Goal: Information Seeking & Learning: Learn about a topic

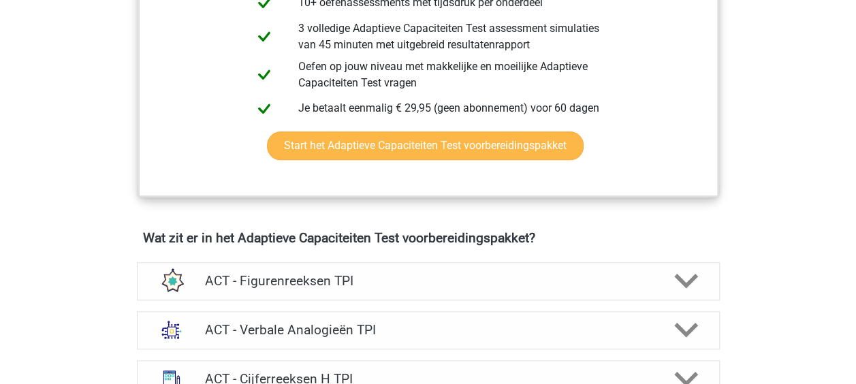
scroll to position [749, 0]
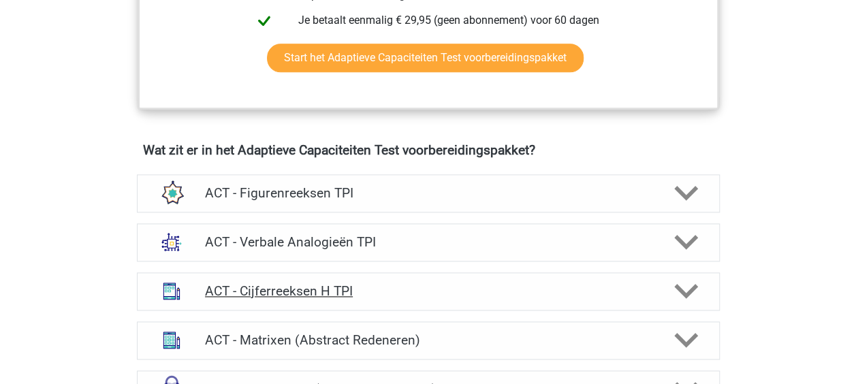
click at [328, 289] on h4 "ACT - Cijferreeksen H TPI" at bounding box center [428, 291] width 446 height 16
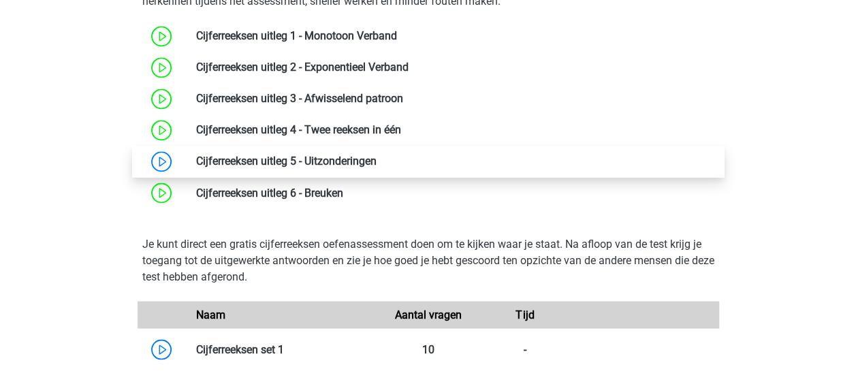
scroll to position [1089, 0]
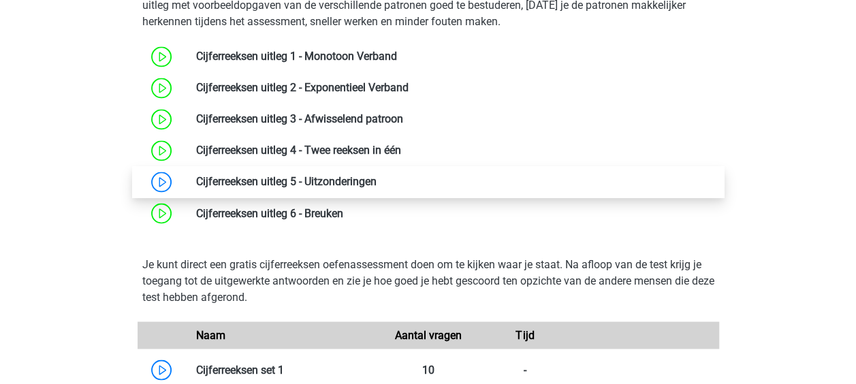
click at [377, 175] on link at bounding box center [377, 181] width 0 height 13
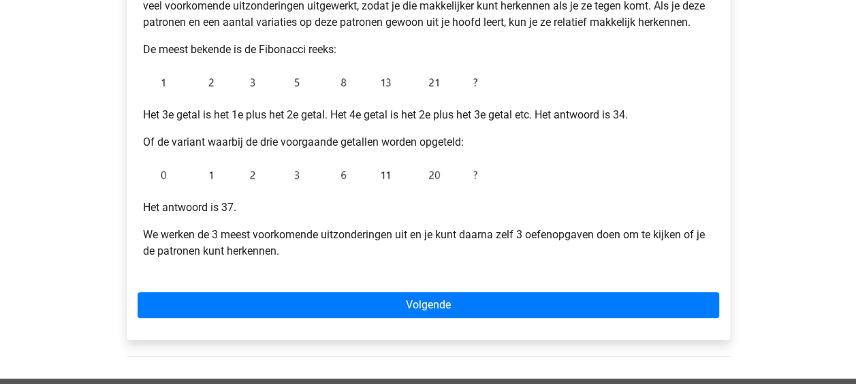
scroll to position [272, 0]
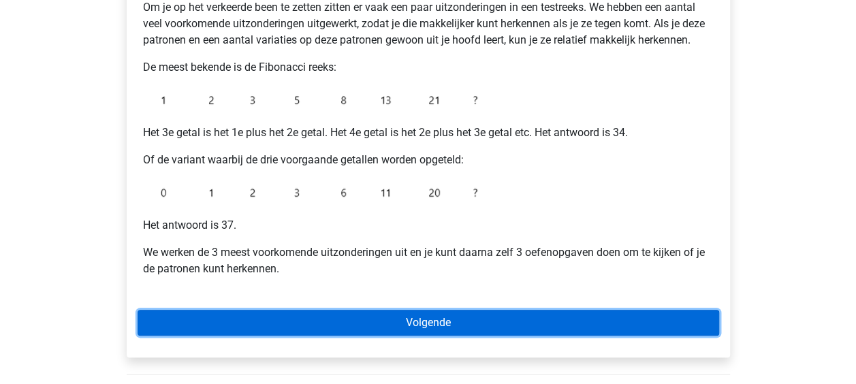
click at [448, 320] on link "Volgende" at bounding box center [429, 323] width 582 height 26
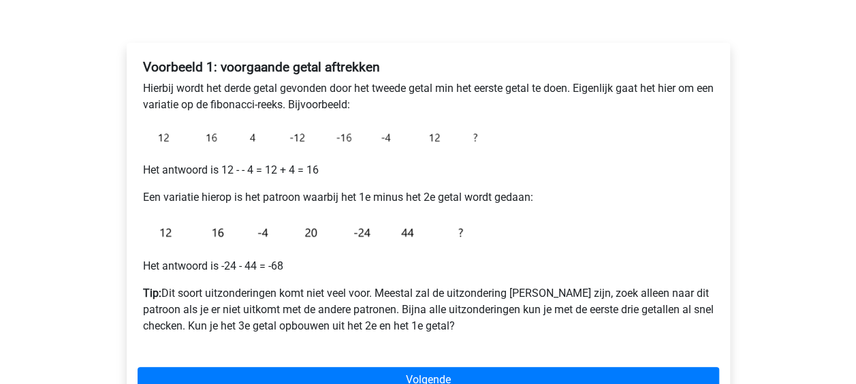
scroll to position [204, 0]
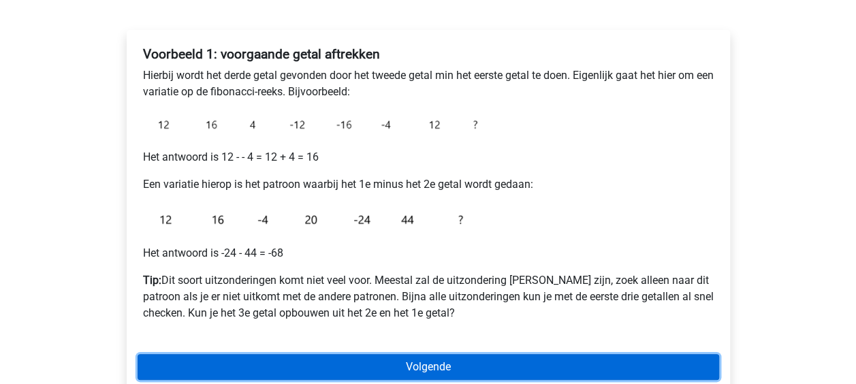
click at [385, 369] on link "Volgende" at bounding box center [429, 367] width 582 height 26
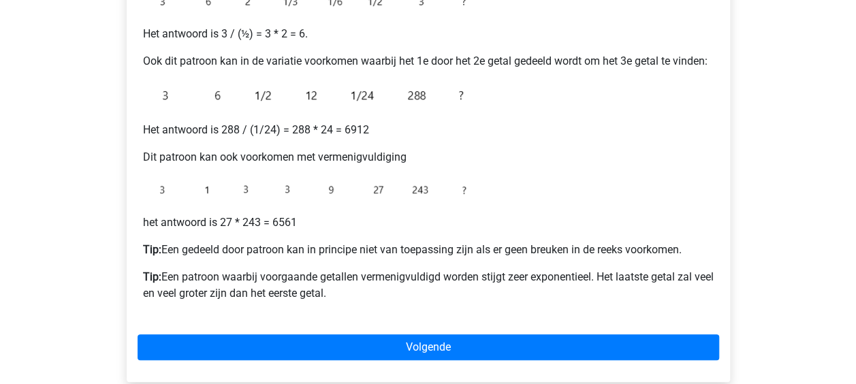
scroll to position [340, 0]
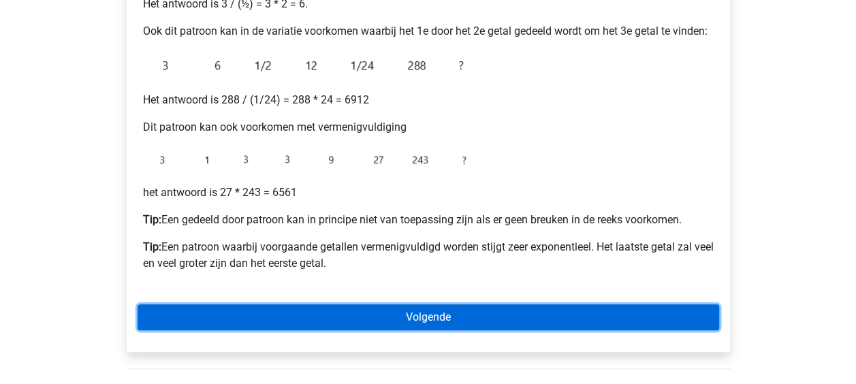
click at [390, 315] on link "Volgende" at bounding box center [429, 317] width 582 height 26
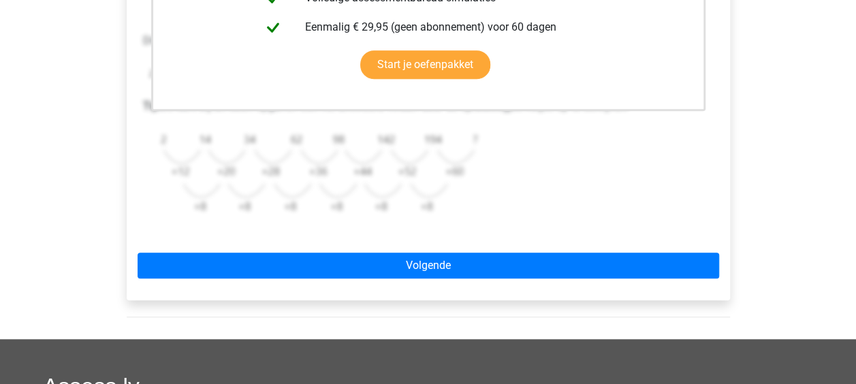
scroll to position [477, 0]
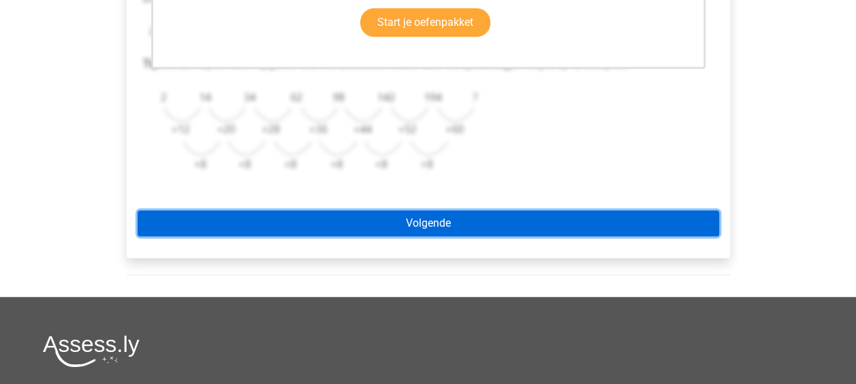
click at [407, 226] on link "Volgende" at bounding box center [429, 223] width 582 height 26
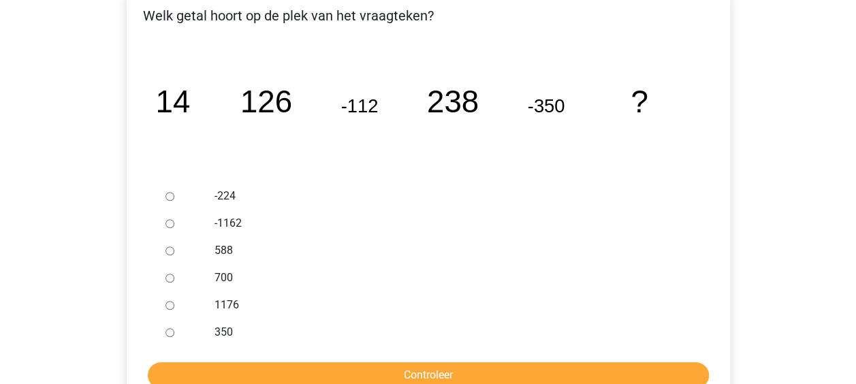
scroll to position [272, 0]
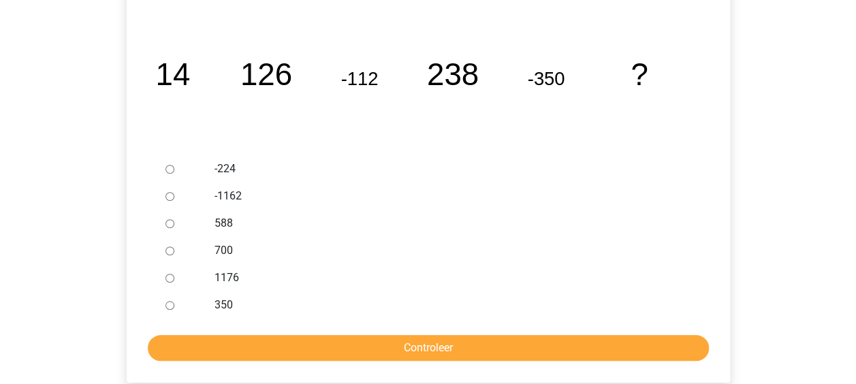
click at [168, 222] on input "588" at bounding box center [169, 223] width 9 height 9
radio input "true"
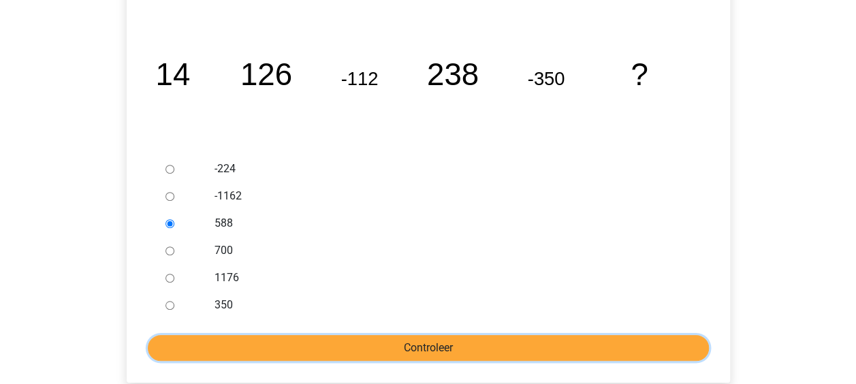
click at [409, 352] on input "Controleer" at bounding box center [428, 348] width 561 height 26
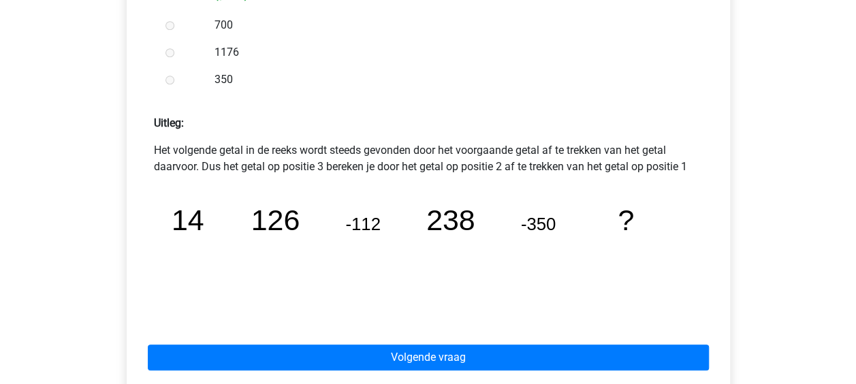
scroll to position [545, 0]
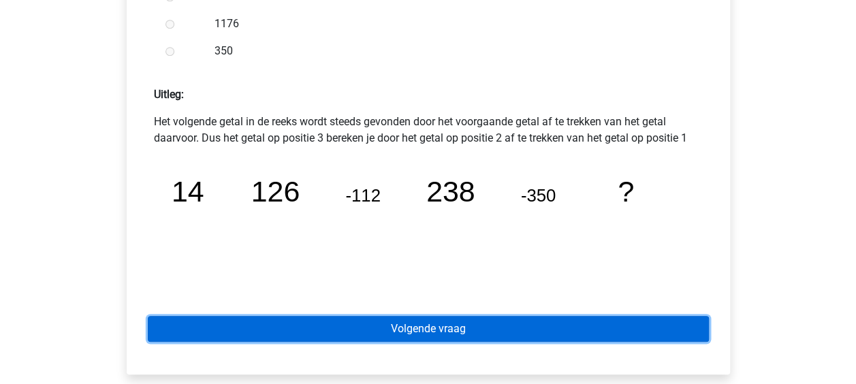
click at [425, 331] on link "Volgende vraag" at bounding box center [428, 329] width 561 height 26
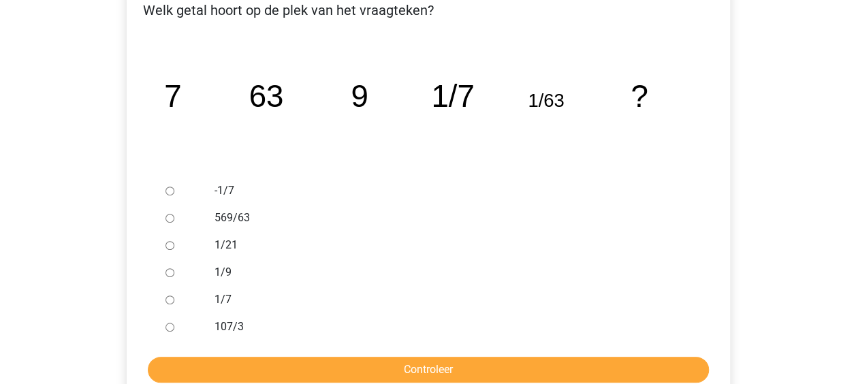
scroll to position [272, 0]
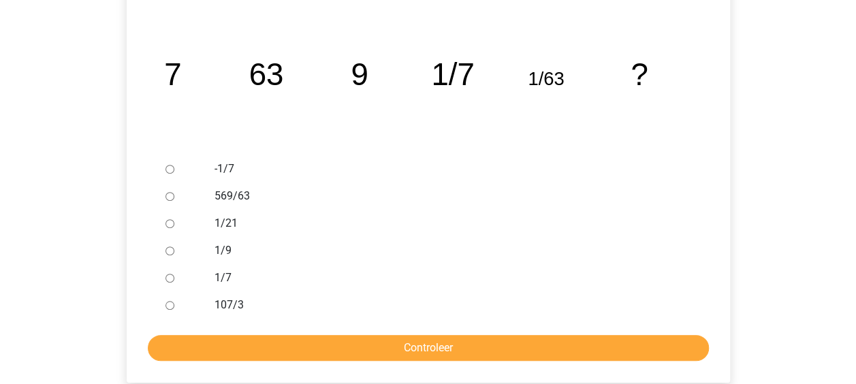
click at [168, 253] on input "1/9" at bounding box center [169, 250] width 9 height 9
radio input "true"
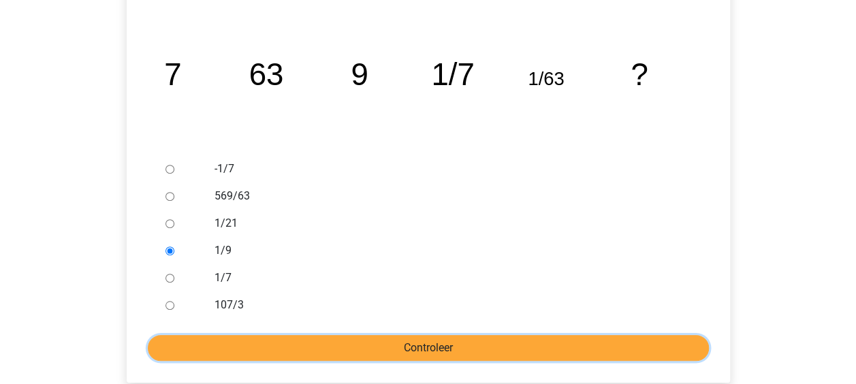
click at [402, 345] on input "Controleer" at bounding box center [428, 348] width 561 height 26
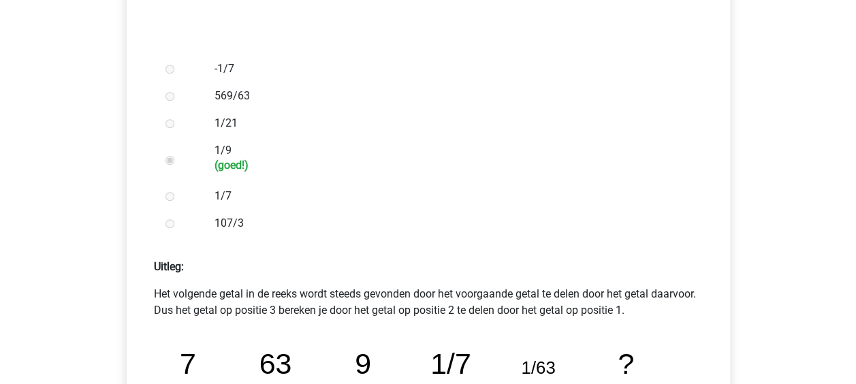
scroll to position [545, 0]
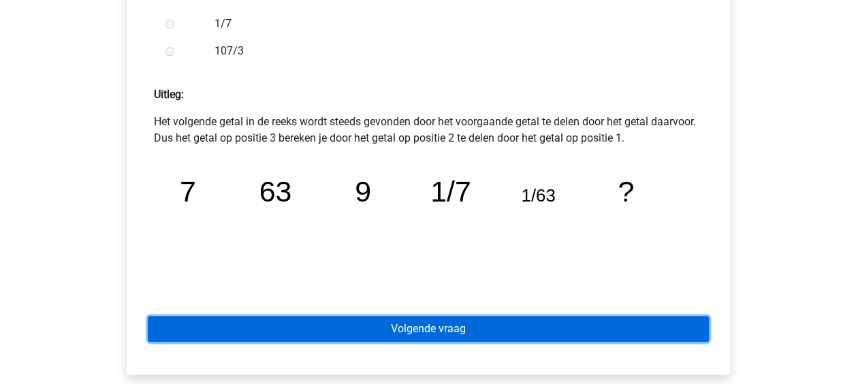
click at [434, 330] on link "Volgende vraag" at bounding box center [428, 329] width 561 height 26
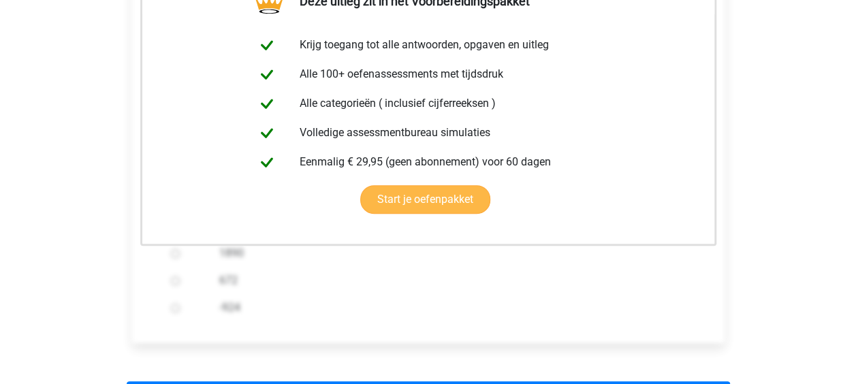
scroll to position [409, 0]
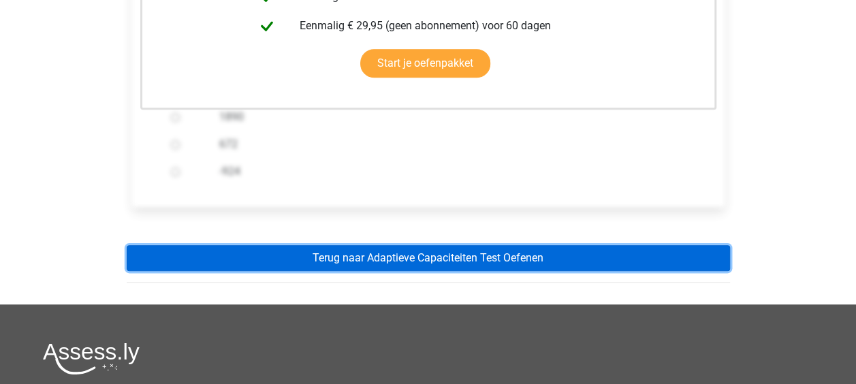
click at [420, 259] on link "Terug naar Adaptieve Capaciteiten Test Oefenen" at bounding box center [428, 258] width 603 height 26
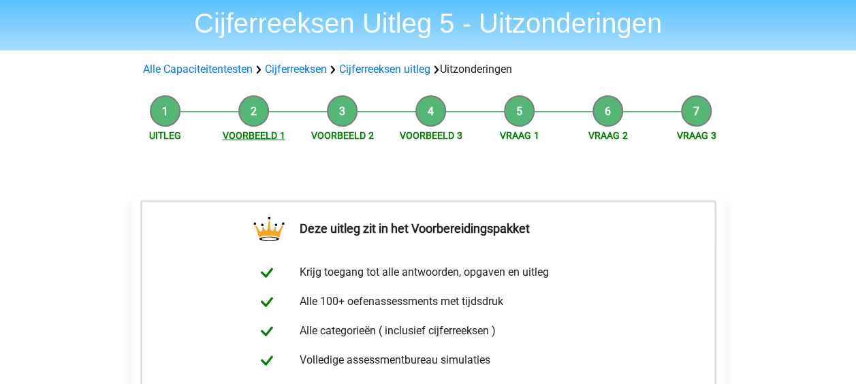
scroll to position [0, 0]
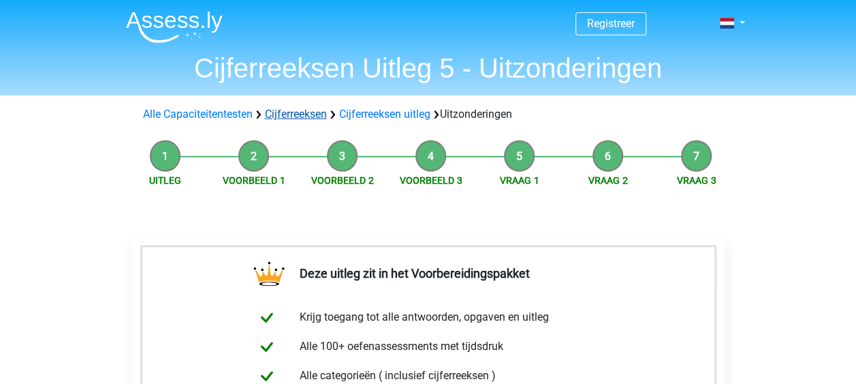
click at [286, 117] on link "Cijferreeksen" at bounding box center [296, 114] width 62 height 13
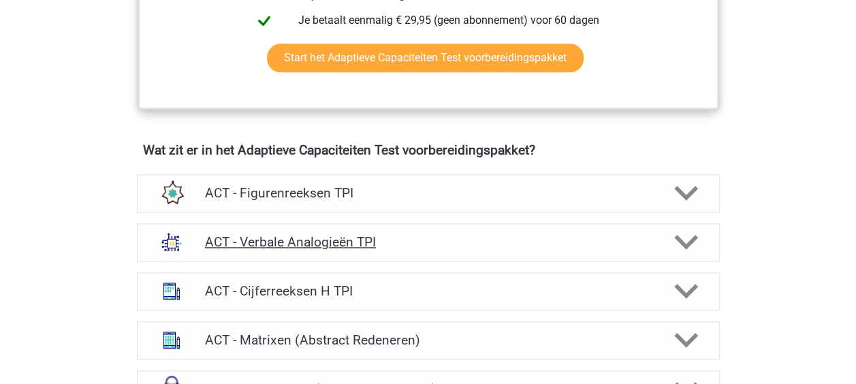
scroll to position [817, 0]
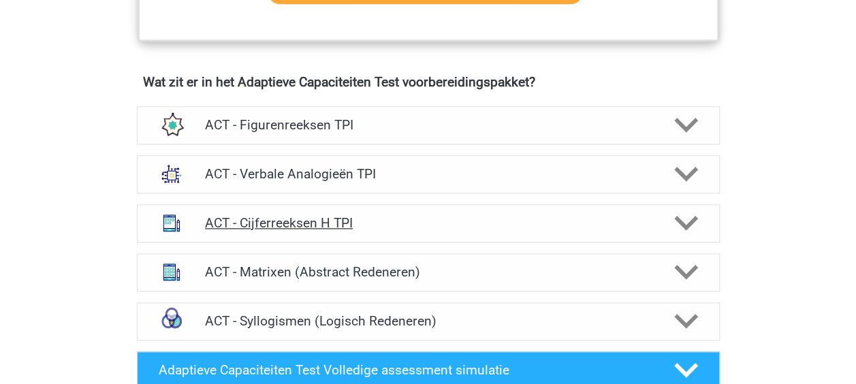
click at [682, 228] on icon at bounding box center [686, 223] width 24 height 24
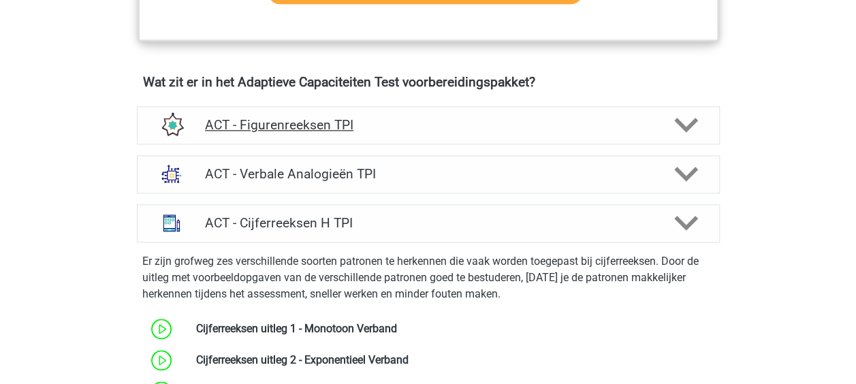
click at [690, 125] on polygon at bounding box center [686, 125] width 24 height 15
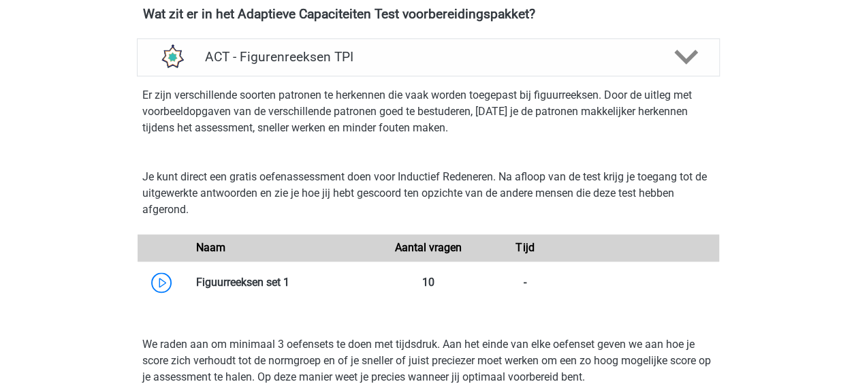
scroll to position [1158, 0]
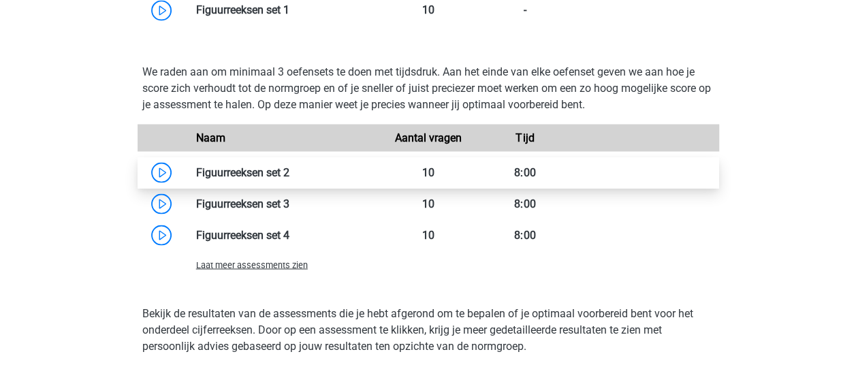
click at [289, 170] on link at bounding box center [289, 171] width 0 height 13
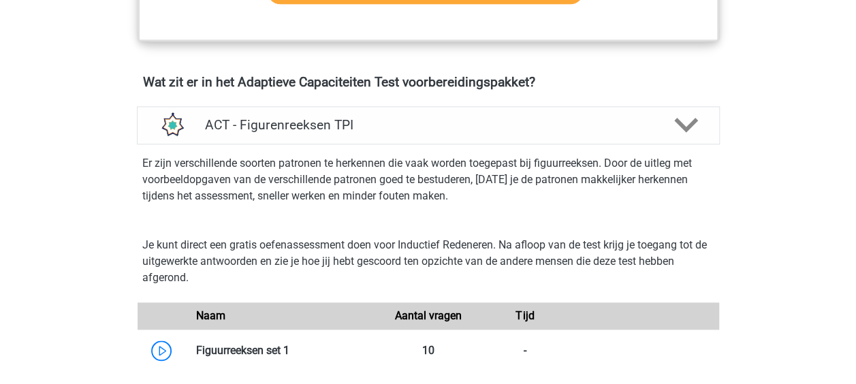
scroll to position [749, 0]
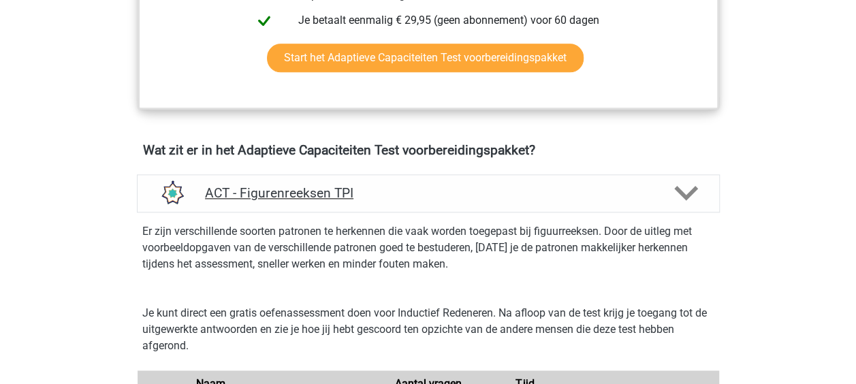
click at [460, 191] on h4 "ACT - Figurenreeksen TPI" at bounding box center [428, 193] width 446 height 16
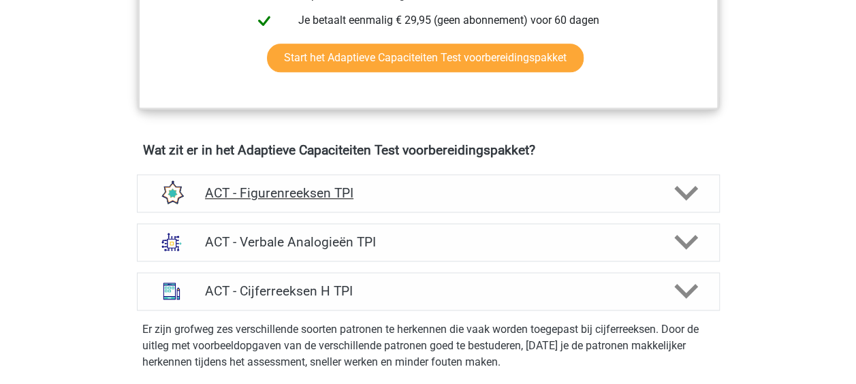
click at [460, 191] on h4 "ACT - Figurenreeksen TPI" at bounding box center [428, 193] width 446 height 16
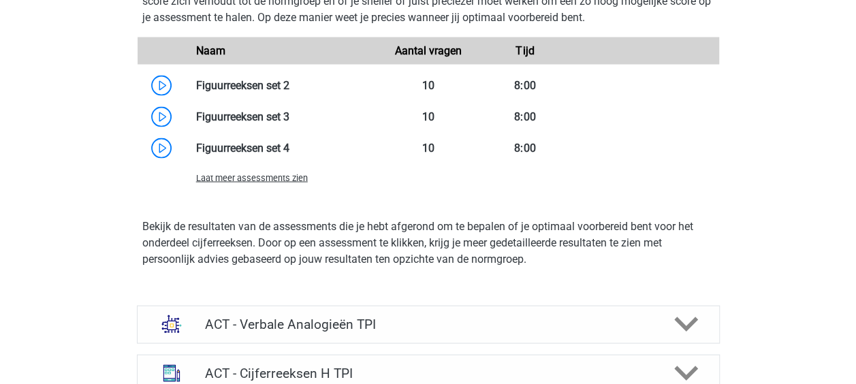
scroll to position [1021, 0]
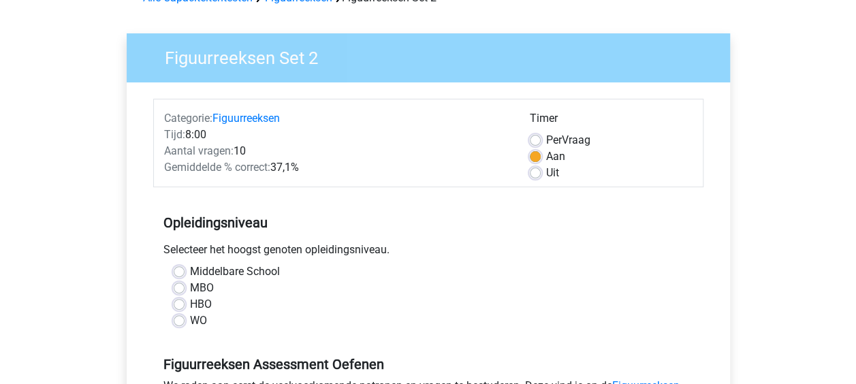
scroll to position [68, 0]
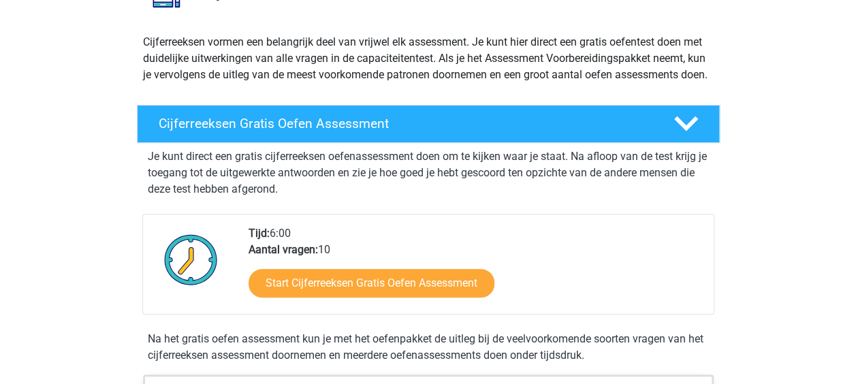
scroll to position [204, 0]
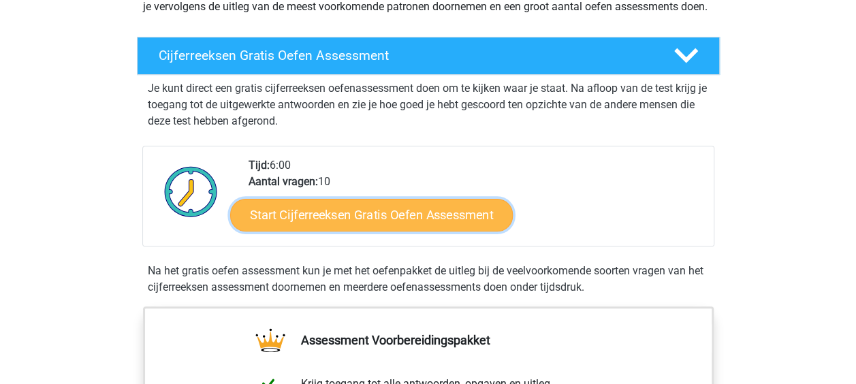
click at [443, 231] on link "Start Cijferreeksen Gratis Oefen Assessment" at bounding box center [371, 214] width 283 height 33
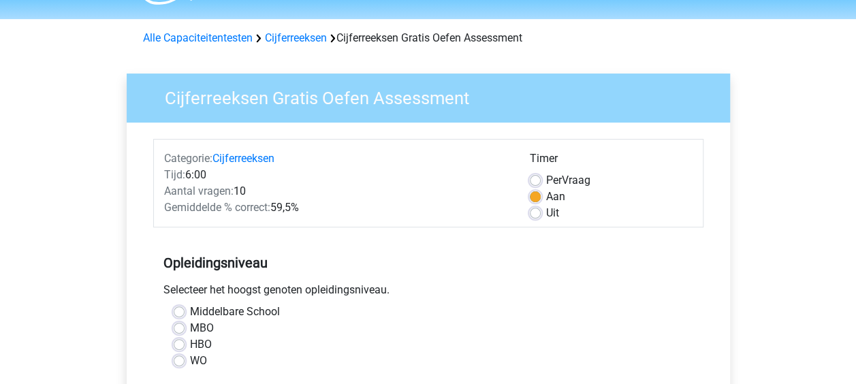
scroll to position [68, 0]
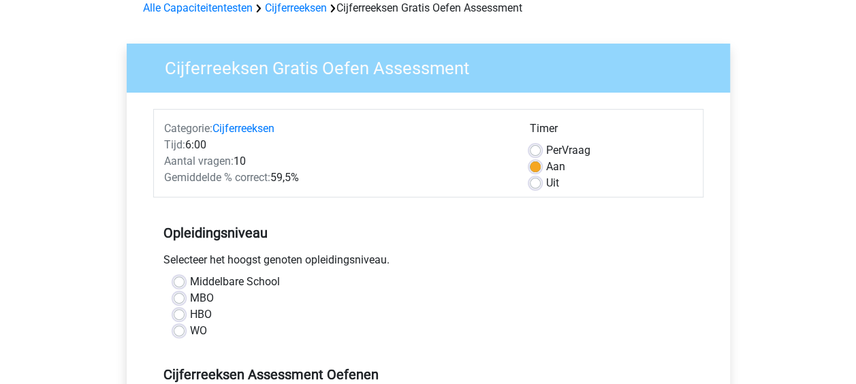
click at [196, 315] on label "HBO" at bounding box center [201, 314] width 22 height 16
click at [185, 315] on input "HBO" at bounding box center [179, 313] width 11 height 14
radio input "true"
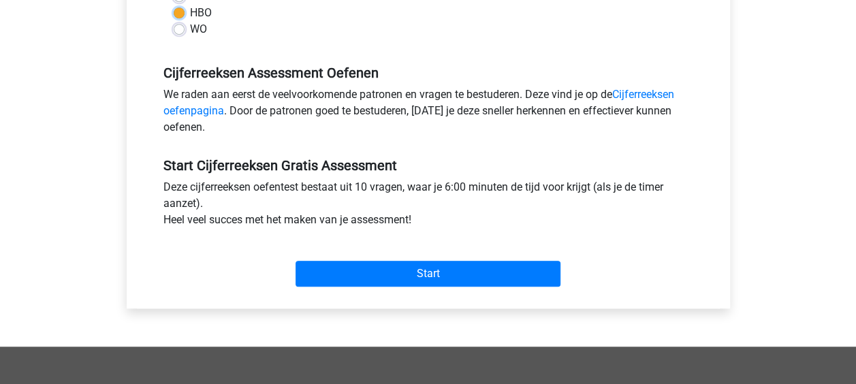
scroll to position [409, 0]
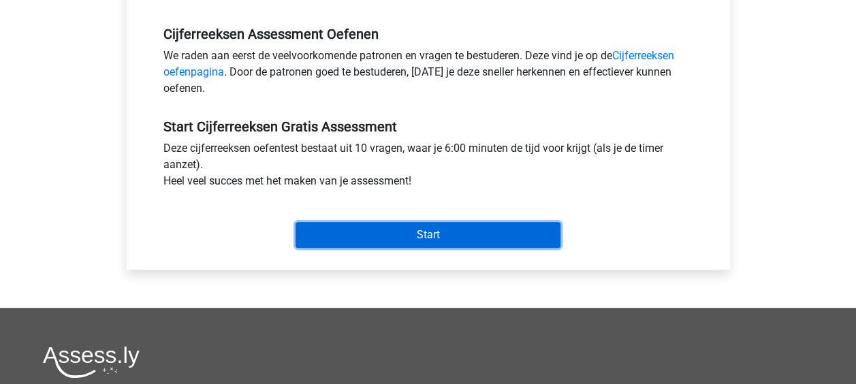
click at [417, 232] on input "Start" at bounding box center [428, 235] width 265 height 26
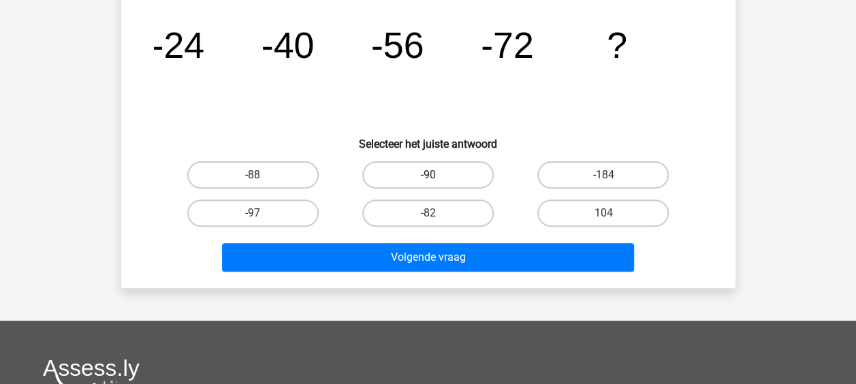
scroll to position [68, 0]
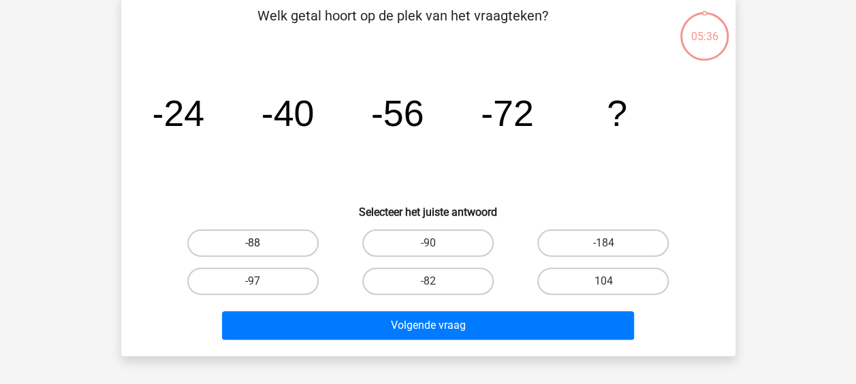
click at [274, 249] on label "-88" at bounding box center [252, 242] width 131 height 27
click at [261, 249] on input "-88" at bounding box center [257, 247] width 9 height 9
radio input "true"
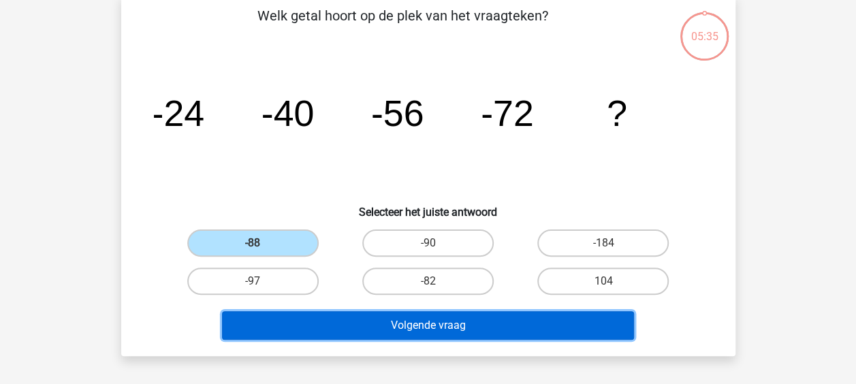
click at [419, 321] on button "Volgende vraag" at bounding box center [428, 325] width 412 height 29
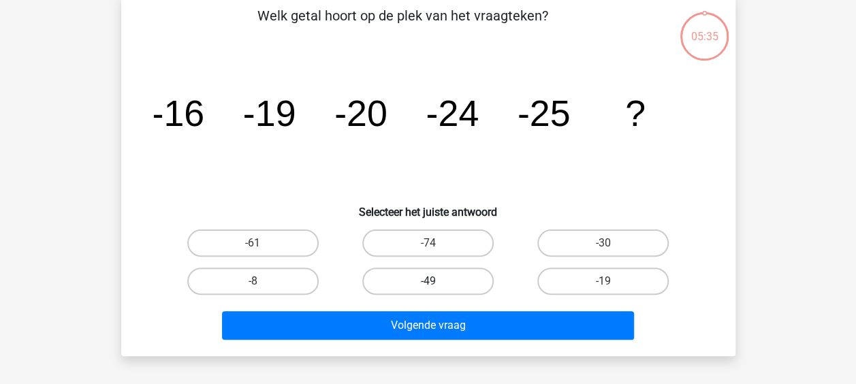
scroll to position [63, 0]
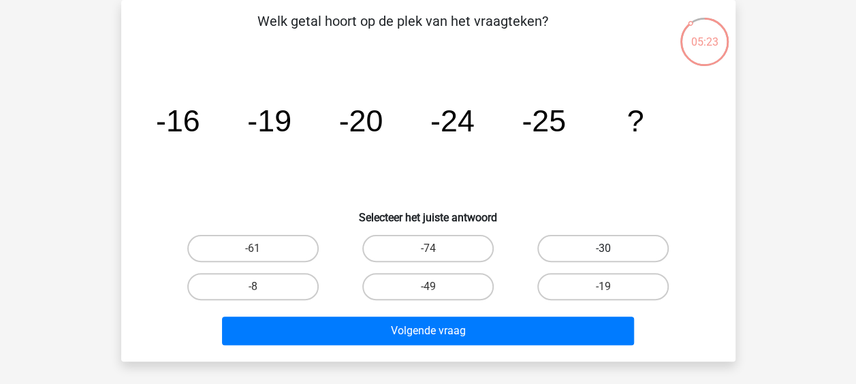
click at [616, 238] on label "-30" at bounding box center [602, 248] width 131 height 27
click at [612, 249] on input "-30" at bounding box center [607, 253] width 9 height 9
radio input "true"
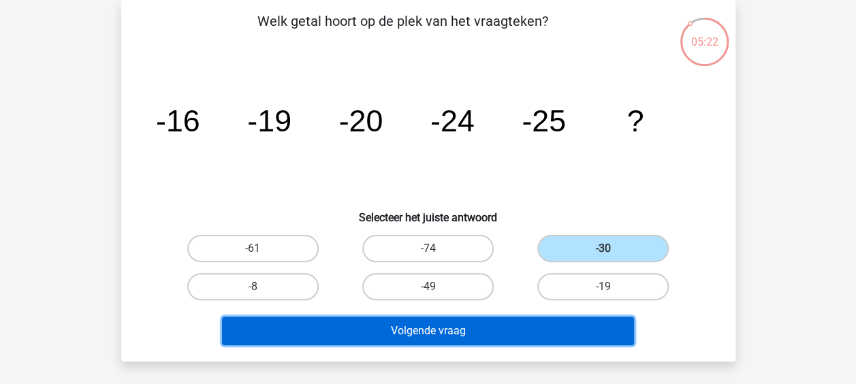
click at [503, 326] on button "Volgende vraag" at bounding box center [428, 331] width 412 height 29
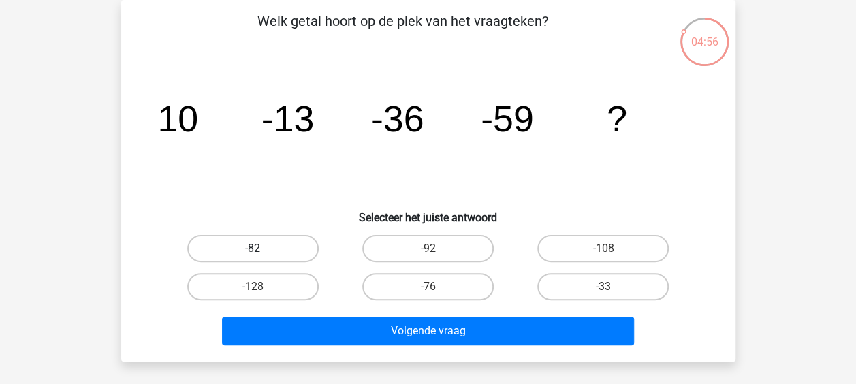
click at [282, 253] on label "-82" at bounding box center [252, 248] width 131 height 27
click at [261, 253] on input "-82" at bounding box center [257, 253] width 9 height 9
radio input "true"
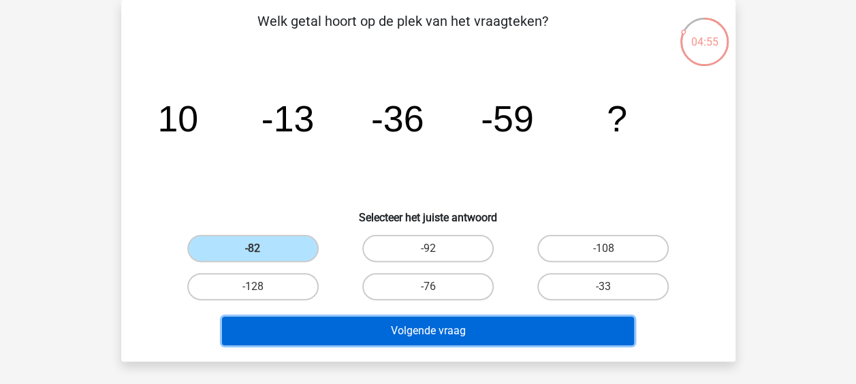
click at [444, 335] on button "Volgende vraag" at bounding box center [428, 331] width 412 height 29
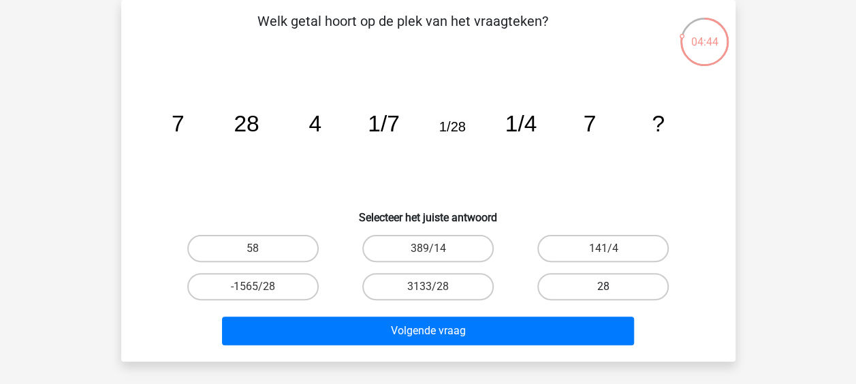
click at [572, 283] on label "28" at bounding box center [602, 286] width 131 height 27
click at [603, 287] on input "28" at bounding box center [607, 291] width 9 height 9
radio input "true"
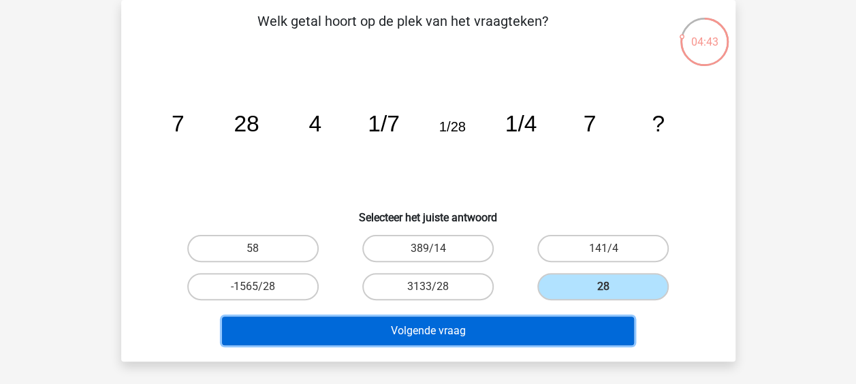
click at [503, 328] on button "Volgende vraag" at bounding box center [428, 331] width 412 height 29
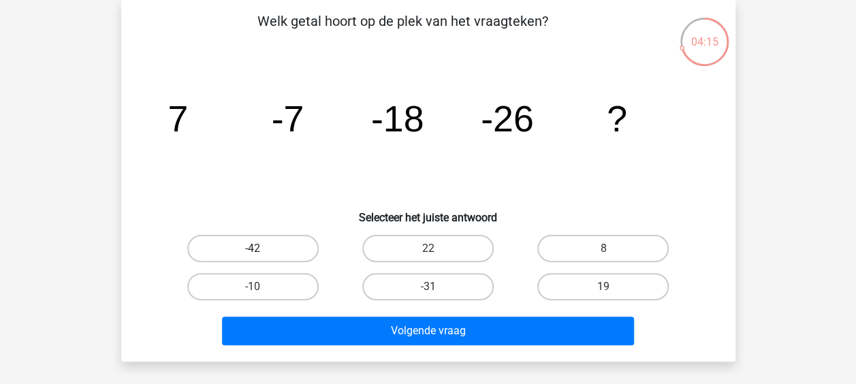
click at [266, 243] on label "-42" at bounding box center [252, 248] width 131 height 27
click at [261, 249] on input "-42" at bounding box center [257, 253] width 9 height 9
radio input "true"
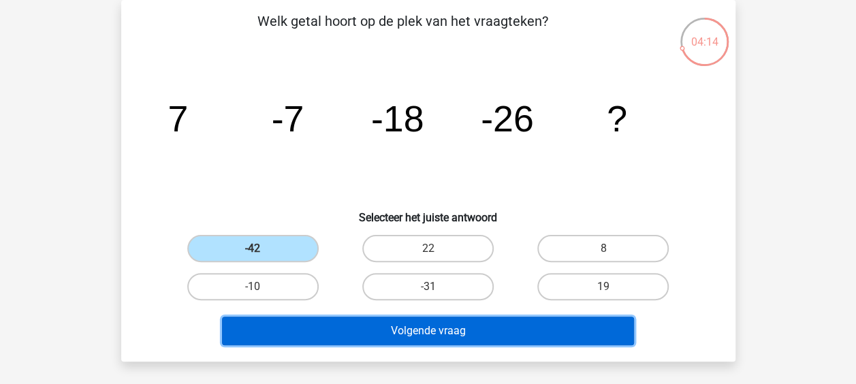
click at [440, 328] on button "Volgende vraag" at bounding box center [428, 331] width 412 height 29
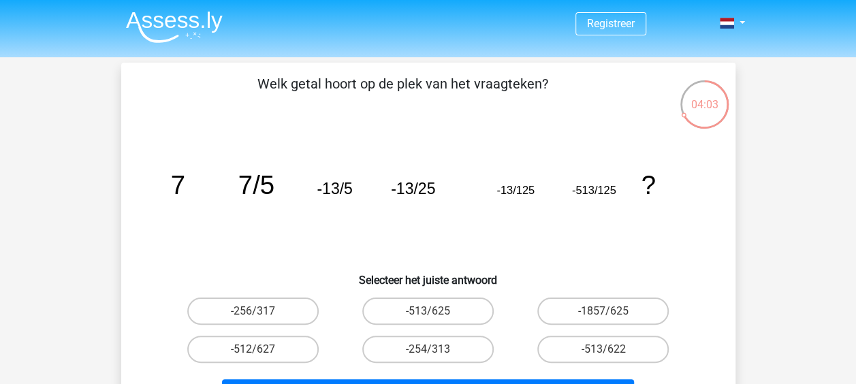
scroll to position [68, 0]
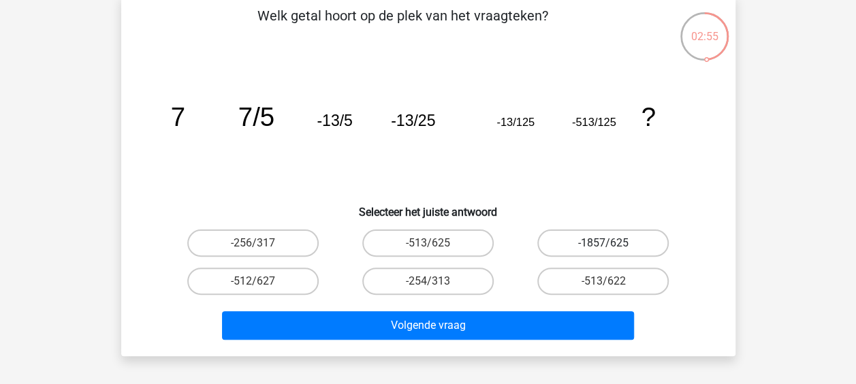
click at [590, 246] on label "-1857/625" at bounding box center [602, 242] width 131 height 27
click at [603, 246] on input "-1857/625" at bounding box center [607, 247] width 9 height 9
radio input "true"
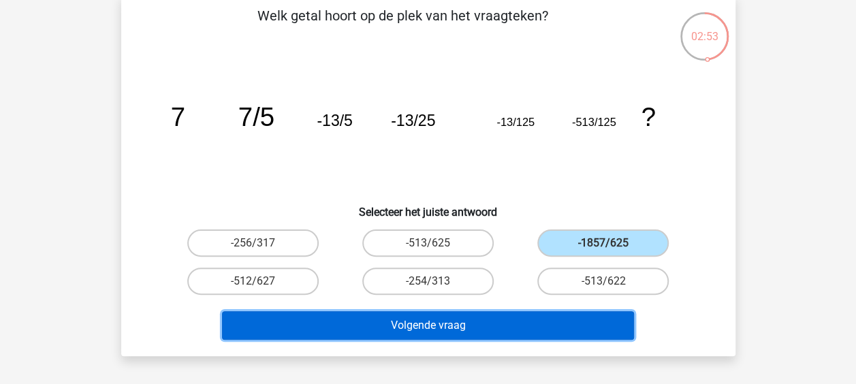
click at [528, 325] on button "Volgende vraag" at bounding box center [428, 325] width 412 height 29
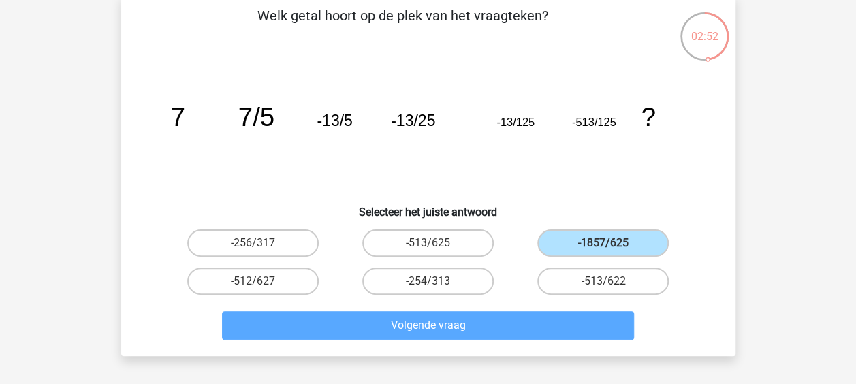
scroll to position [63, 0]
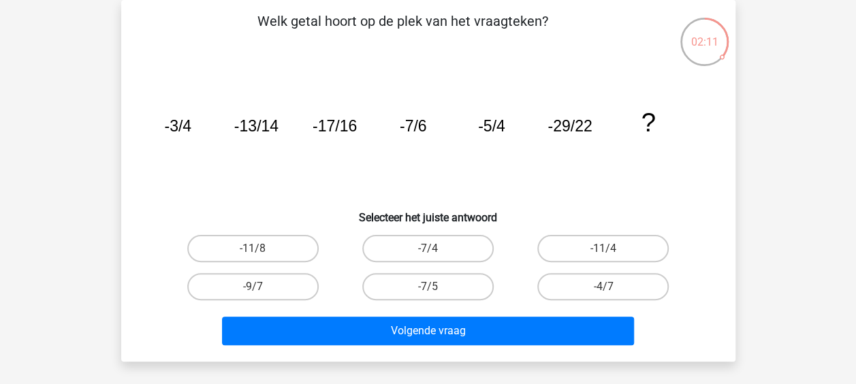
click at [430, 291] on input "-7/5" at bounding box center [432, 291] width 9 height 9
radio input "true"
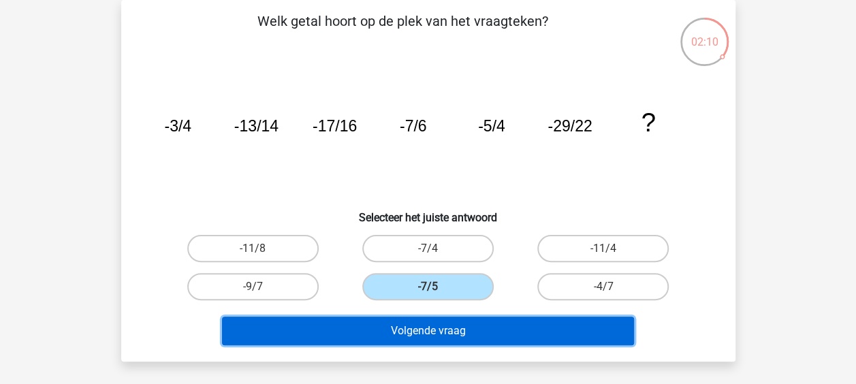
click at [456, 337] on button "Volgende vraag" at bounding box center [428, 331] width 412 height 29
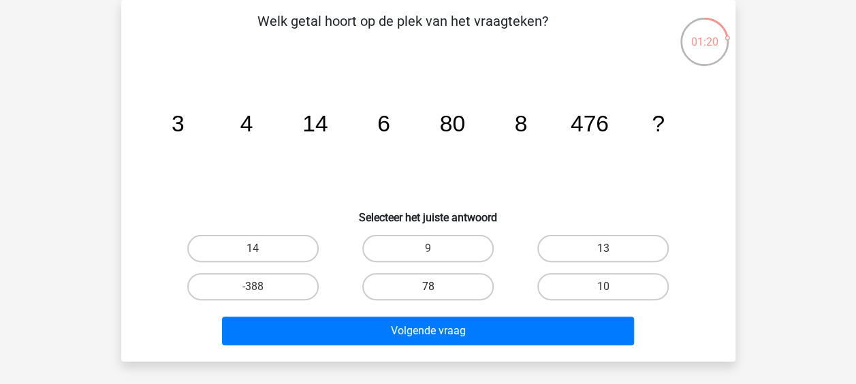
click at [394, 286] on label "78" at bounding box center [427, 286] width 131 height 27
click at [428, 287] on input "78" at bounding box center [432, 291] width 9 height 9
radio input "true"
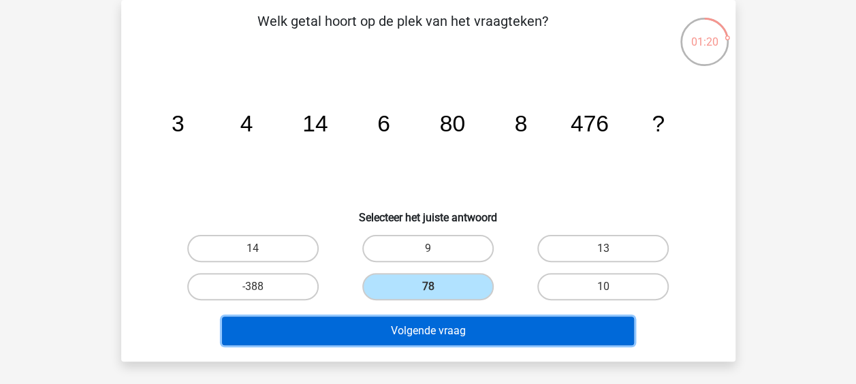
click at [418, 336] on button "Volgende vraag" at bounding box center [428, 331] width 412 height 29
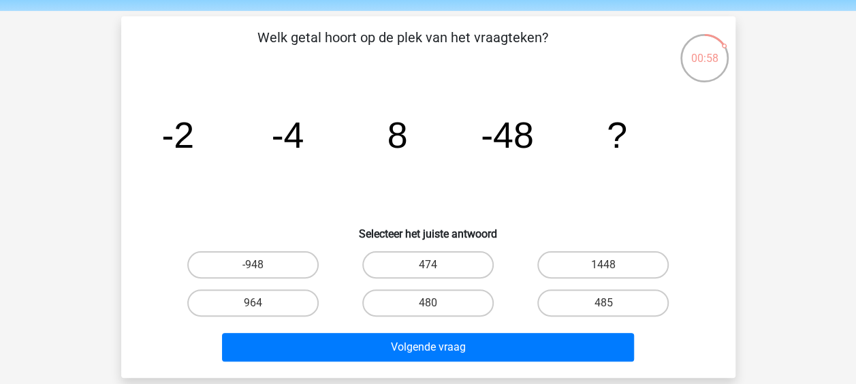
scroll to position [68, 0]
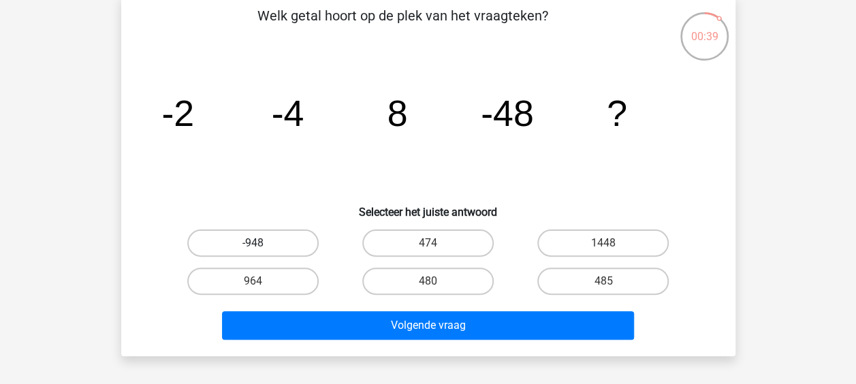
click at [274, 244] on label "-948" at bounding box center [252, 242] width 131 height 27
click at [261, 244] on input "-948" at bounding box center [257, 247] width 9 height 9
radio input "true"
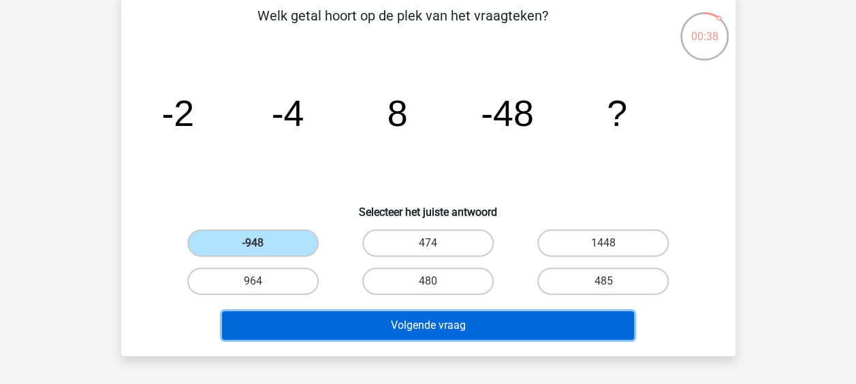
click at [386, 328] on button "Volgende vraag" at bounding box center [428, 325] width 412 height 29
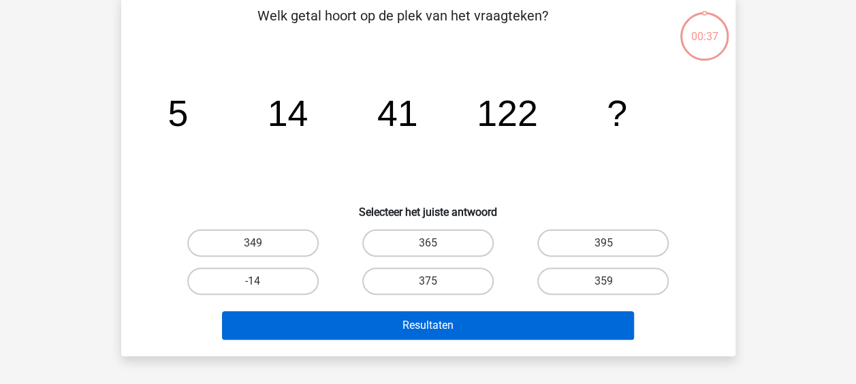
scroll to position [63, 0]
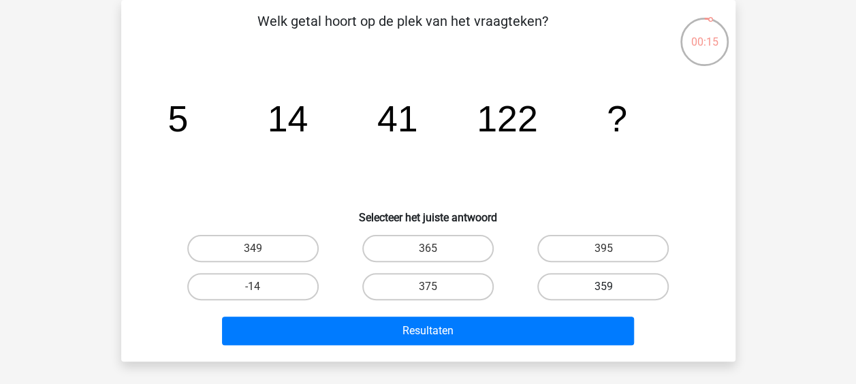
click at [592, 289] on label "359" at bounding box center [602, 286] width 131 height 27
click at [603, 289] on input "359" at bounding box center [607, 291] width 9 height 9
radio input "true"
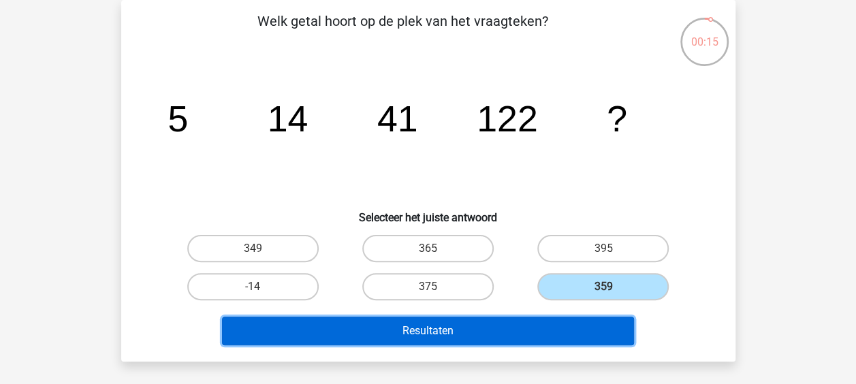
click at [518, 327] on button "Resultaten" at bounding box center [428, 331] width 412 height 29
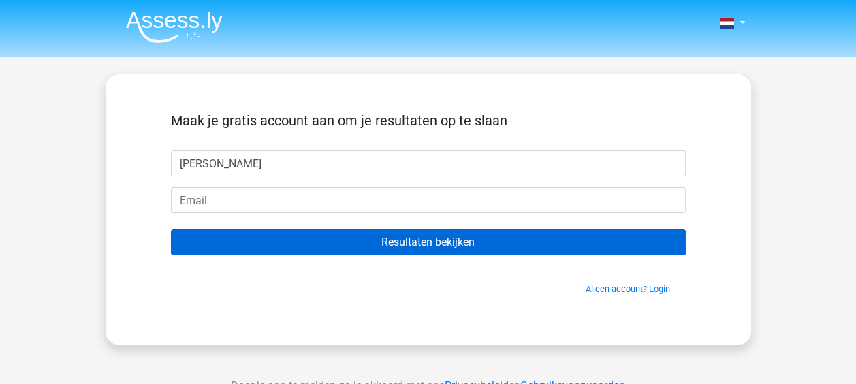
type input "[PERSON_NAME]"
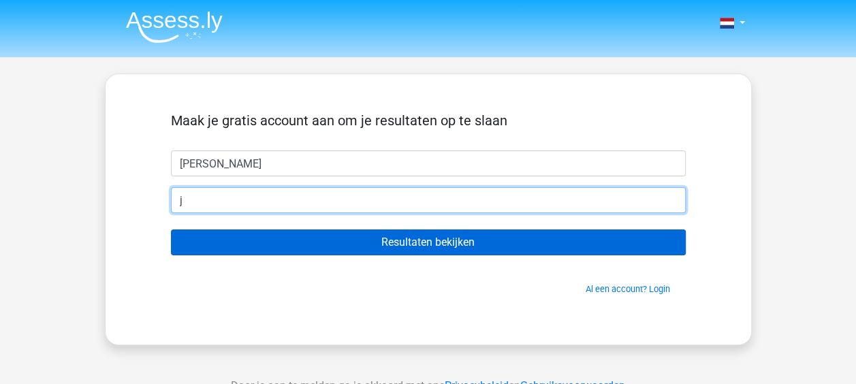
type input "[PERSON_NAME][EMAIL_ADDRESS][DOMAIN_NAME]"
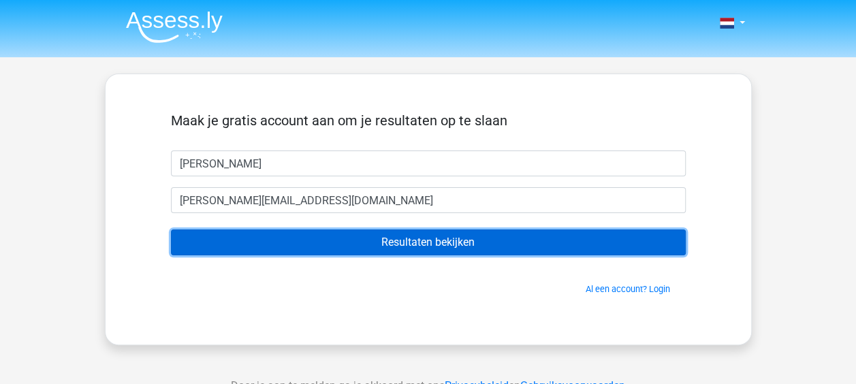
click at [402, 242] on input "Resultaten bekijken" at bounding box center [428, 242] width 515 height 26
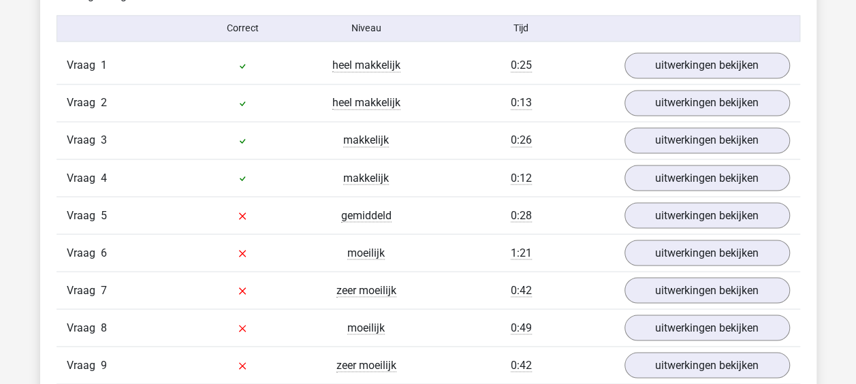
scroll to position [1158, 0]
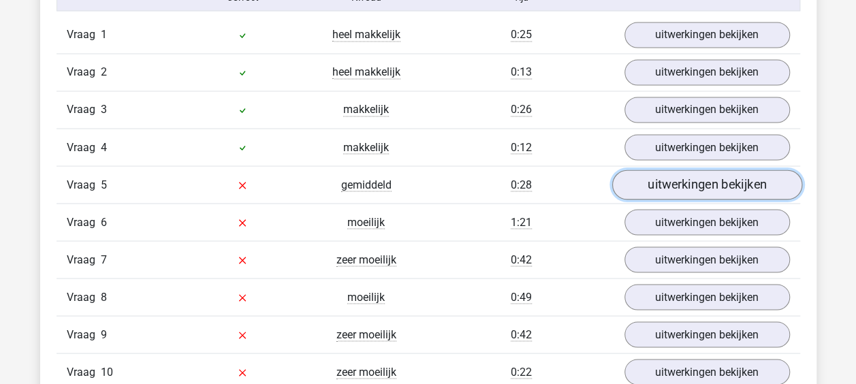
click at [693, 173] on link "uitwerkingen bekijken" at bounding box center [706, 185] width 190 height 30
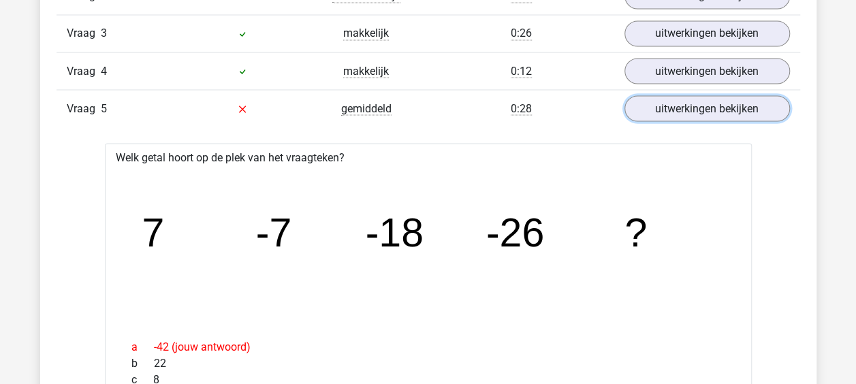
scroll to position [1226, 0]
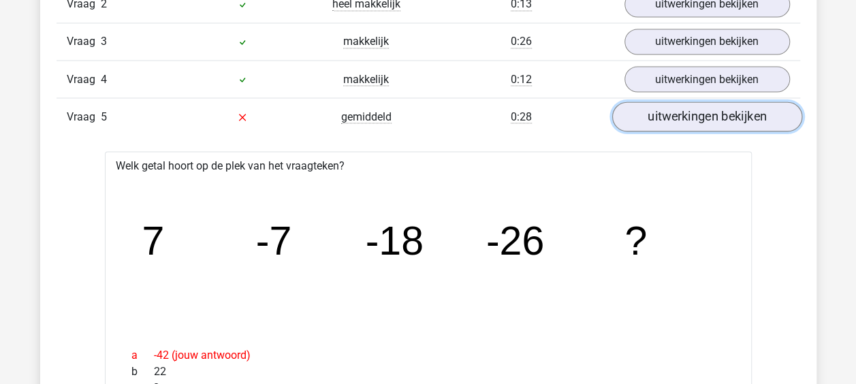
click at [658, 114] on link "uitwerkingen bekijken" at bounding box center [706, 116] width 190 height 30
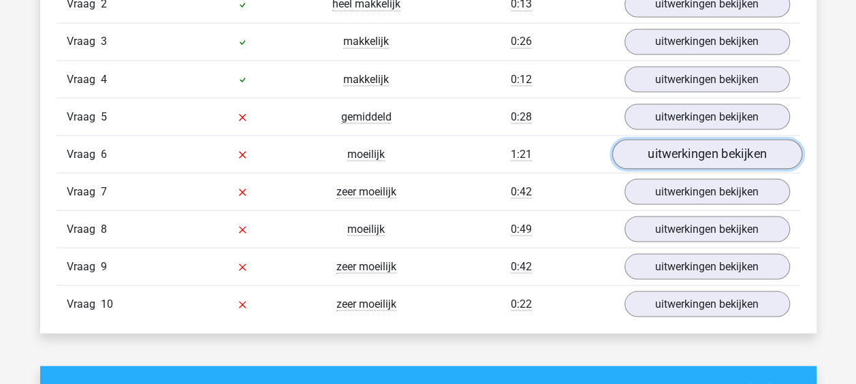
click at [711, 153] on link "uitwerkingen bekijken" at bounding box center [706, 154] width 190 height 30
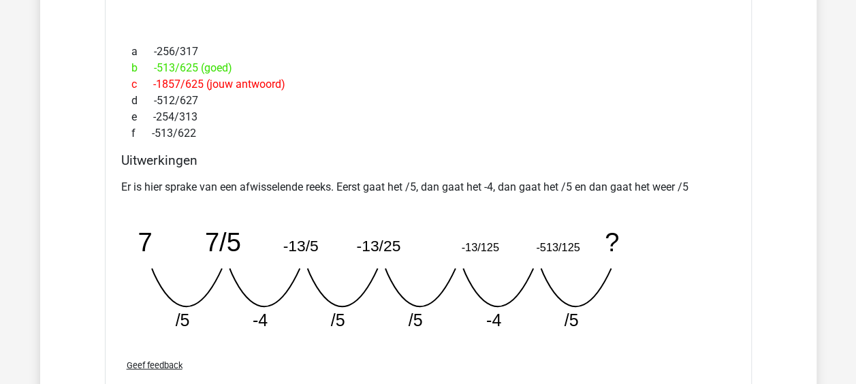
scroll to position [1294, 0]
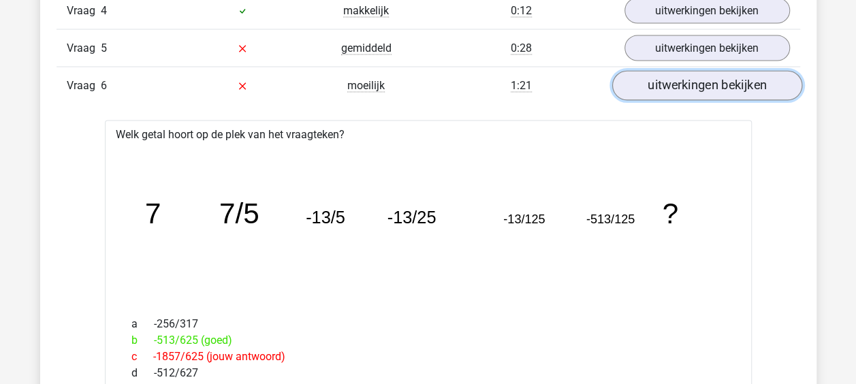
click at [657, 77] on link "uitwerkingen bekijken" at bounding box center [706, 86] width 190 height 30
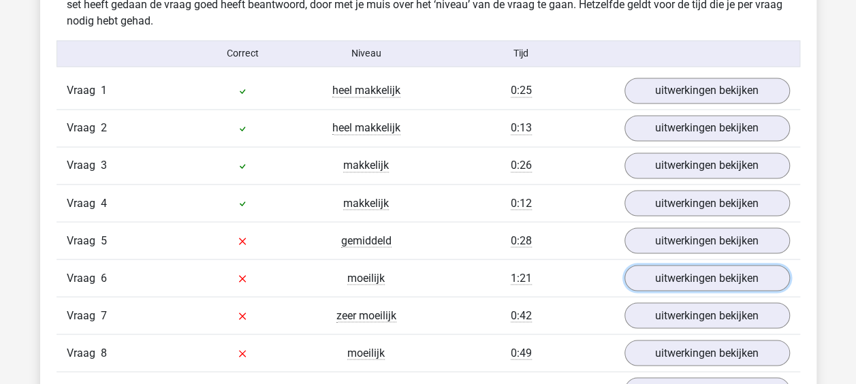
scroll to position [1089, 0]
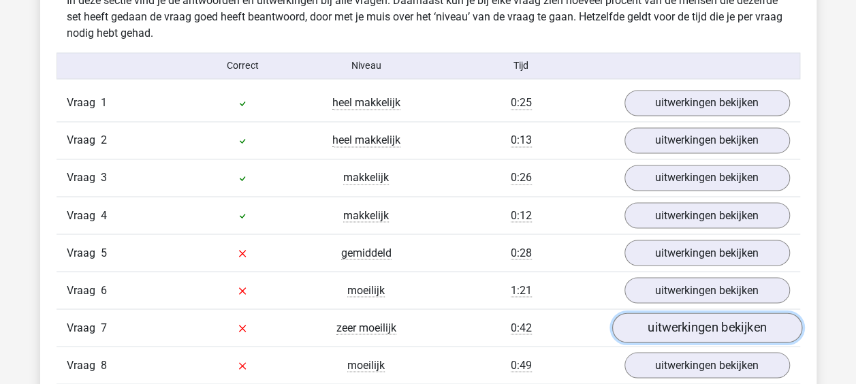
click at [680, 327] on link "uitwerkingen bekijken" at bounding box center [706, 328] width 190 height 30
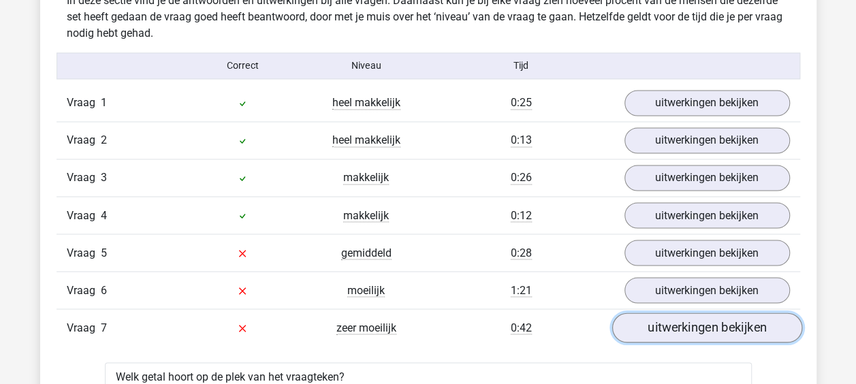
click at [701, 316] on link "uitwerkingen bekijken" at bounding box center [706, 328] width 190 height 30
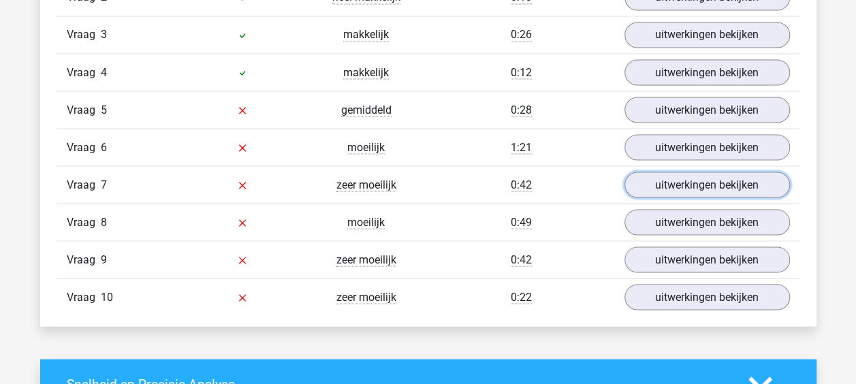
scroll to position [1294, 0]
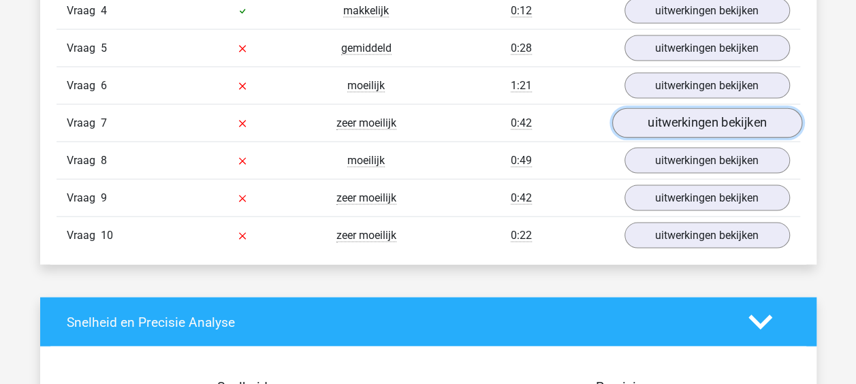
click at [659, 119] on link "uitwerkingen bekijken" at bounding box center [706, 123] width 190 height 30
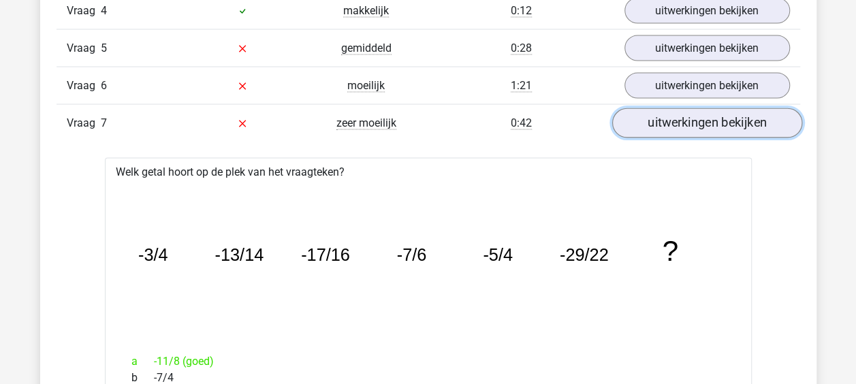
click at [690, 116] on link "uitwerkingen bekijken" at bounding box center [706, 123] width 190 height 30
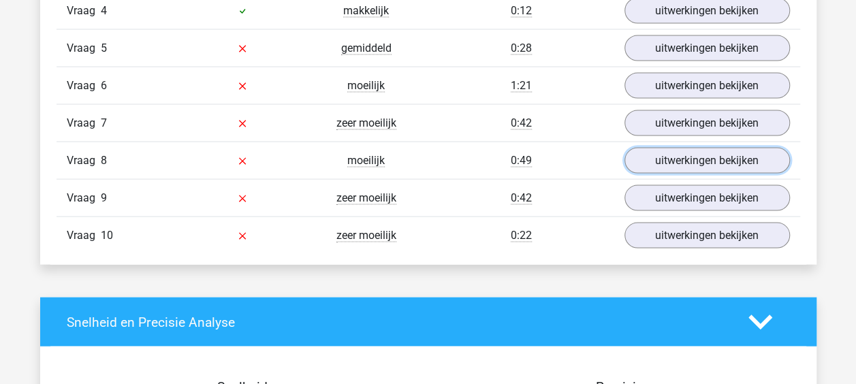
click at [690, 155] on link "uitwerkingen bekijken" at bounding box center [706, 161] width 165 height 26
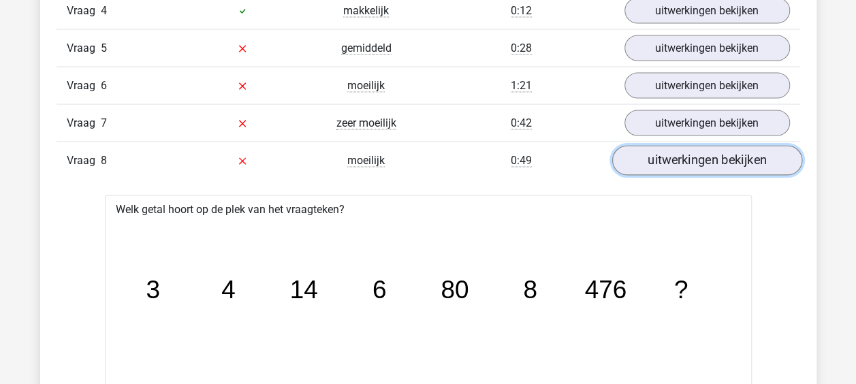
click at [707, 153] on link "uitwerkingen bekijken" at bounding box center [706, 161] width 190 height 30
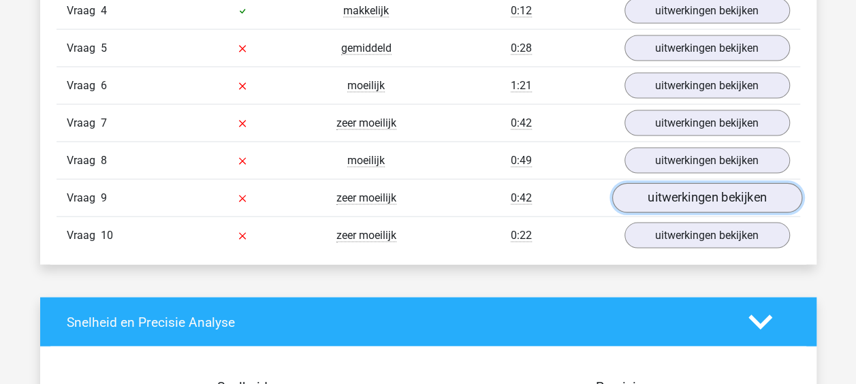
click at [704, 193] on link "uitwerkingen bekijken" at bounding box center [706, 198] width 190 height 30
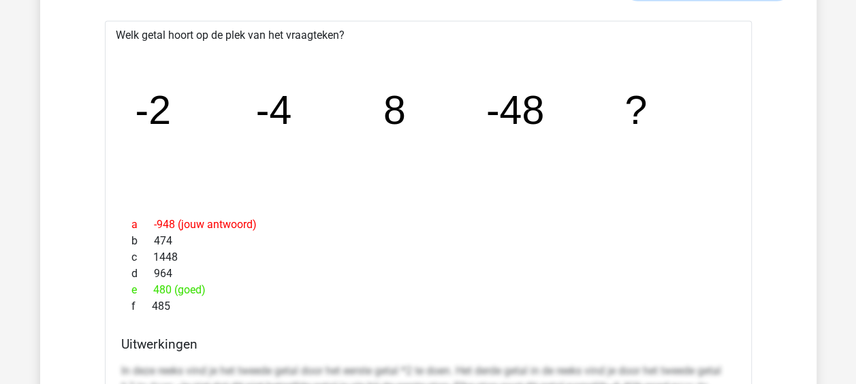
scroll to position [1362, 0]
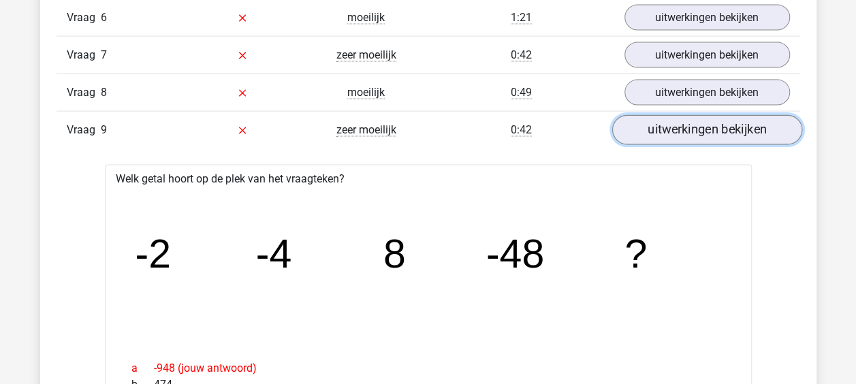
click at [663, 133] on link "uitwerkingen bekijken" at bounding box center [706, 130] width 190 height 30
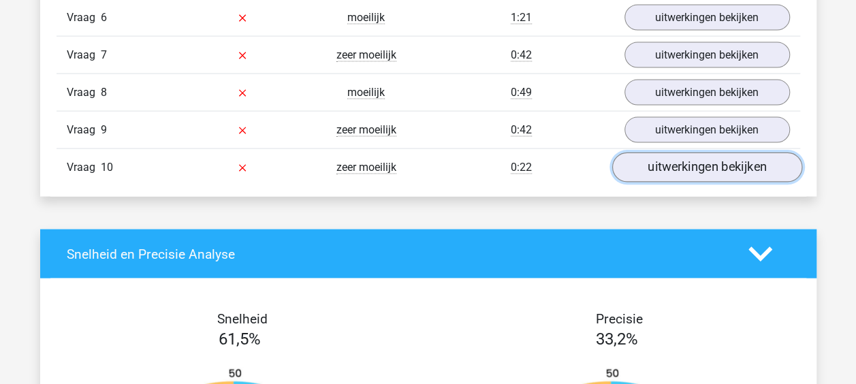
click at [674, 161] on link "uitwerkingen bekijken" at bounding box center [706, 168] width 190 height 30
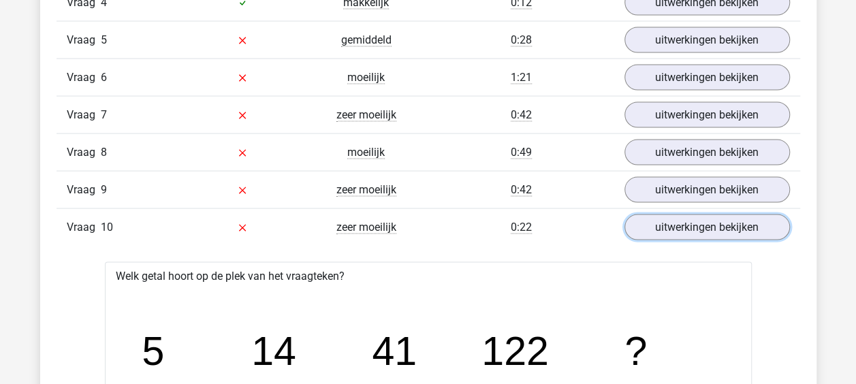
scroll to position [1226, 0]
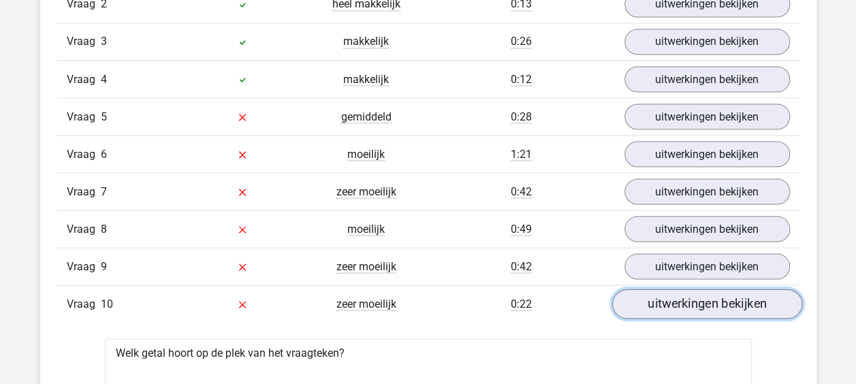
click at [697, 295] on link "uitwerkingen bekijken" at bounding box center [706, 304] width 190 height 30
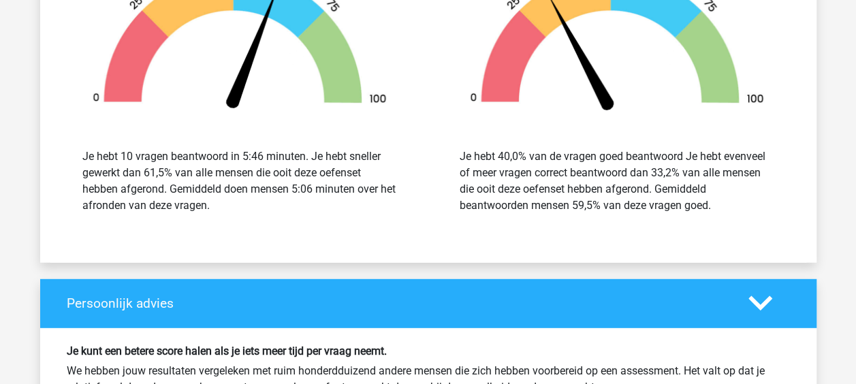
scroll to position [1975, 0]
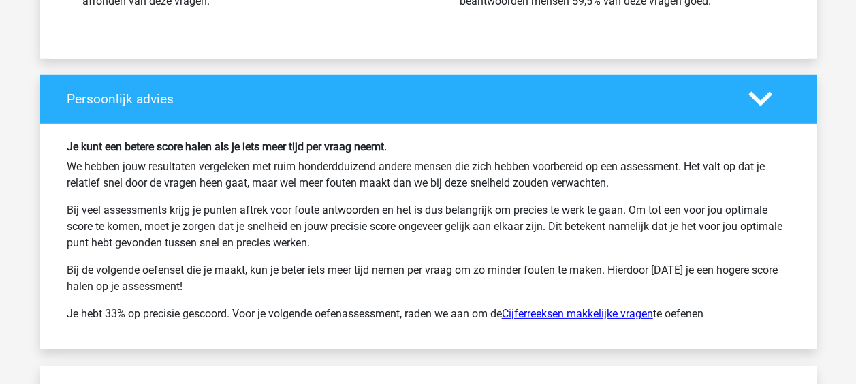
click at [578, 308] on link "Cijferreeksen makkelijke vragen" at bounding box center [577, 313] width 151 height 13
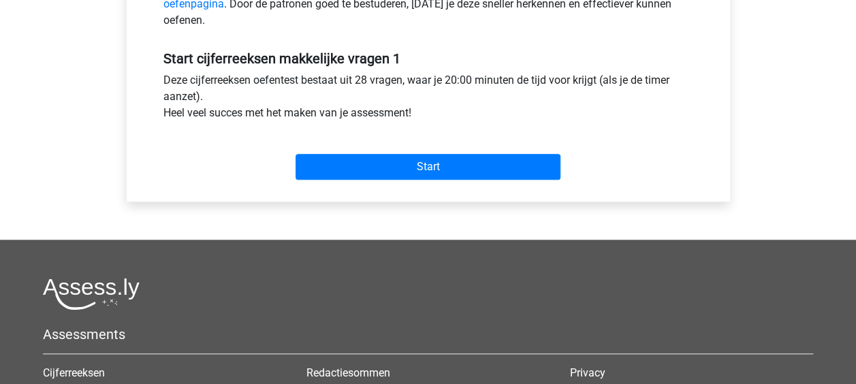
scroll to position [340, 0]
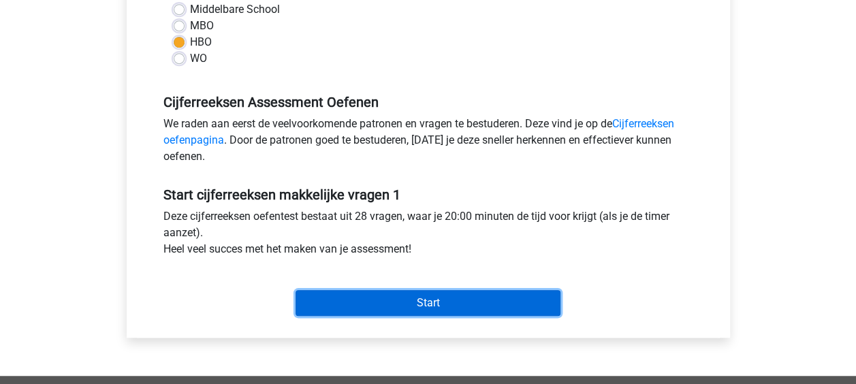
click at [446, 300] on input "Start" at bounding box center [428, 303] width 265 height 26
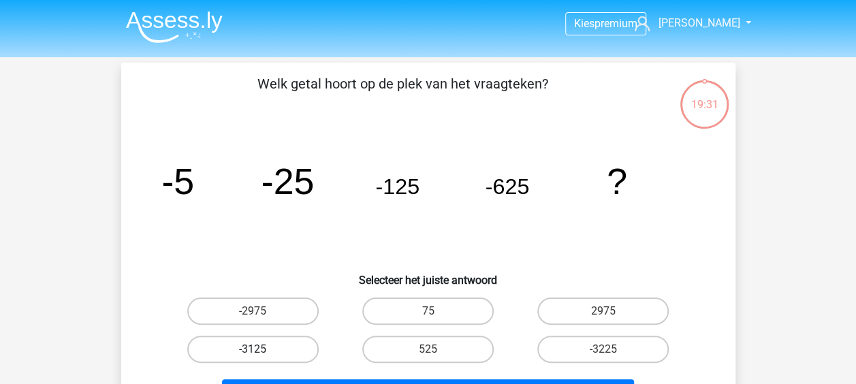
click at [245, 343] on label "-3125" at bounding box center [252, 349] width 131 height 27
click at [253, 349] on input "-3125" at bounding box center [257, 353] width 9 height 9
radio input "true"
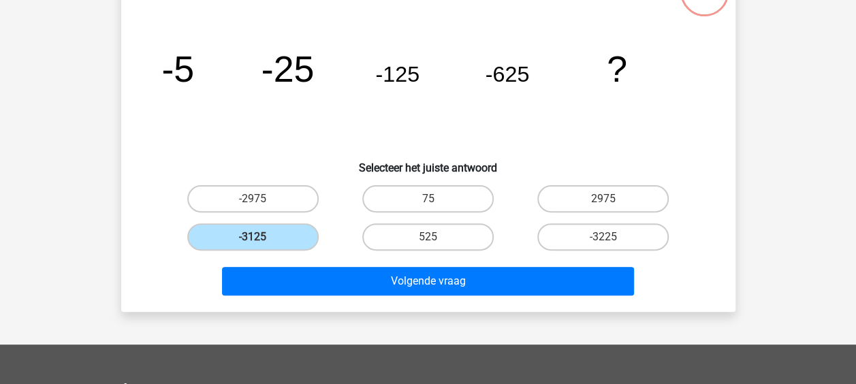
scroll to position [136, 0]
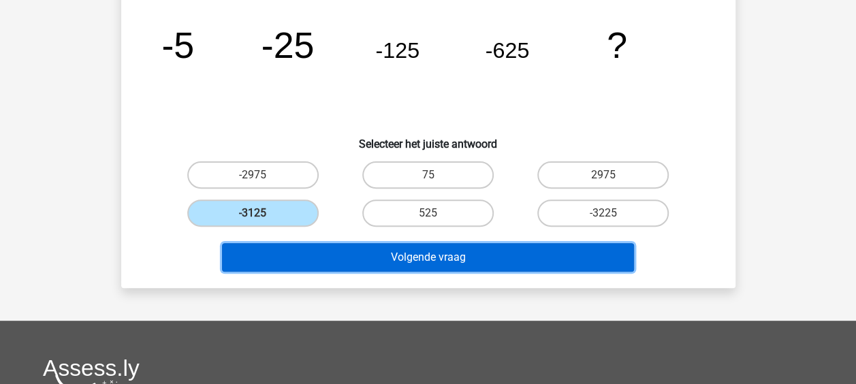
click at [422, 264] on button "Volgende vraag" at bounding box center [428, 257] width 412 height 29
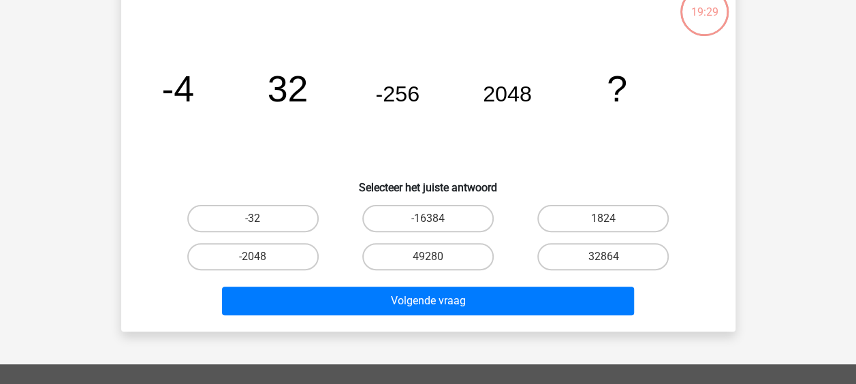
scroll to position [63, 0]
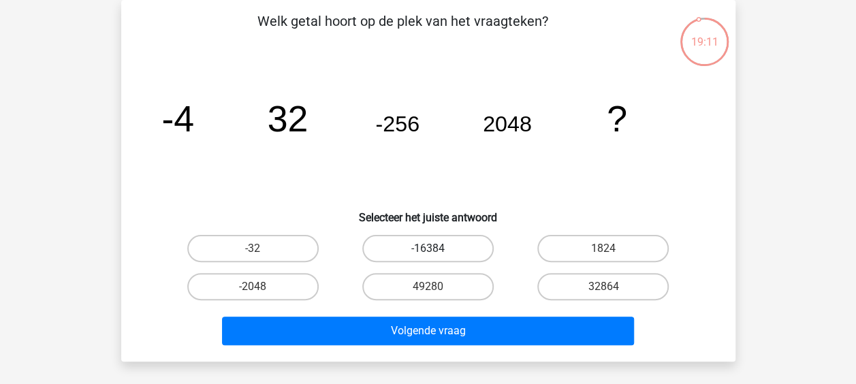
click at [439, 253] on label "-16384" at bounding box center [427, 248] width 131 height 27
click at [436, 253] on input "-16384" at bounding box center [432, 253] width 9 height 9
radio input "true"
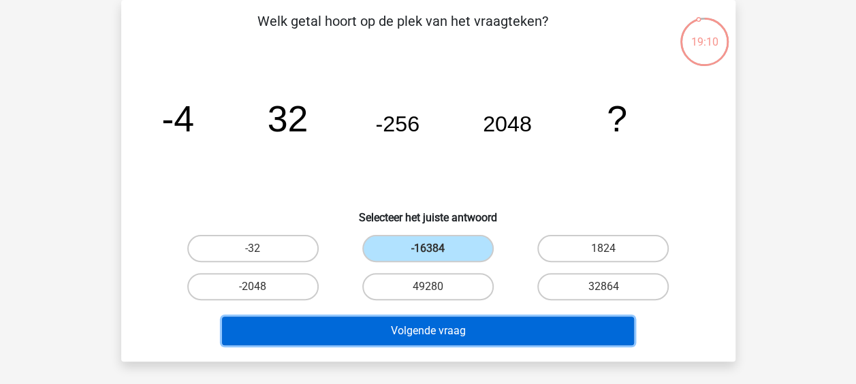
click at [443, 330] on button "Volgende vraag" at bounding box center [428, 331] width 412 height 29
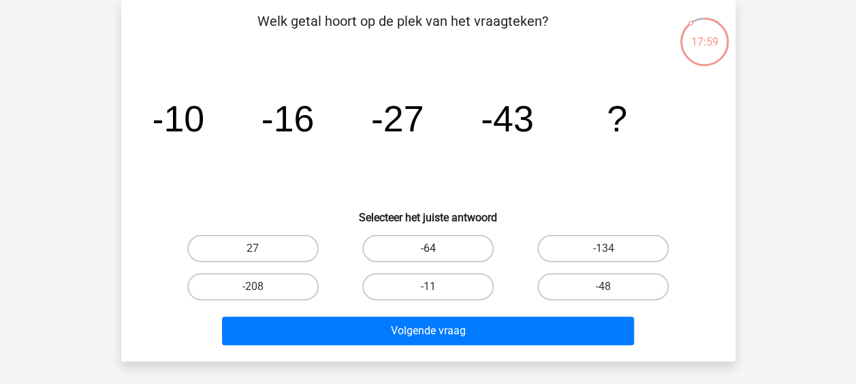
click at [446, 249] on label "-64" at bounding box center [427, 248] width 131 height 27
click at [436, 249] on input "-64" at bounding box center [432, 253] width 9 height 9
radio input "true"
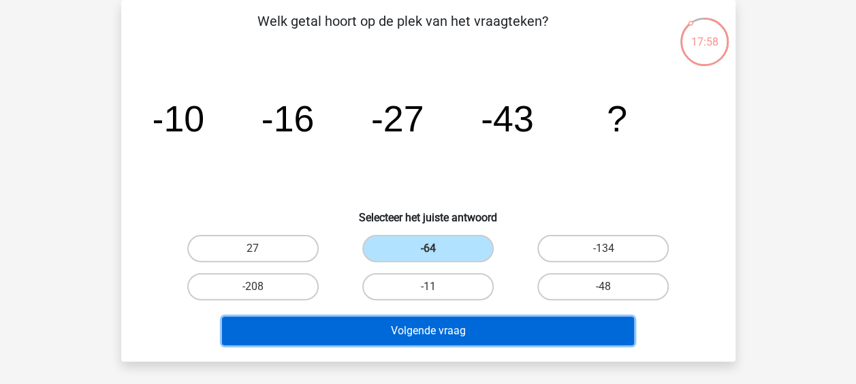
click at [455, 323] on button "Volgende vraag" at bounding box center [428, 331] width 412 height 29
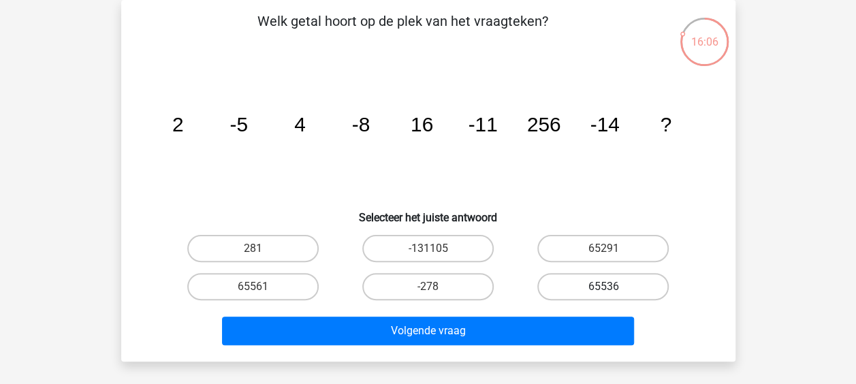
click at [608, 285] on label "65536" at bounding box center [602, 286] width 131 height 27
click at [608, 287] on input "65536" at bounding box center [607, 291] width 9 height 9
radio input "true"
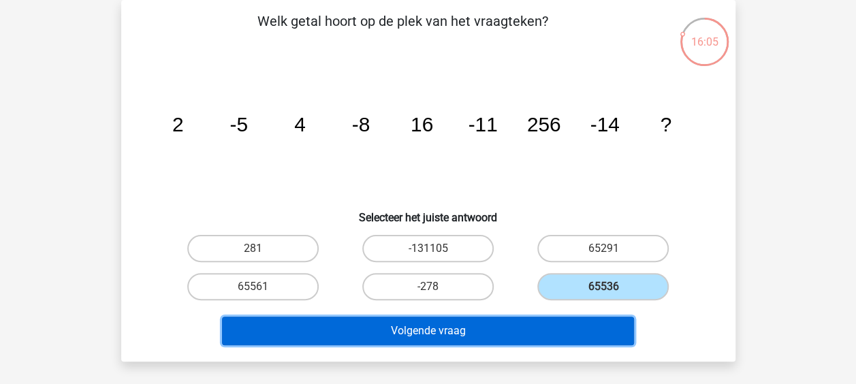
click at [558, 331] on button "Volgende vraag" at bounding box center [428, 331] width 412 height 29
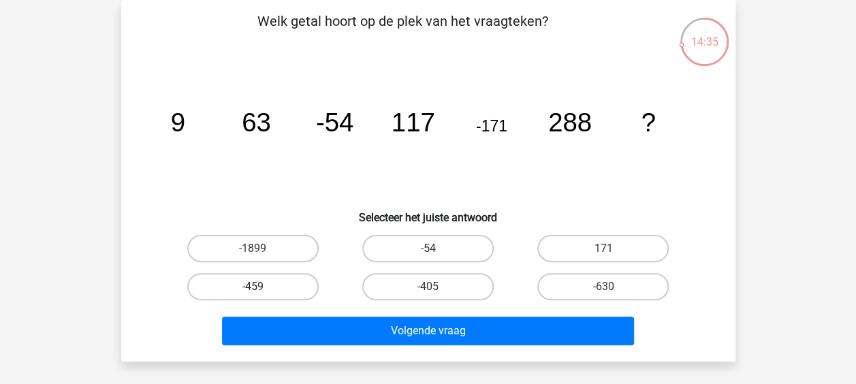
click at [264, 284] on label "-459" at bounding box center [252, 286] width 131 height 27
click at [261, 287] on input "-459" at bounding box center [257, 291] width 9 height 9
radio input "true"
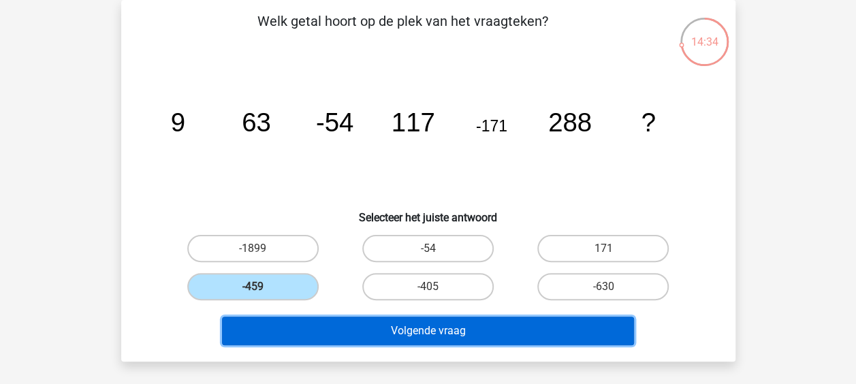
click at [354, 328] on button "Volgende vraag" at bounding box center [428, 331] width 412 height 29
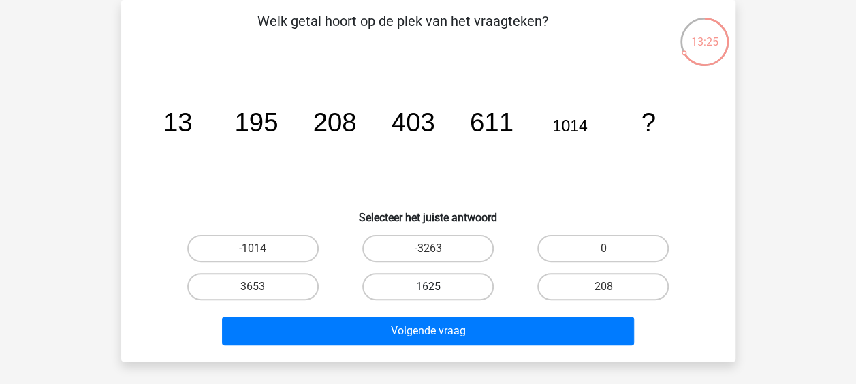
click at [446, 290] on label "1625" at bounding box center [427, 286] width 131 height 27
click at [436, 290] on input "1625" at bounding box center [432, 291] width 9 height 9
radio input "true"
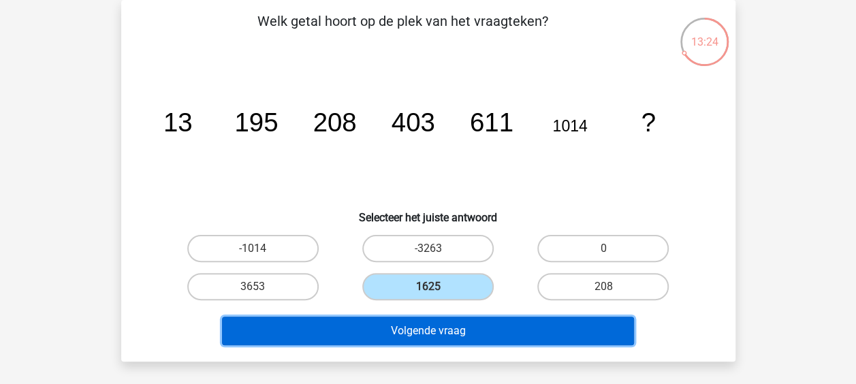
click at [450, 335] on button "Volgende vraag" at bounding box center [428, 331] width 412 height 29
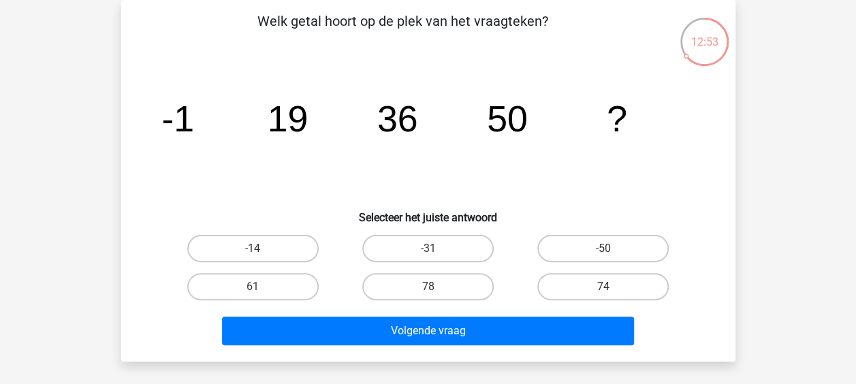
click at [433, 290] on input "78" at bounding box center [432, 291] width 9 height 9
radio input "true"
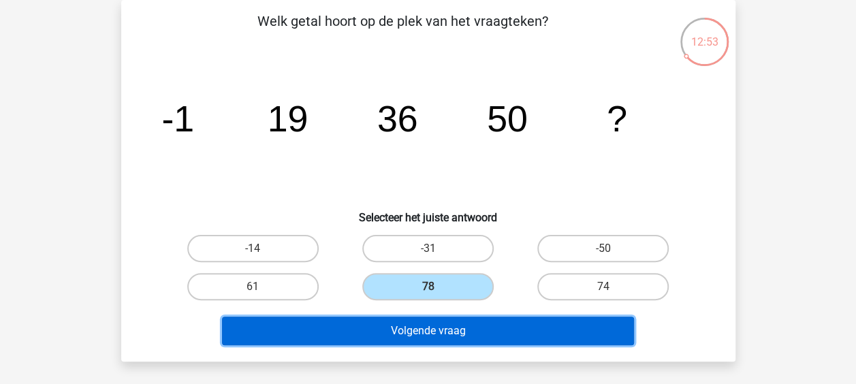
click at [424, 325] on button "Volgende vraag" at bounding box center [428, 331] width 412 height 29
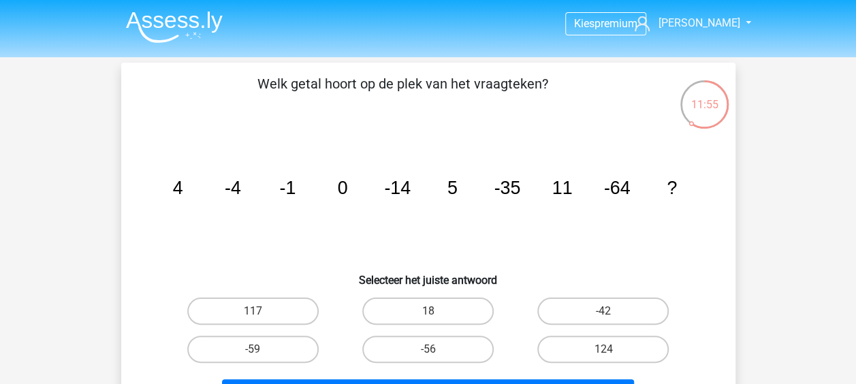
scroll to position [0, 0]
click at [710, 108] on div "11:54" at bounding box center [704, 96] width 51 height 34
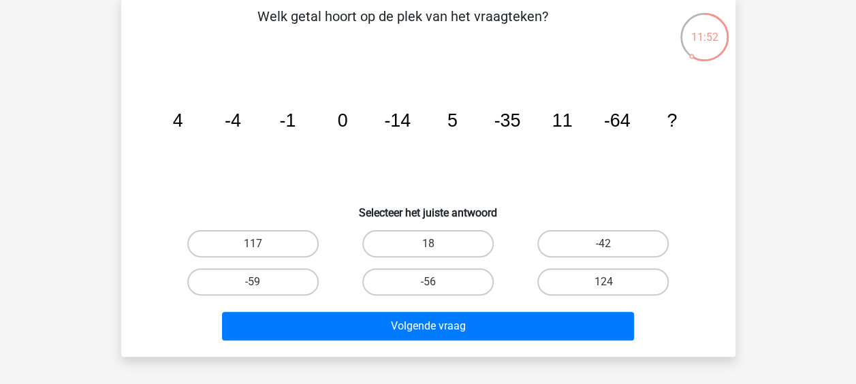
scroll to position [68, 0]
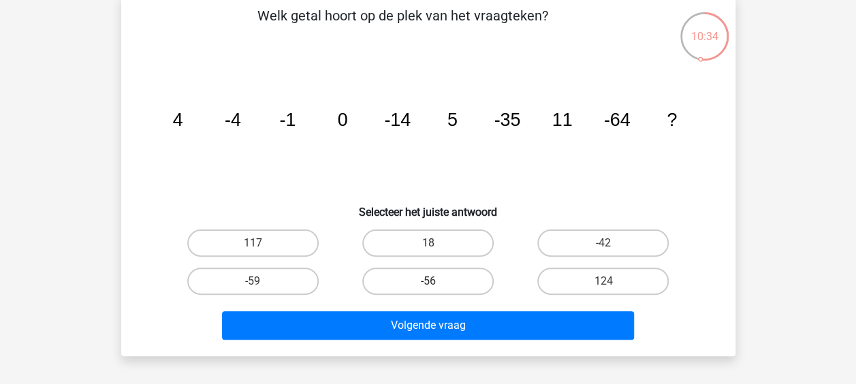
click at [421, 278] on label "-56" at bounding box center [427, 281] width 131 height 27
click at [428, 281] on input "-56" at bounding box center [432, 285] width 9 height 9
radio input "true"
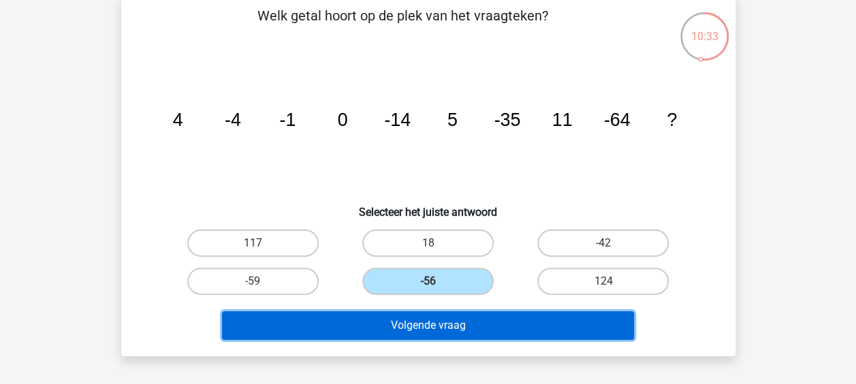
click at [436, 320] on button "Volgende vraag" at bounding box center [428, 325] width 412 height 29
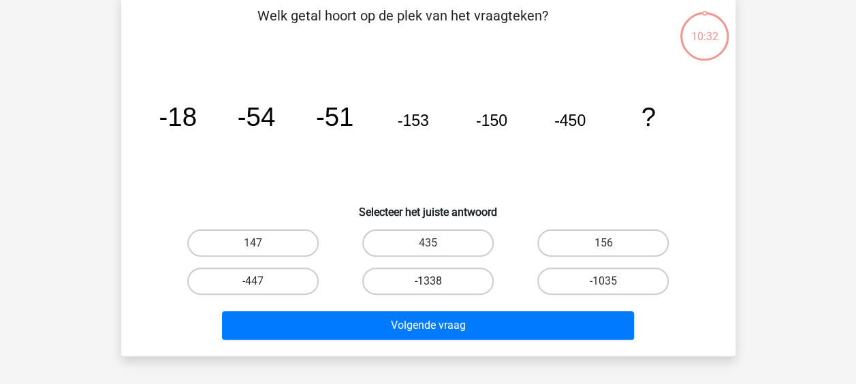
scroll to position [63, 0]
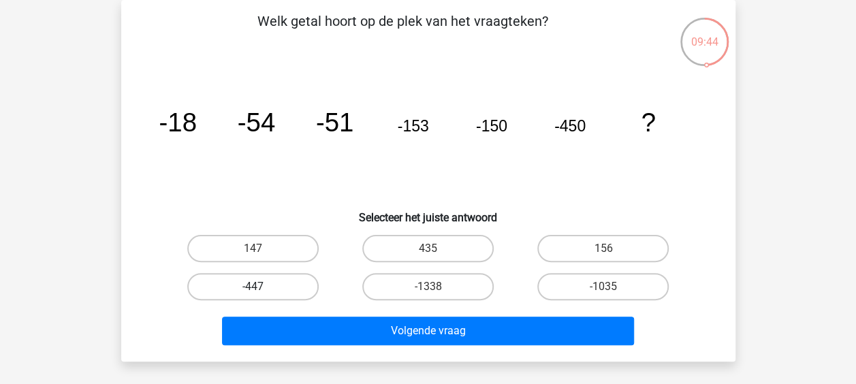
click at [276, 293] on label "-447" at bounding box center [252, 286] width 131 height 27
click at [261, 293] on input "-447" at bounding box center [257, 291] width 9 height 9
radio input "true"
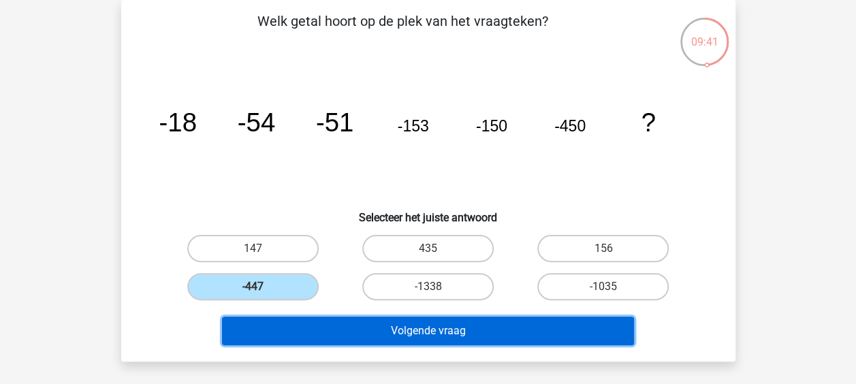
click at [401, 326] on button "Volgende vraag" at bounding box center [428, 331] width 412 height 29
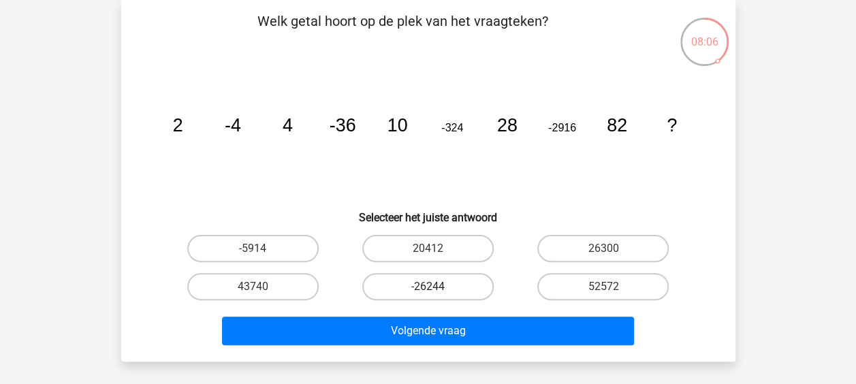
click at [418, 289] on label "-26244" at bounding box center [427, 286] width 131 height 27
click at [428, 289] on input "-26244" at bounding box center [432, 291] width 9 height 9
radio input "true"
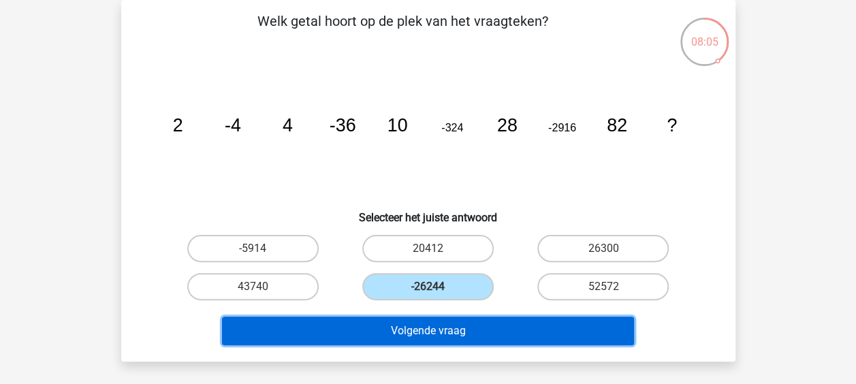
click at [440, 331] on button "Volgende vraag" at bounding box center [428, 331] width 412 height 29
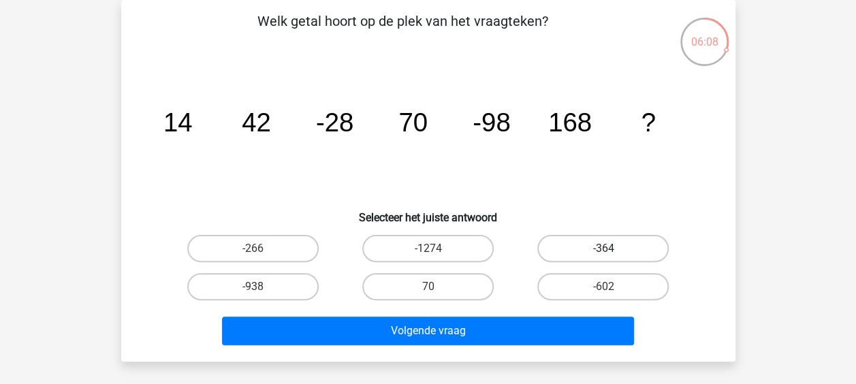
click at [596, 244] on label "-364" at bounding box center [602, 248] width 131 height 27
click at [603, 249] on input "-364" at bounding box center [607, 253] width 9 height 9
radio input "true"
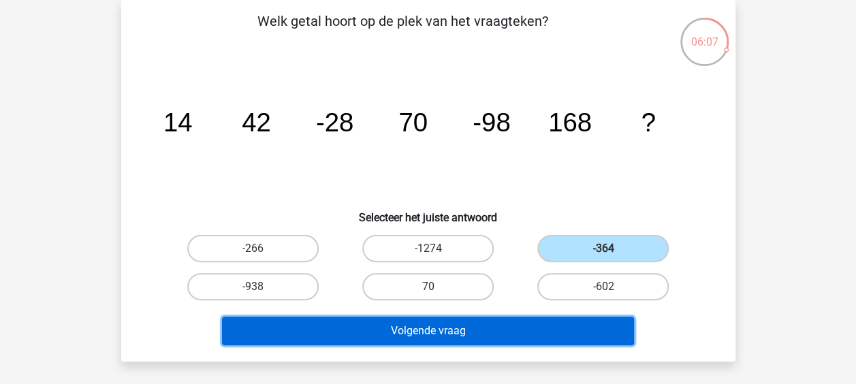
click at [522, 331] on button "Volgende vraag" at bounding box center [428, 331] width 412 height 29
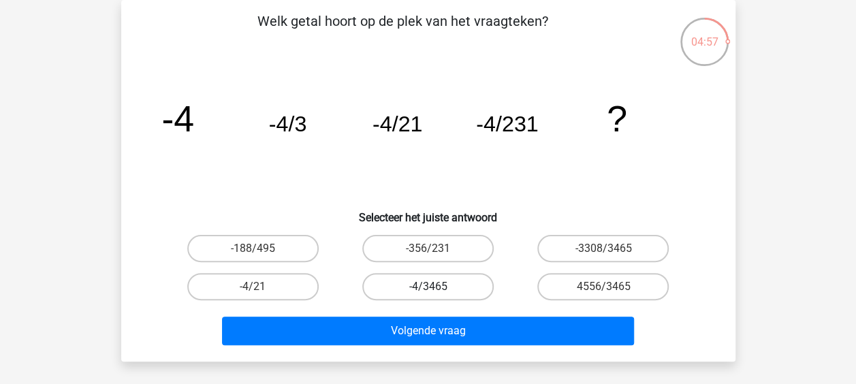
click at [447, 296] on label "-4/3465" at bounding box center [427, 286] width 131 height 27
click at [436, 296] on input "-4/3465" at bounding box center [432, 291] width 9 height 9
radio input "true"
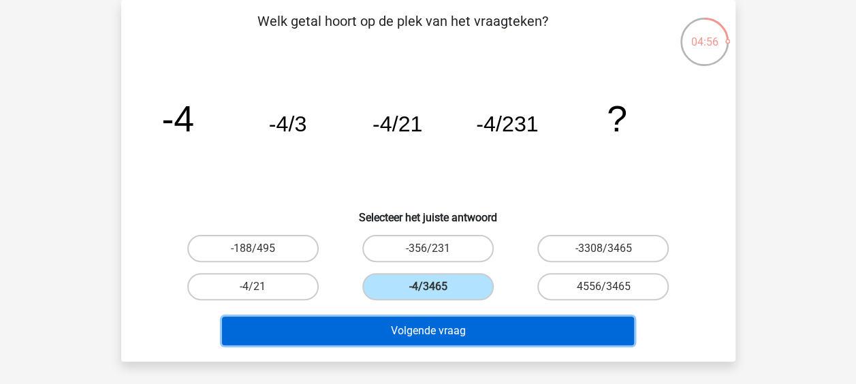
click at [451, 333] on button "Volgende vraag" at bounding box center [428, 331] width 412 height 29
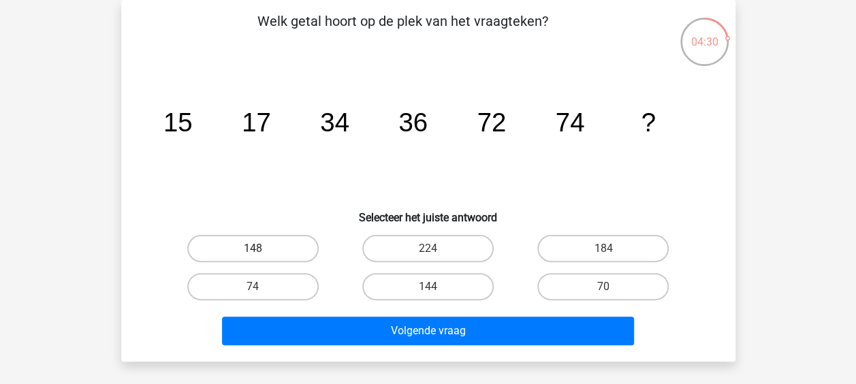
click at [253, 245] on label "148" at bounding box center [252, 248] width 131 height 27
click at [253, 249] on input "148" at bounding box center [257, 253] width 9 height 9
radio input "true"
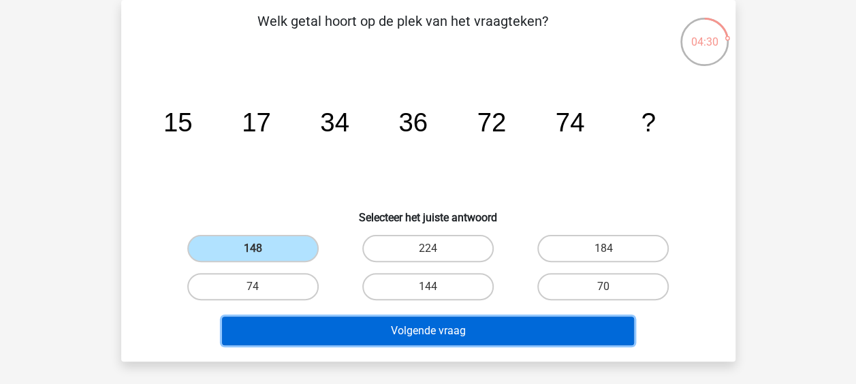
click at [411, 326] on button "Volgende vraag" at bounding box center [428, 331] width 412 height 29
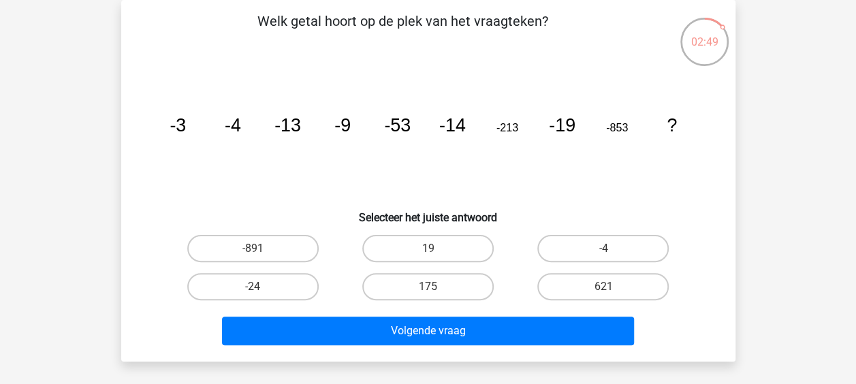
click at [253, 289] on input "-24" at bounding box center [257, 291] width 9 height 9
radio input "true"
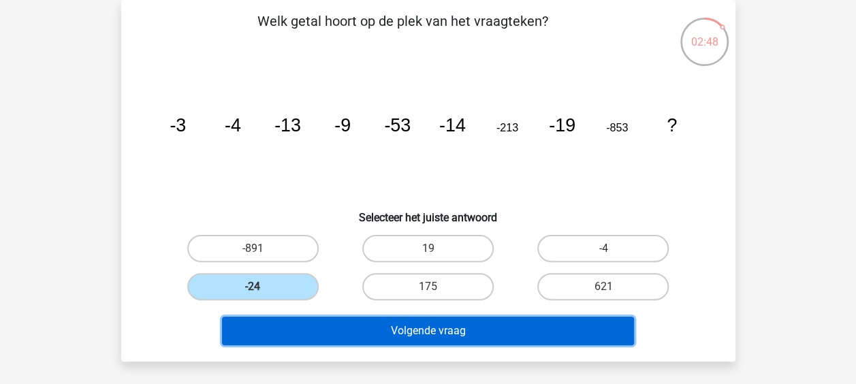
click at [405, 325] on button "Volgende vraag" at bounding box center [428, 331] width 412 height 29
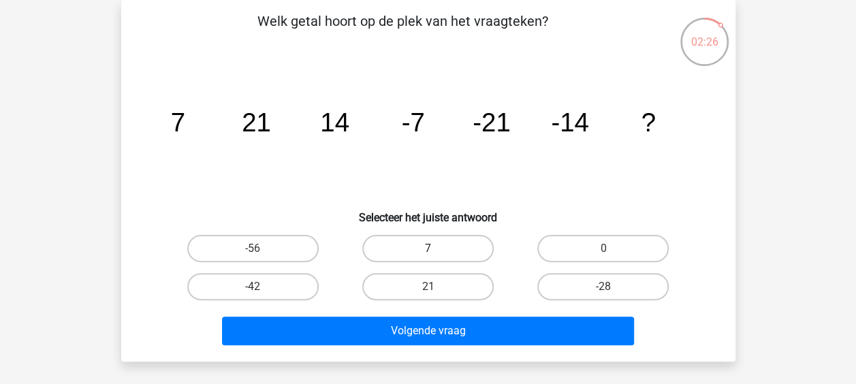
click at [437, 242] on label "7" at bounding box center [427, 248] width 131 height 27
click at [436, 249] on input "7" at bounding box center [432, 253] width 9 height 9
radio input "true"
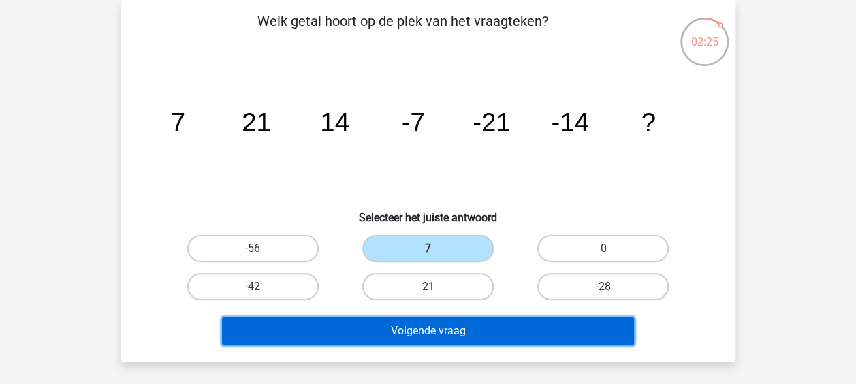
click at [447, 327] on button "Volgende vraag" at bounding box center [428, 331] width 412 height 29
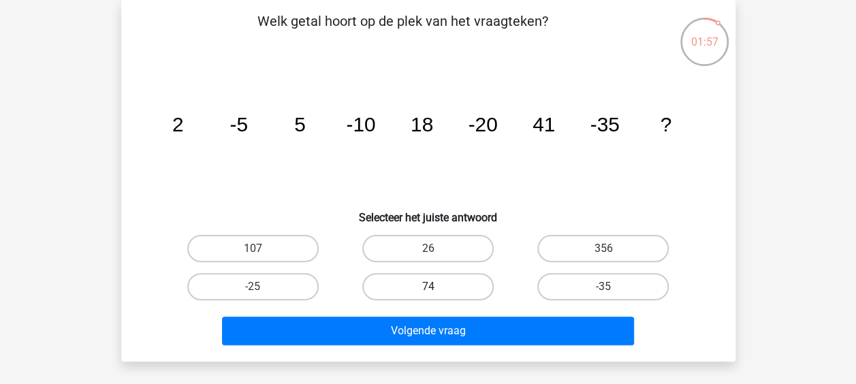
click at [427, 286] on label "74" at bounding box center [427, 286] width 131 height 27
click at [428, 287] on input "74" at bounding box center [432, 291] width 9 height 9
radio input "true"
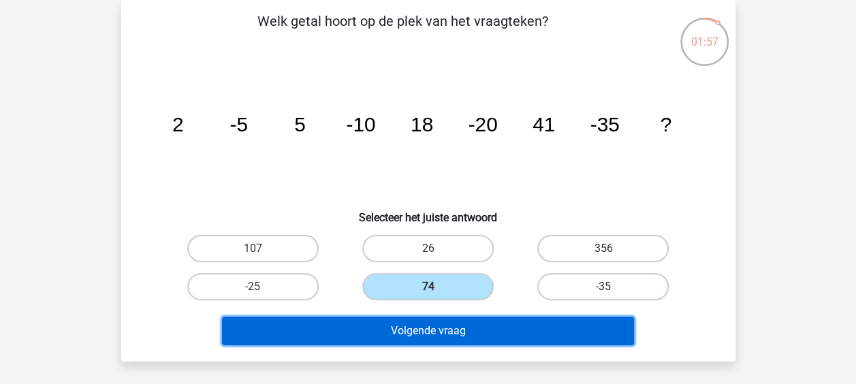
click at [430, 332] on button "Volgende vraag" at bounding box center [428, 331] width 412 height 29
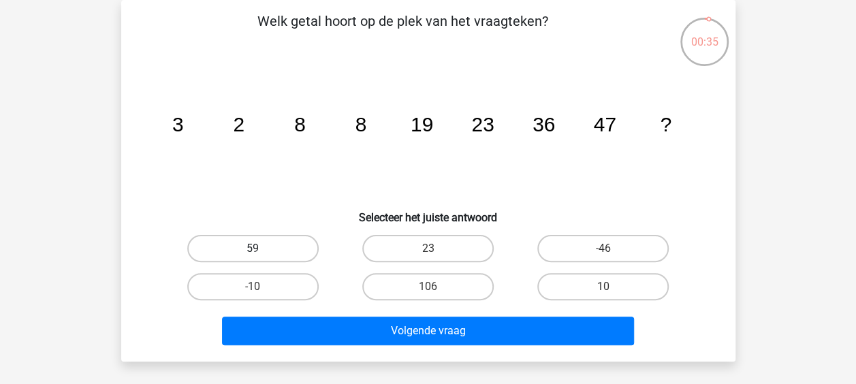
click at [266, 257] on label "59" at bounding box center [252, 248] width 131 height 27
click at [261, 257] on input "59" at bounding box center [257, 253] width 9 height 9
radio input "true"
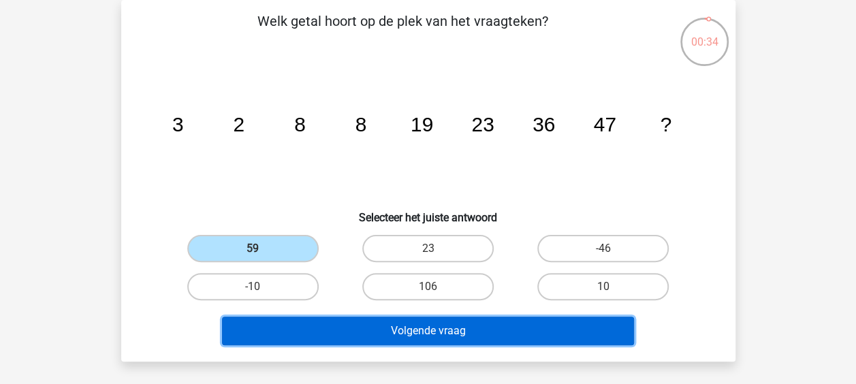
click at [434, 337] on button "Volgende vraag" at bounding box center [428, 331] width 412 height 29
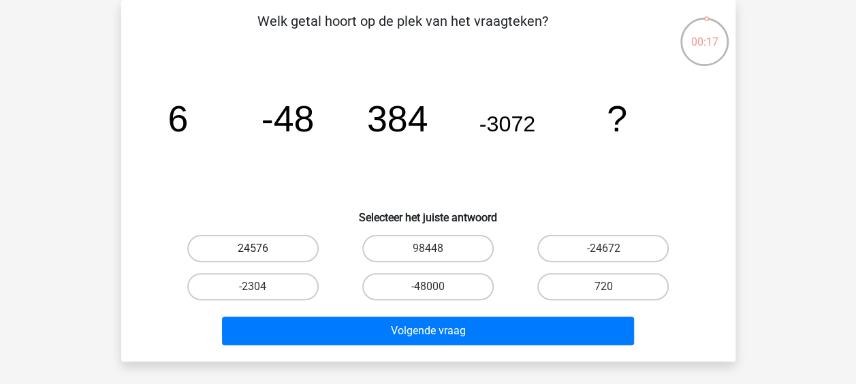
click at [279, 247] on label "24576" at bounding box center [252, 248] width 131 height 27
click at [261, 249] on input "24576" at bounding box center [257, 253] width 9 height 9
radio input "true"
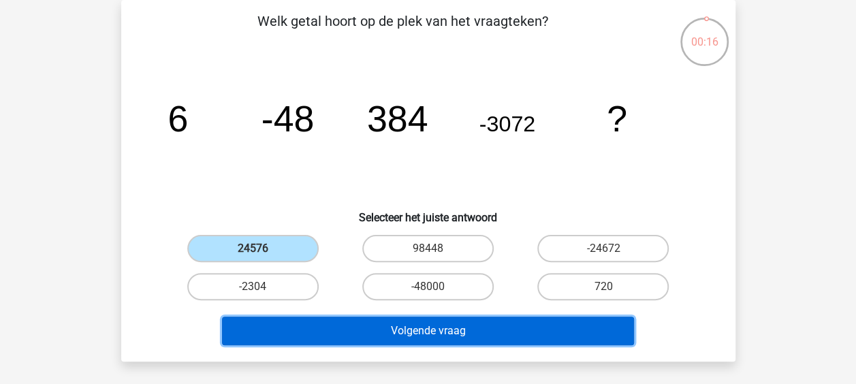
click at [418, 339] on button "Volgende vraag" at bounding box center [428, 331] width 412 height 29
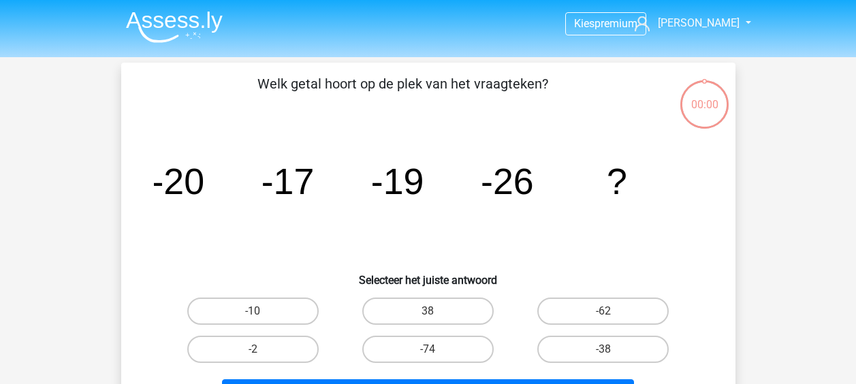
scroll to position [63, 0]
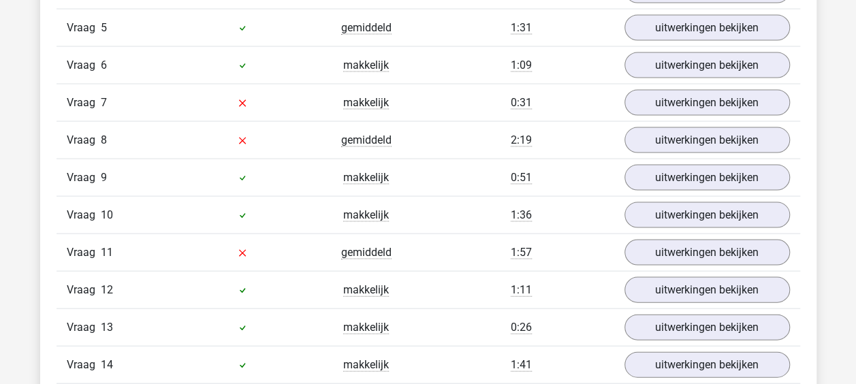
scroll to position [1294, 0]
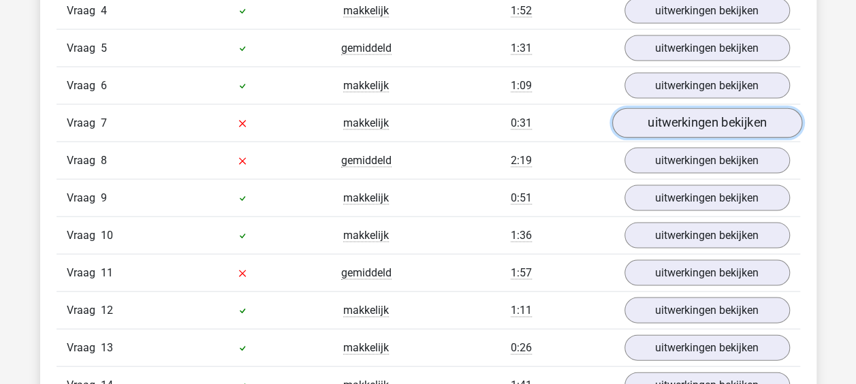
click at [676, 112] on link "uitwerkingen bekijken" at bounding box center [706, 123] width 190 height 30
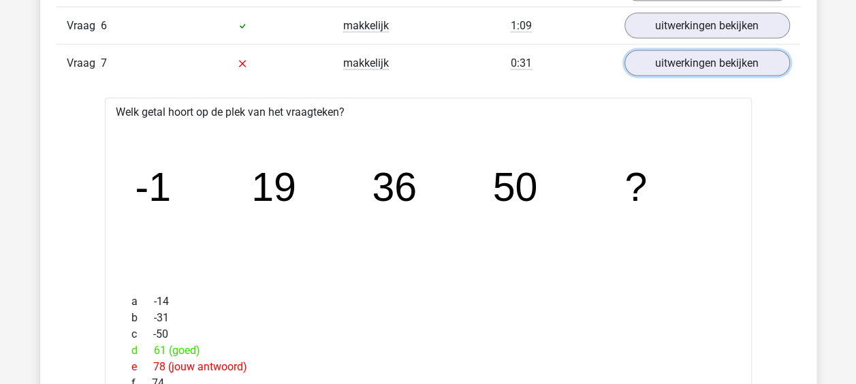
scroll to position [1430, 0]
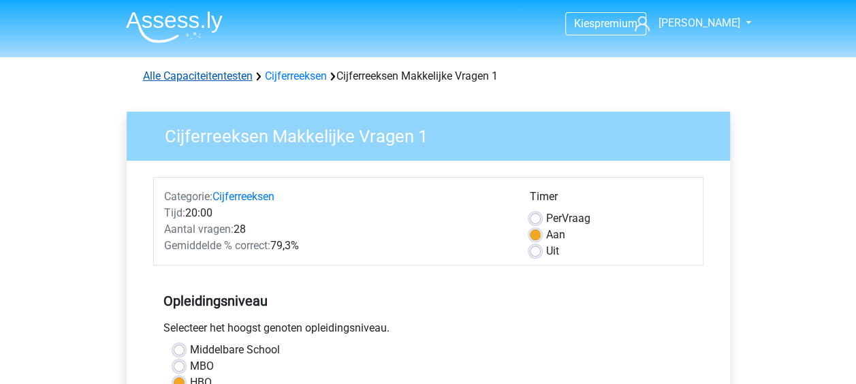
click at [226, 76] on link "Alle Capaciteitentesten" at bounding box center [198, 75] width 110 height 13
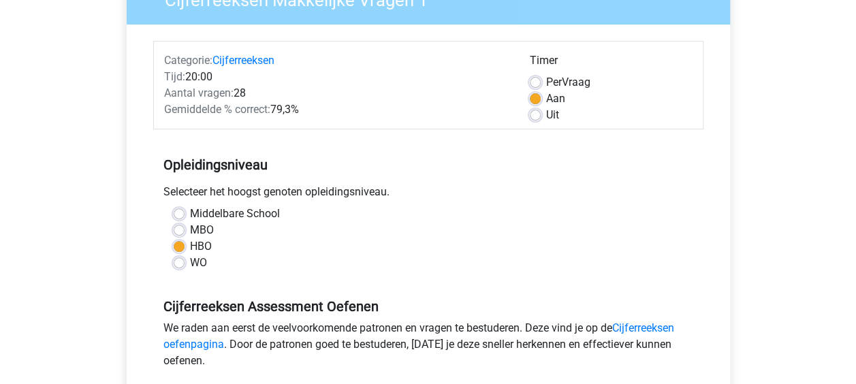
scroll to position [204, 0]
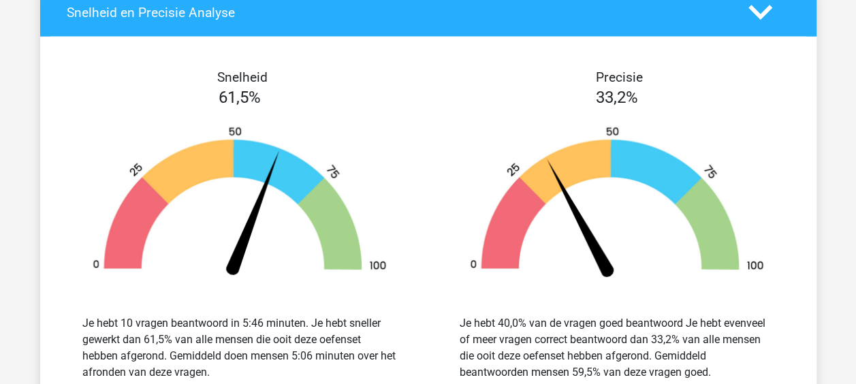
scroll to position [1585, 0]
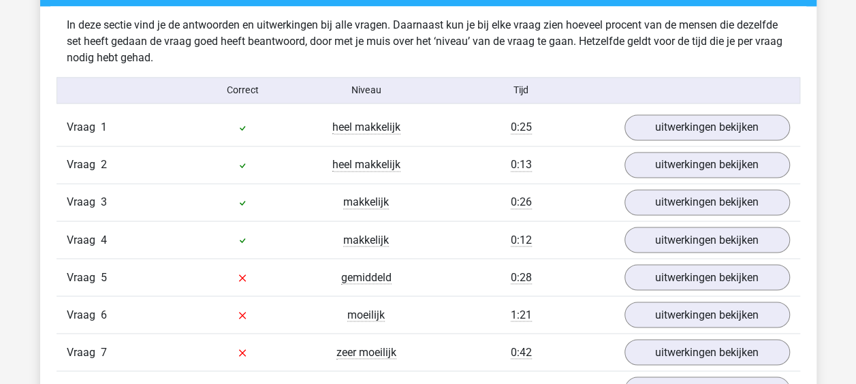
scroll to position [1158, 0]
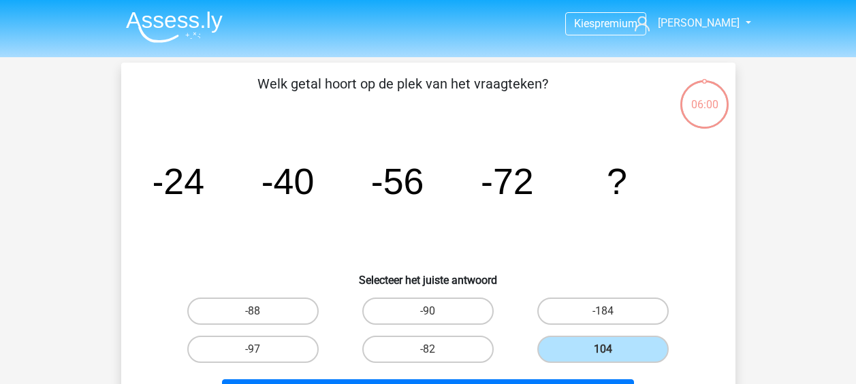
scroll to position [63, 0]
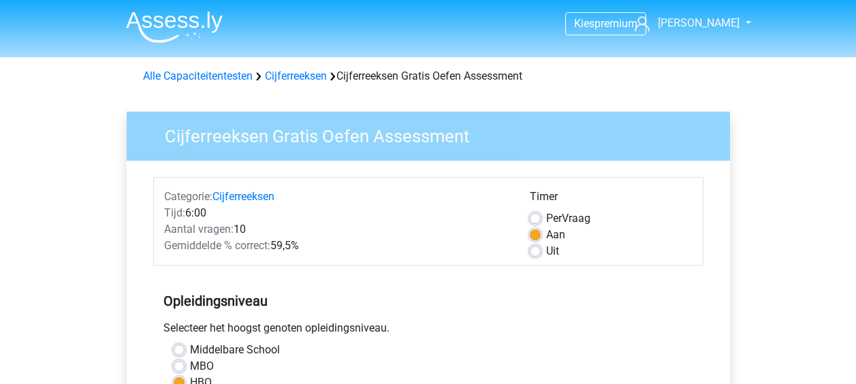
scroll to position [409, 0]
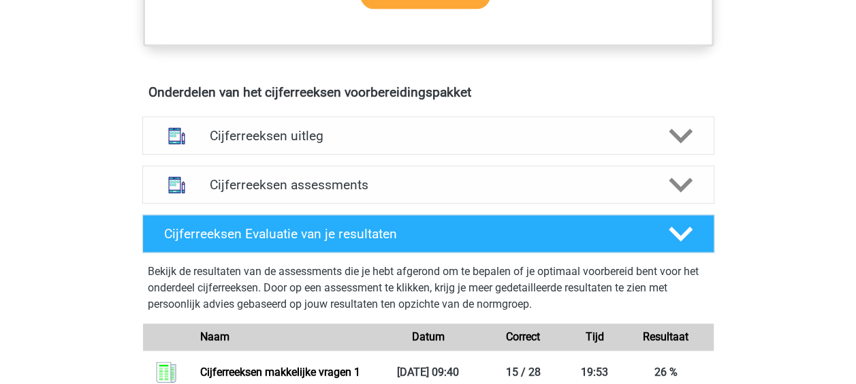
scroll to position [749, 0]
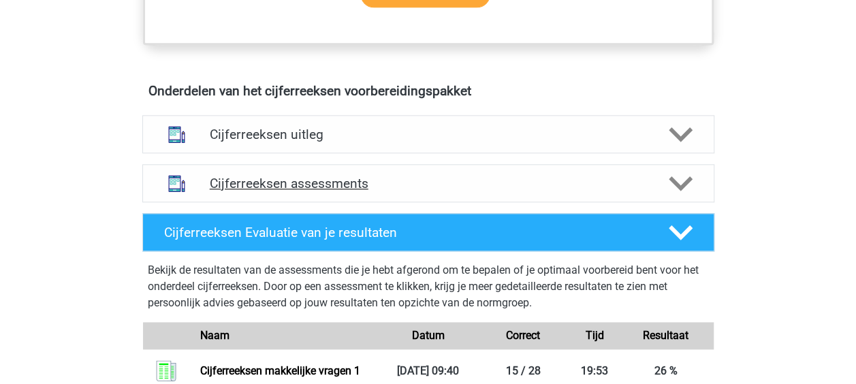
click at [348, 191] on h4 "Cijferreeksen assessments" at bounding box center [428, 184] width 437 height 16
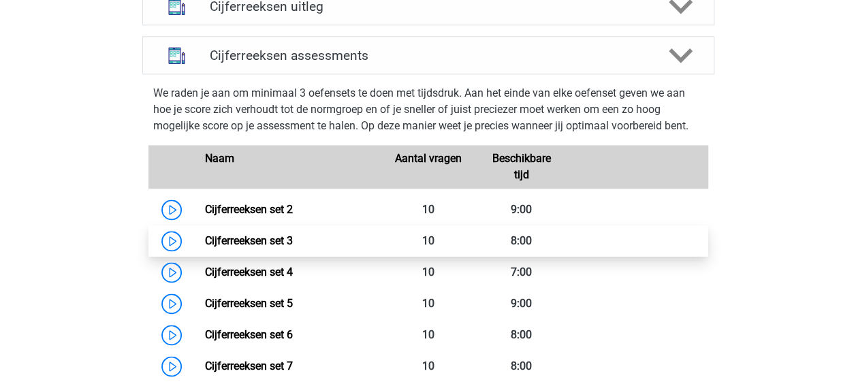
scroll to position [953, 0]
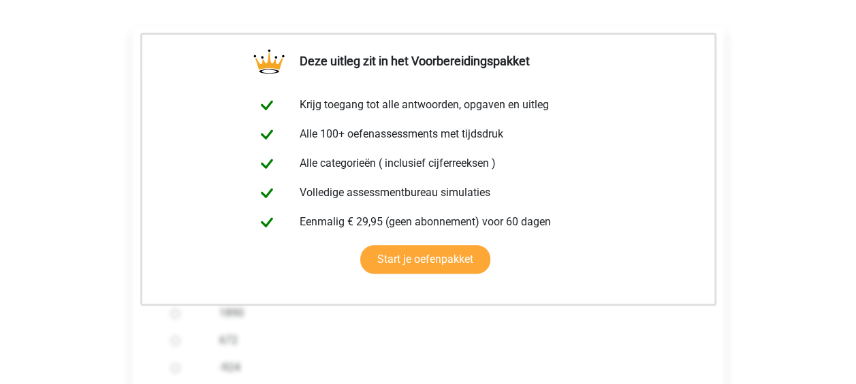
scroll to position [204, 0]
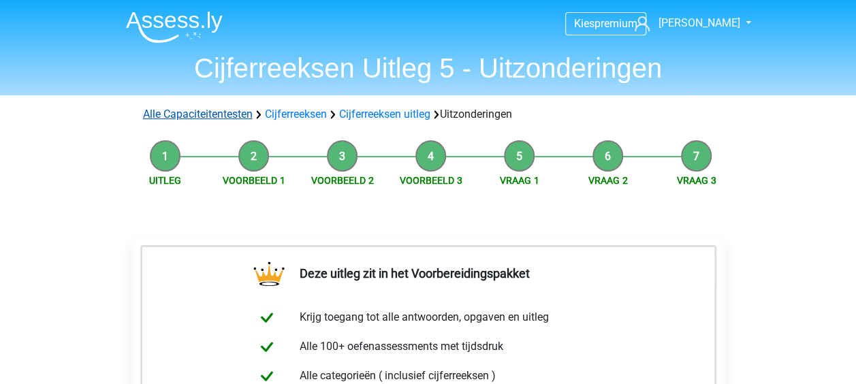
click at [236, 109] on link "Alle Capaciteitentesten" at bounding box center [198, 114] width 110 height 13
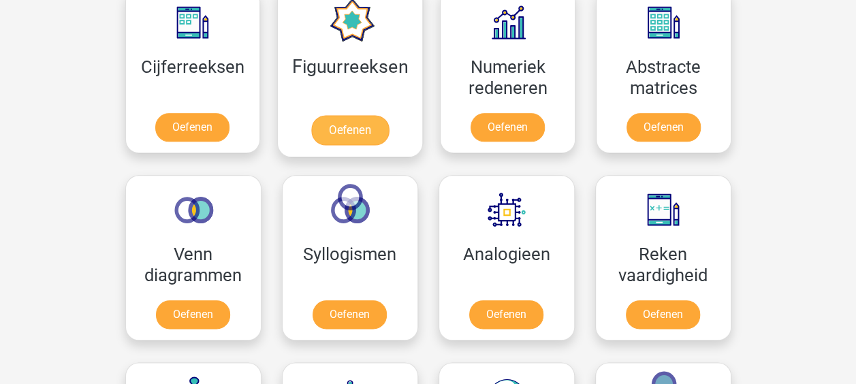
scroll to position [646, 0]
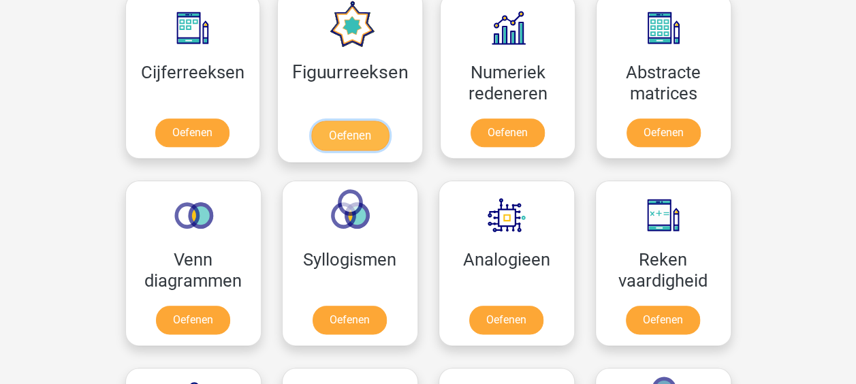
click at [361, 121] on link "Oefenen" at bounding box center [350, 136] width 78 height 30
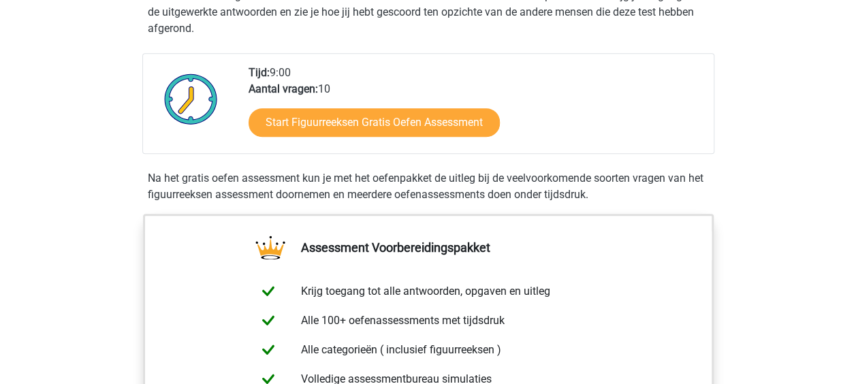
scroll to position [272, 0]
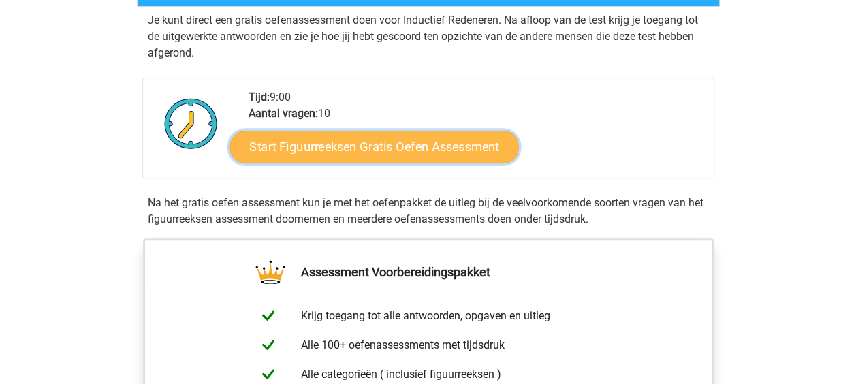
click at [443, 153] on link "Start Figuurreeksen Gratis Oefen Assessment" at bounding box center [373, 146] width 289 height 33
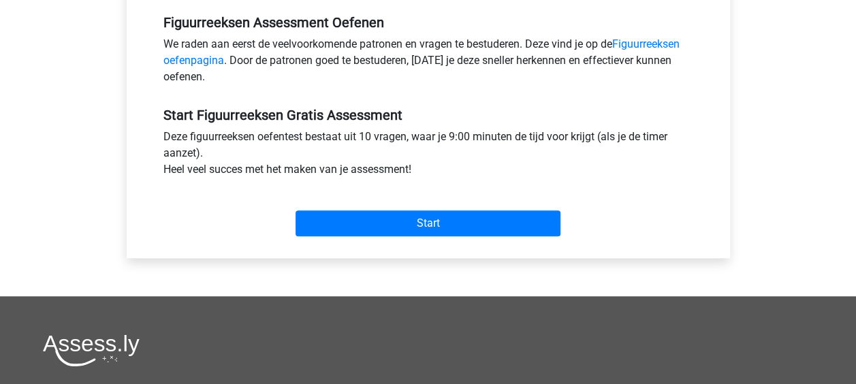
scroll to position [477, 0]
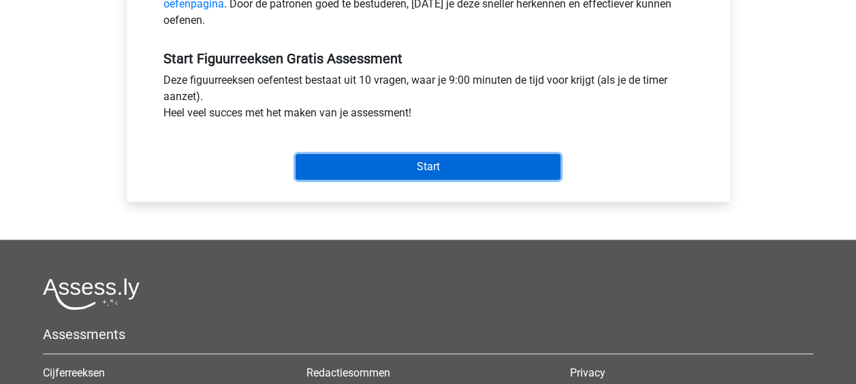
click at [405, 165] on input "Start" at bounding box center [428, 167] width 265 height 26
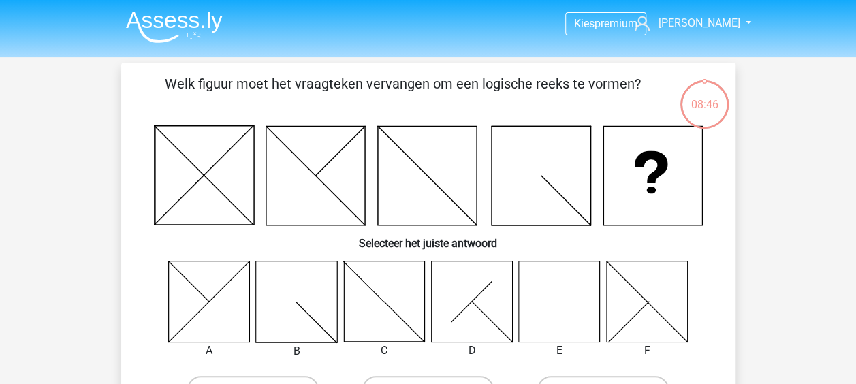
scroll to position [68, 0]
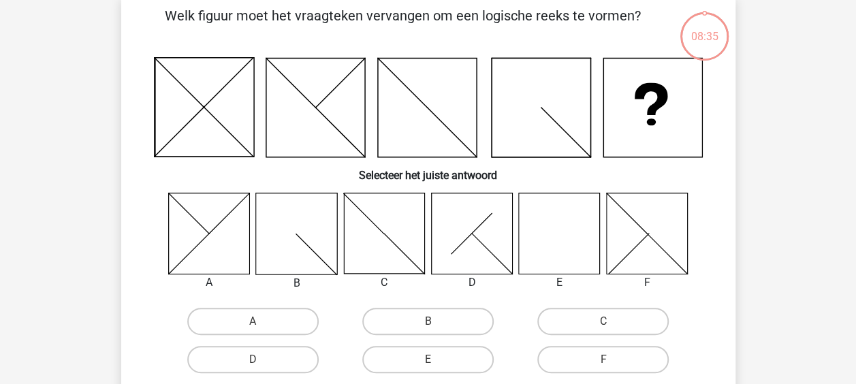
click at [574, 233] on icon at bounding box center [559, 233] width 81 height 81
click at [560, 235] on icon at bounding box center [559, 233] width 81 height 81
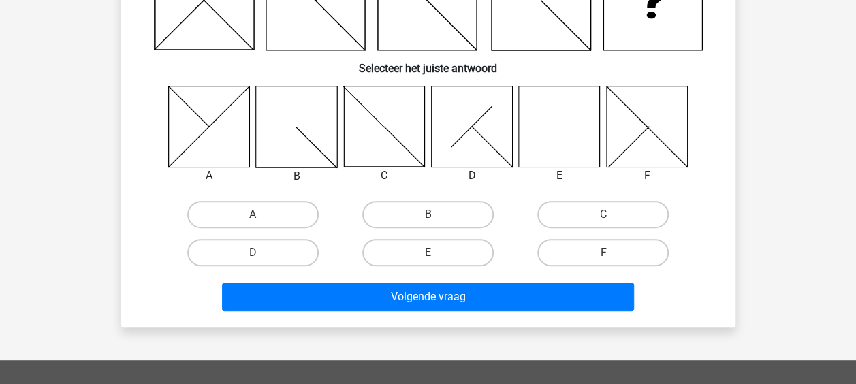
scroll to position [204, 0]
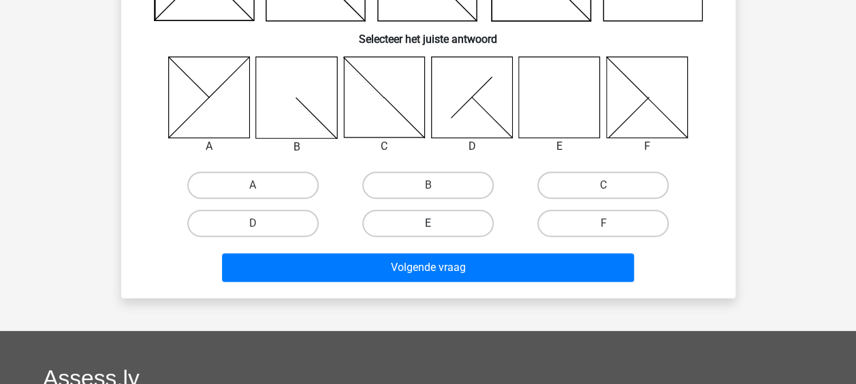
click at [463, 229] on label "E" at bounding box center [427, 223] width 131 height 27
click at [436, 229] on input "E" at bounding box center [432, 227] width 9 height 9
radio input "true"
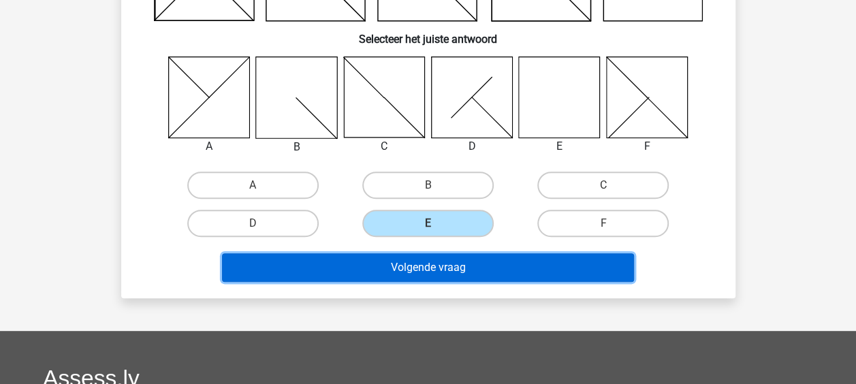
click at [466, 268] on button "Volgende vraag" at bounding box center [428, 267] width 412 height 29
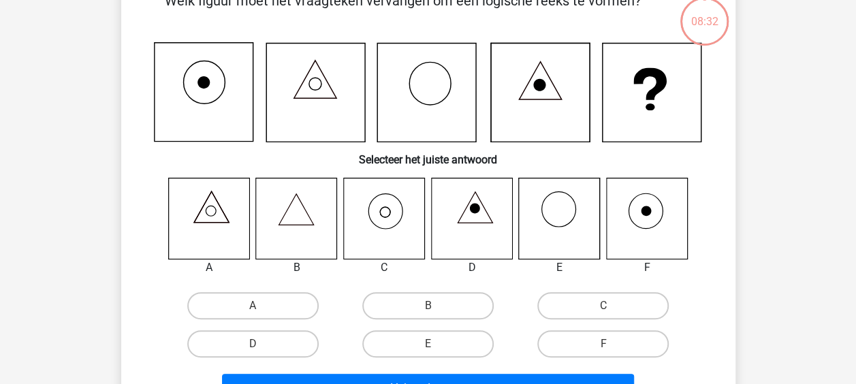
scroll to position [63, 0]
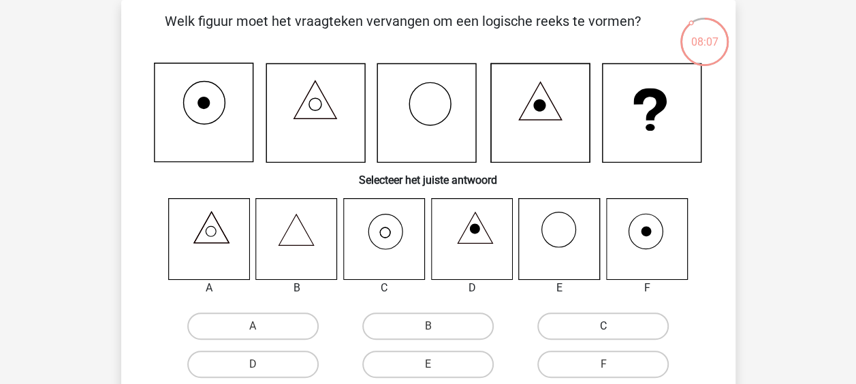
click at [554, 325] on label "C" at bounding box center [602, 326] width 131 height 27
click at [603, 326] on input "C" at bounding box center [607, 330] width 9 height 9
radio input "true"
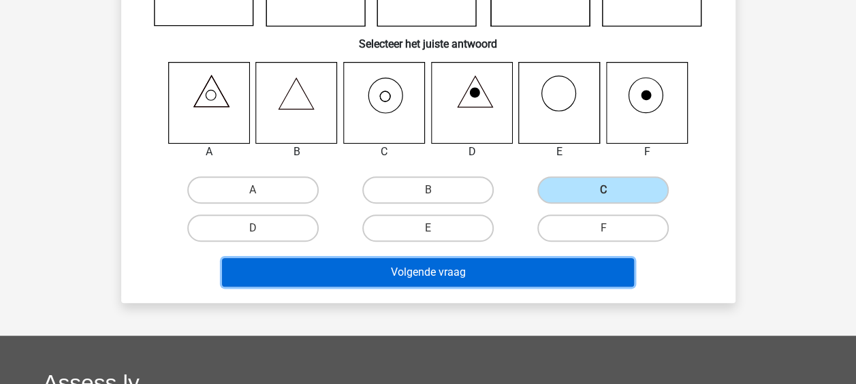
click at [472, 285] on button "Volgende vraag" at bounding box center [428, 272] width 412 height 29
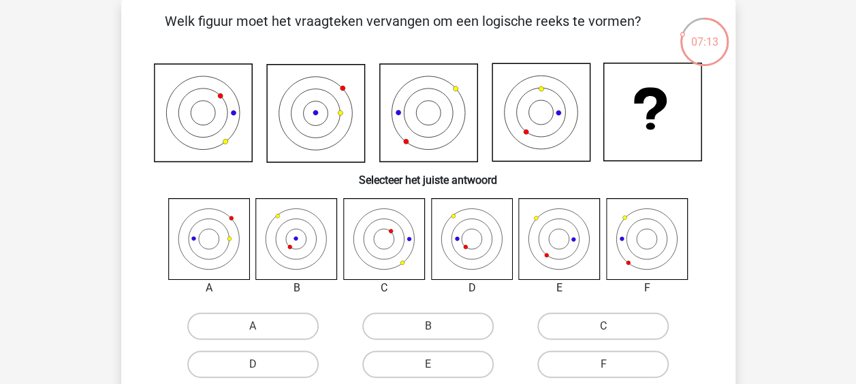
click at [624, 237] on icon at bounding box center [646, 238] width 81 height 81
click at [616, 358] on label "F" at bounding box center [602, 364] width 131 height 27
click at [612, 364] on input "F" at bounding box center [607, 368] width 9 height 9
radio input "true"
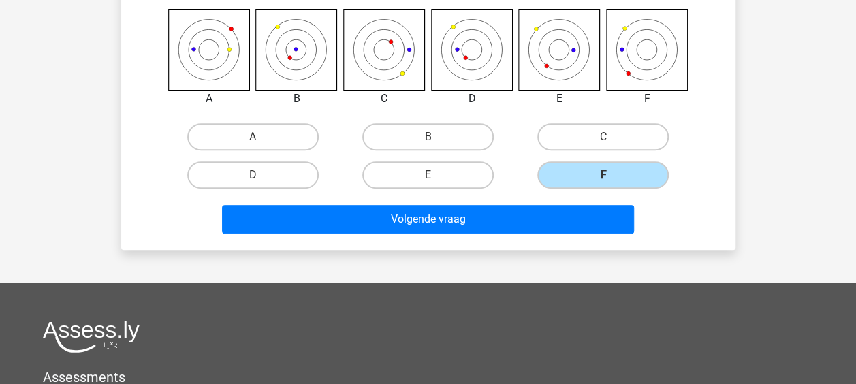
scroll to position [267, 0]
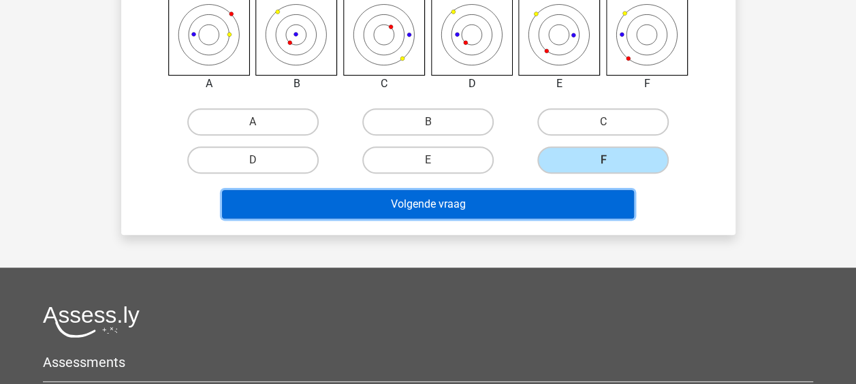
click at [492, 216] on button "Volgende vraag" at bounding box center [428, 204] width 412 height 29
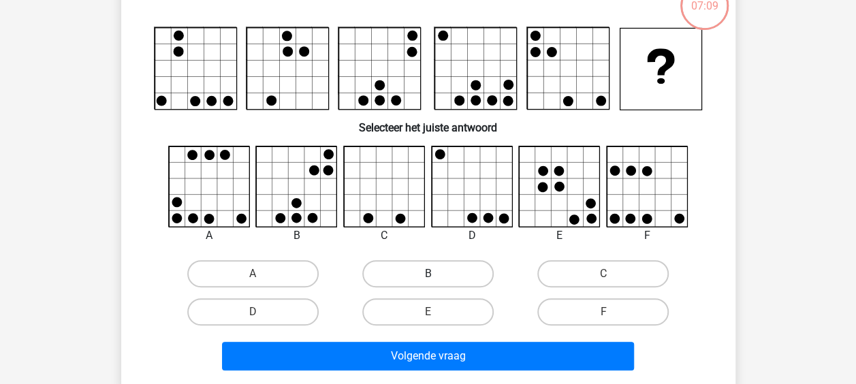
scroll to position [63, 0]
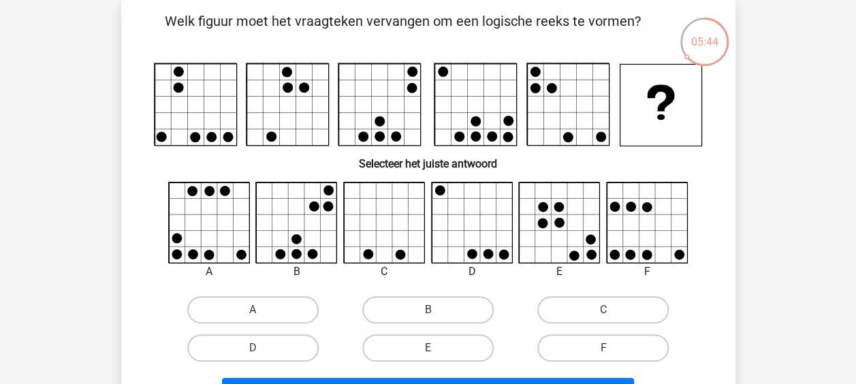
click at [637, 222] on icon at bounding box center [647, 222] width 81 height 81
click at [590, 350] on label "F" at bounding box center [602, 347] width 131 height 27
click at [603, 350] on input "F" at bounding box center [607, 352] width 9 height 9
radio input "true"
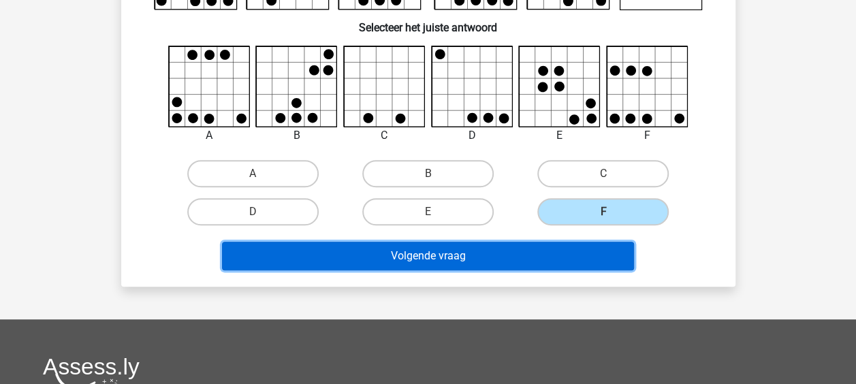
click at [530, 249] on button "Volgende vraag" at bounding box center [428, 256] width 412 height 29
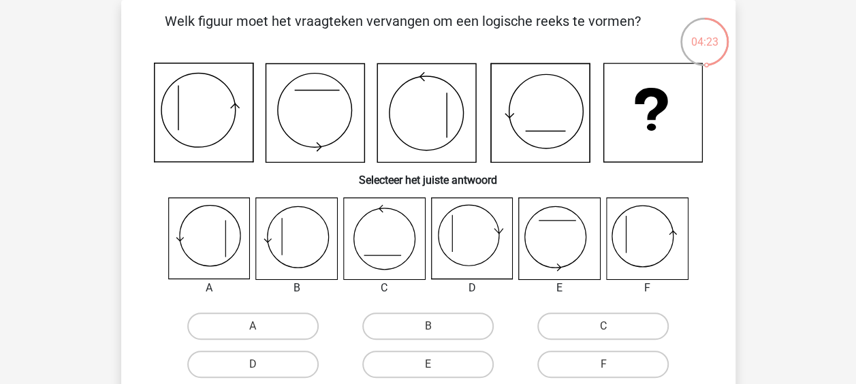
click at [651, 123] on icon at bounding box center [652, 112] width 99 height 99
click at [594, 361] on label "F" at bounding box center [602, 364] width 131 height 27
click at [603, 364] on input "F" at bounding box center [607, 368] width 9 height 9
radio input "true"
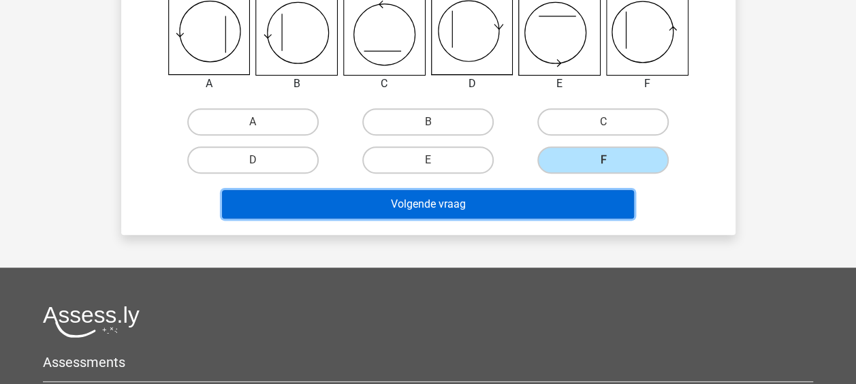
click at [450, 198] on button "Volgende vraag" at bounding box center [428, 204] width 412 height 29
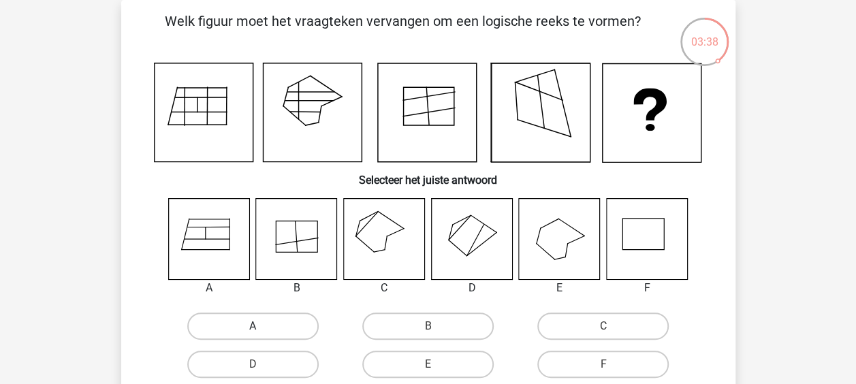
click at [249, 336] on label "A" at bounding box center [252, 326] width 131 height 27
click at [253, 335] on input "A" at bounding box center [257, 330] width 9 height 9
radio input "true"
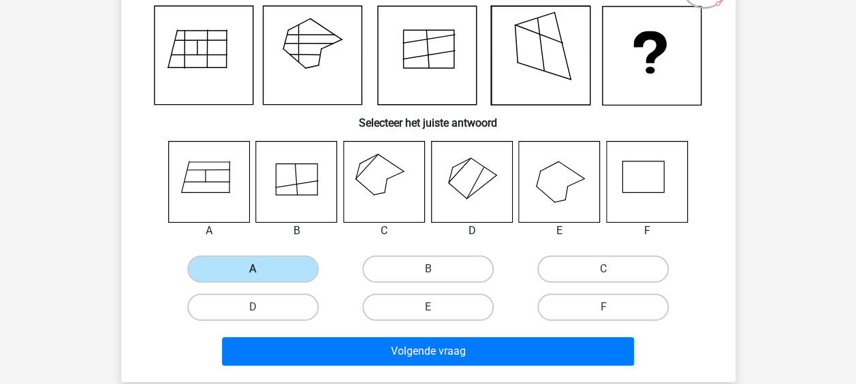
scroll to position [267, 0]
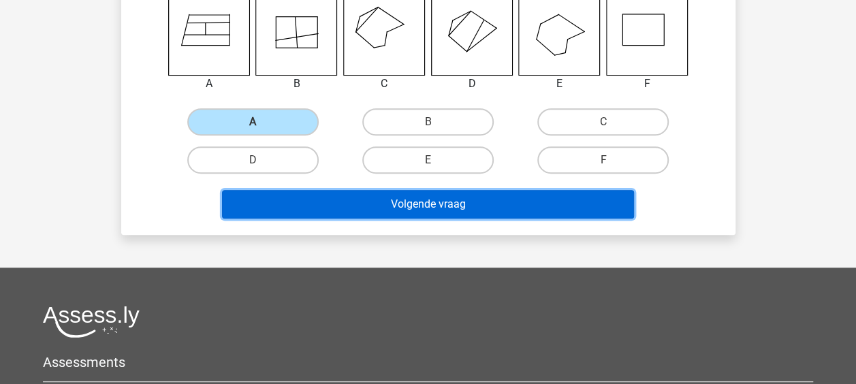
click at [434, 216] on button "Volgende vraag" at bounding box center [428, 204] width 412 height 29
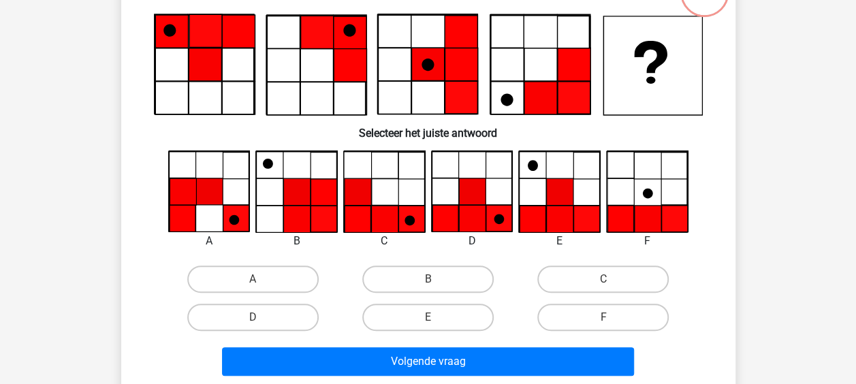
scroll to position [63, 0]
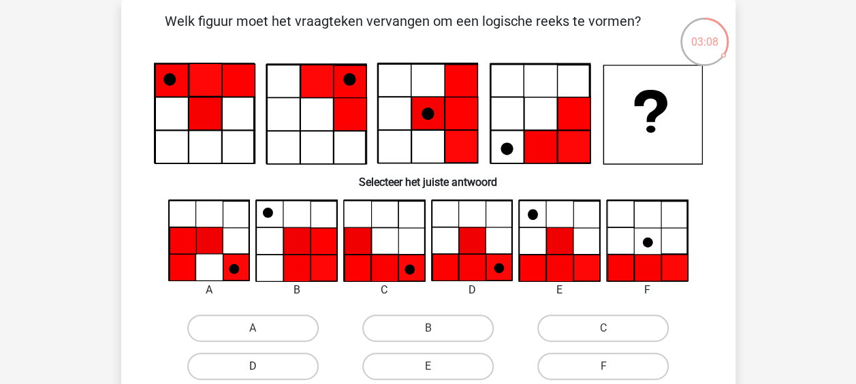
click at [289, 362] on label "D" at bounding box center [252, 366] width 131 height 27
click at [261, 366] on input "D" at bounding box center [257, 370] width 9 height 9
radio input "true"
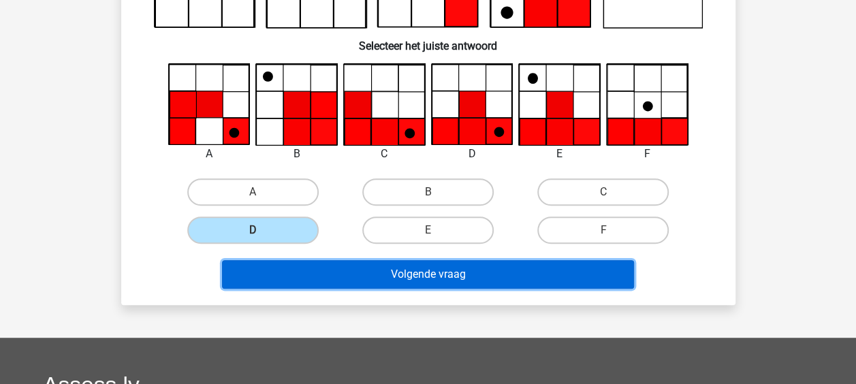
click at [434, 279] on button "Volgende vraag" at bounding box center [428, 274] width 412 height 29
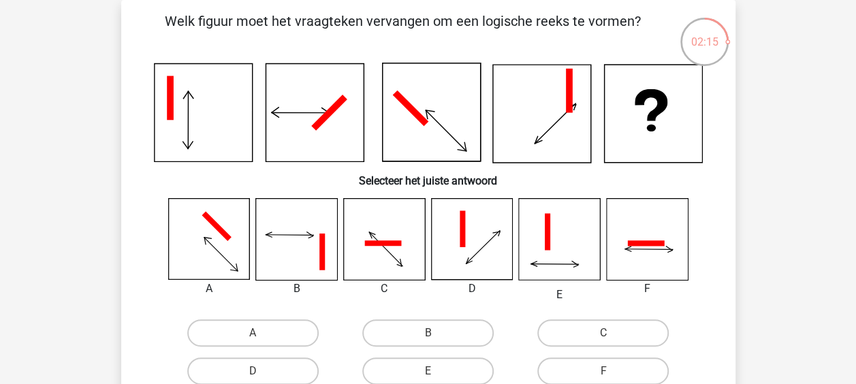
click at [561, 261] on icon at bounding box center [559, 239] width 81 height 81
click at [444, 373] on label "E" at bounding box center [427, 370] width 131 height 27
click at [436, 373] on input "E" at bounding box center [432, 375] width 9 height 9
radio input "true"
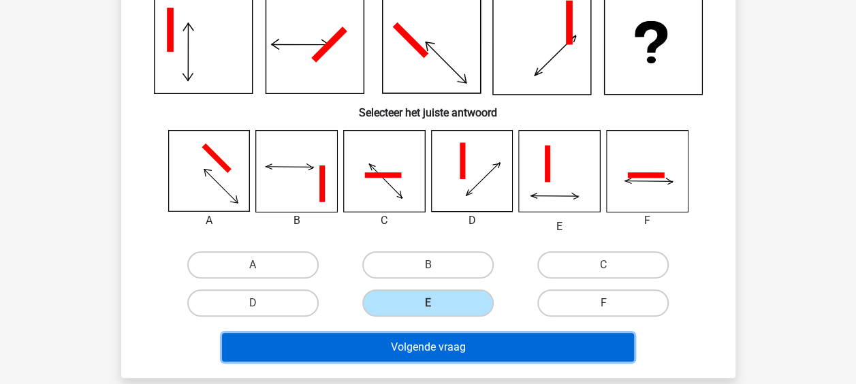
click at [462, 345] on button "Volgende vraag" at bounding box center [428, 347] width 412 height 29
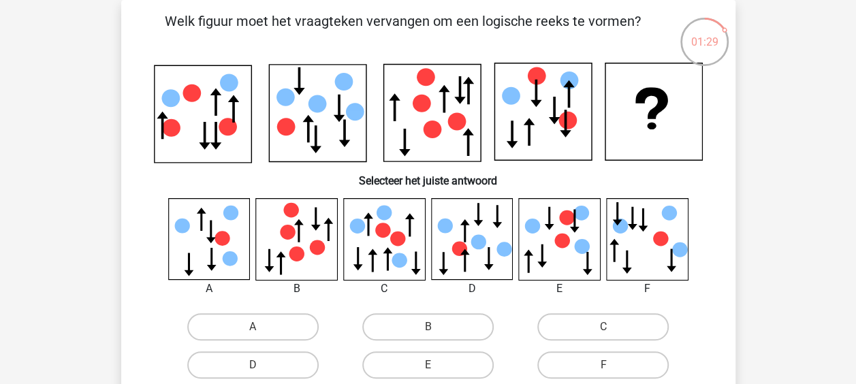
scroll to position [131, 0]
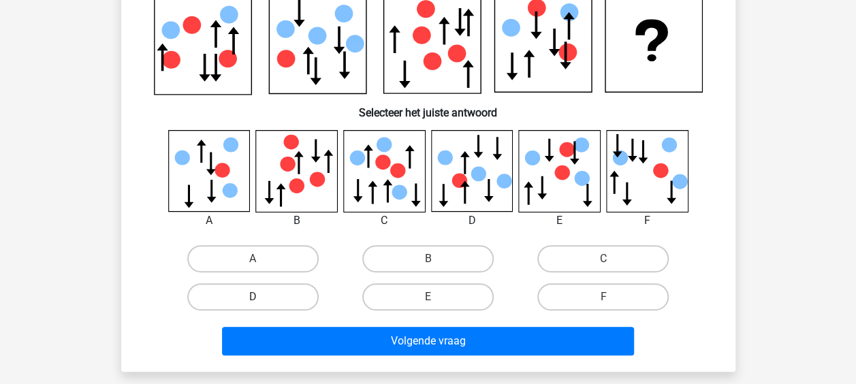
click at [275, 304] on label "D" at bounding box center [252, 296] width 131 height 27
click at [261, 304] on input "D" at bounding box center [257, 301] width 9 height 9
radio input "true"
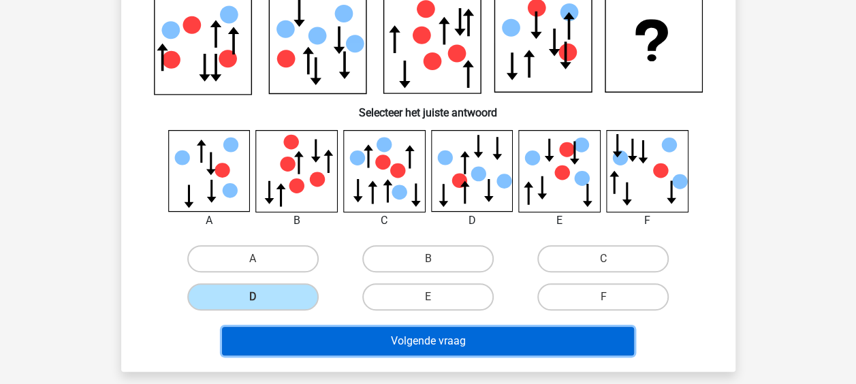
click at [377, 338] on button "Volgende vraag" at bounding box center [428, 341] width 412 height 29
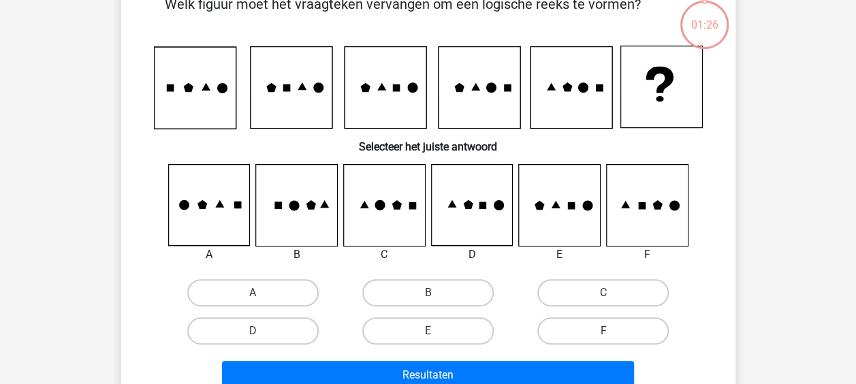
scroll to position [63, 0]
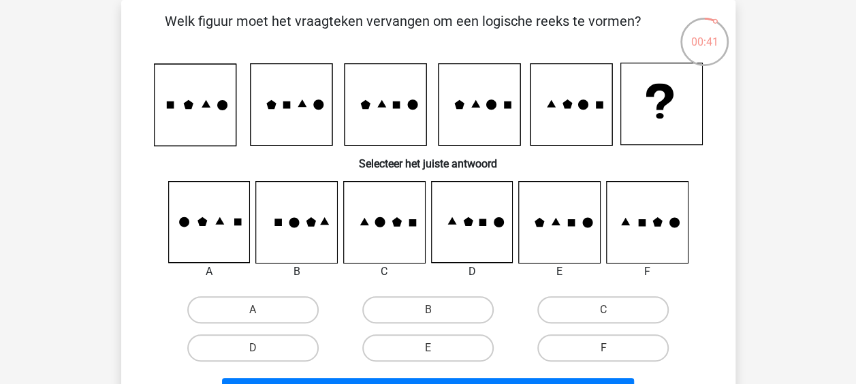
click at [558, 232] on icon at bounding box center [559, 222] width 81 height 81
click at [444, 334] on div "E" at bounding box center [427, 348] width 175 height 38
click at [439, 350] on label "E" at bounding box center [427, 347] width 131 height 27
click at [436, 350] on input "E" at bounding box center [432, 352] width 9 height 9
radio input "true"
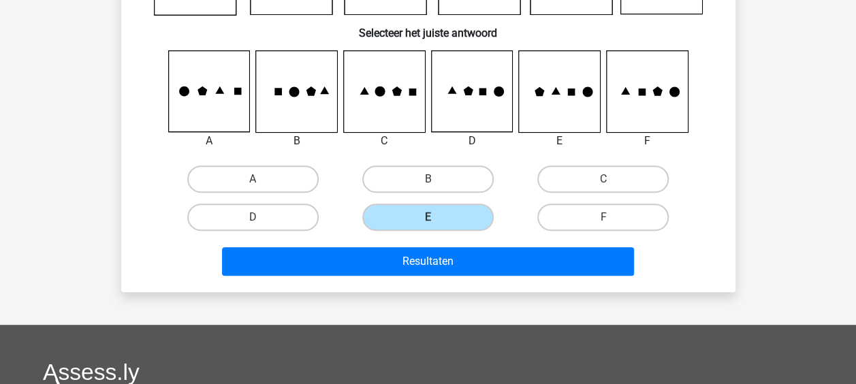
scroll to position [199, 0]
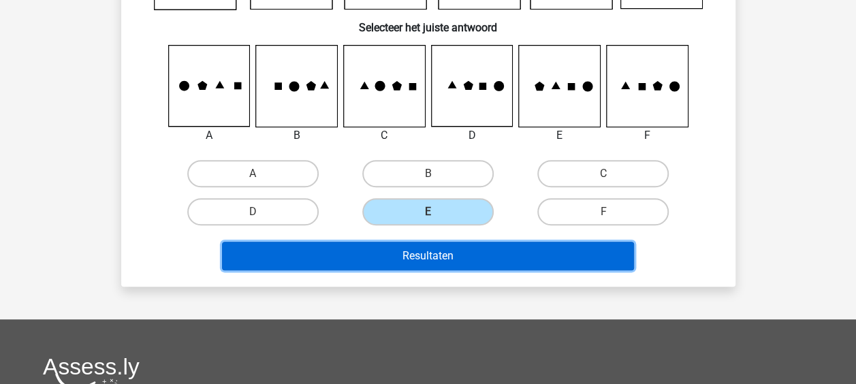
click at [421, 255] on button "Resultaten" at bounding box center [428, 256] width 412 height 29
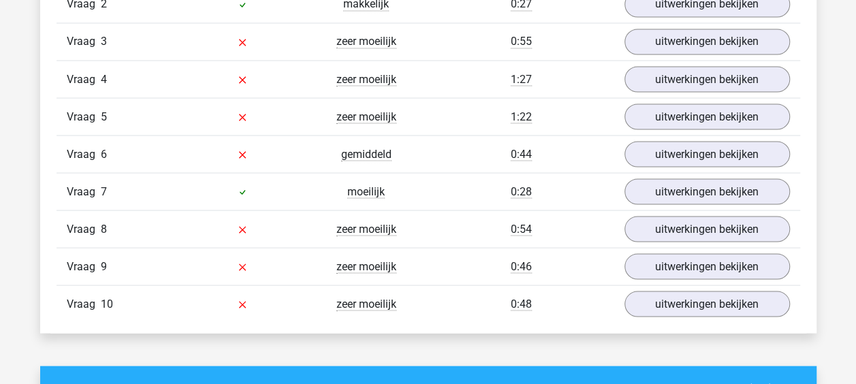
scroll to position [1158, 0]
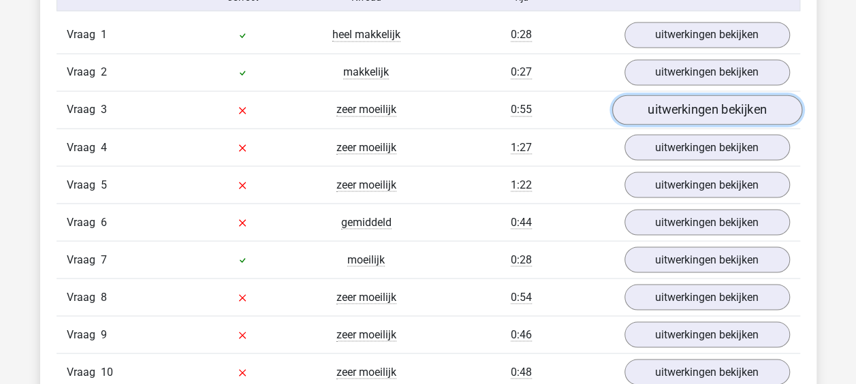
click at [725, 103] on link "uitwerkingen bekijken" at bounding box center [706, 110] width 190 height 30
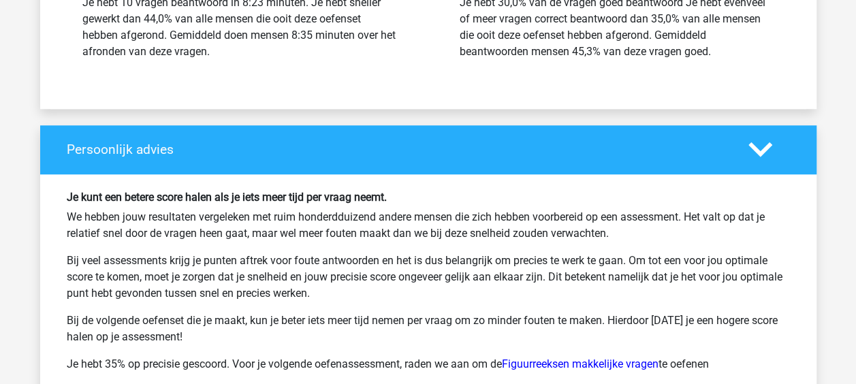
scroll to position [3132, 0]
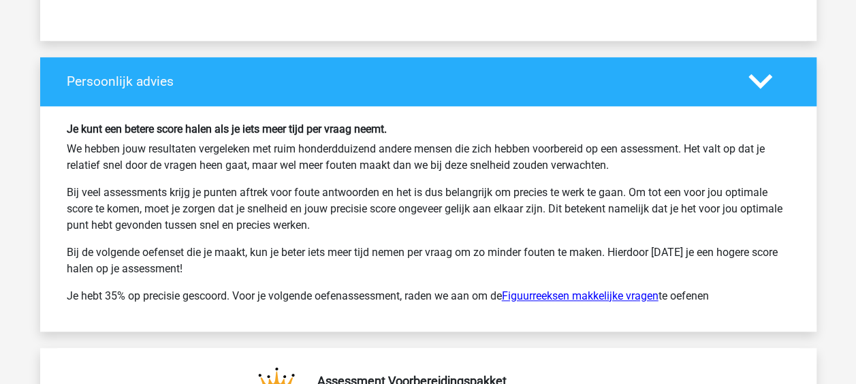
click at [537, 289] on link "Figuurreeksen makkelijke vragen" at bounding box center [580, 295] width 157 height 13
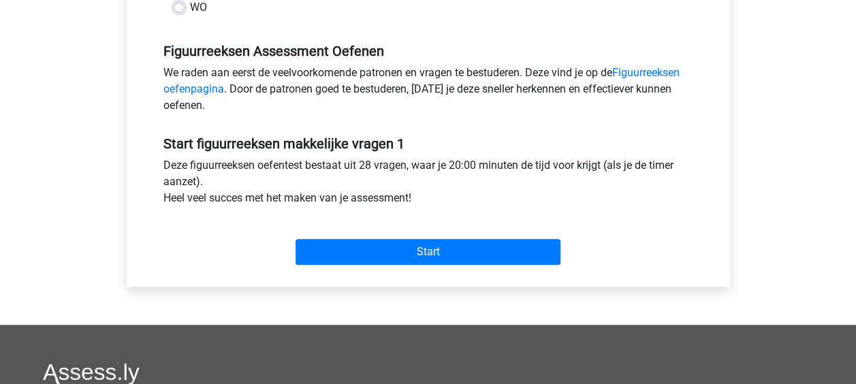
scroll to position [409, 0]
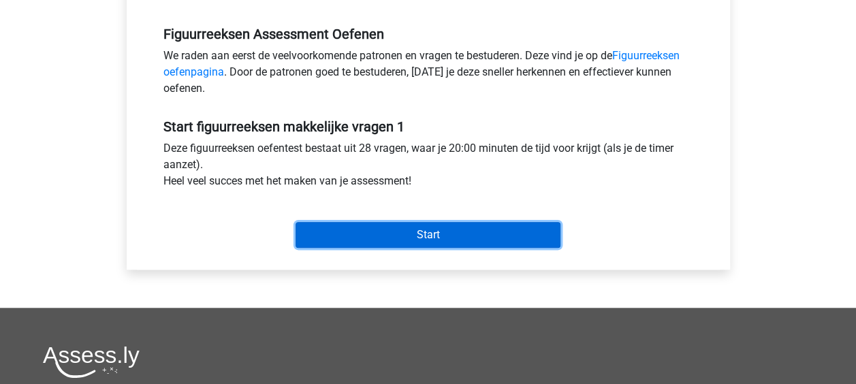
click at [434, 236] on input "Start" at bounding box center [428, 235] width 265 height 26
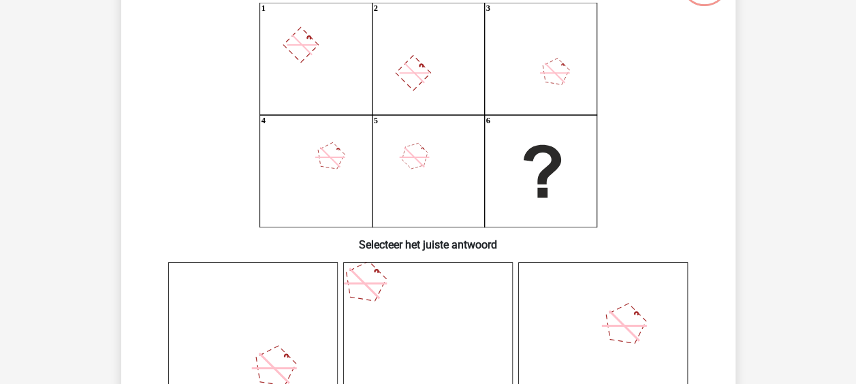
scroll to position [136, 0]
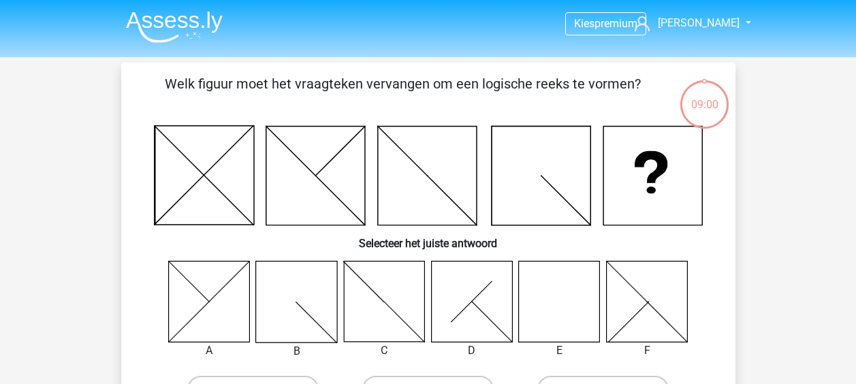
scroll to position [199, 0]
drag, startPoint x: 463, startPoint y: 0, endPoint x: 794, endPoint y: 125, distance: 353.9
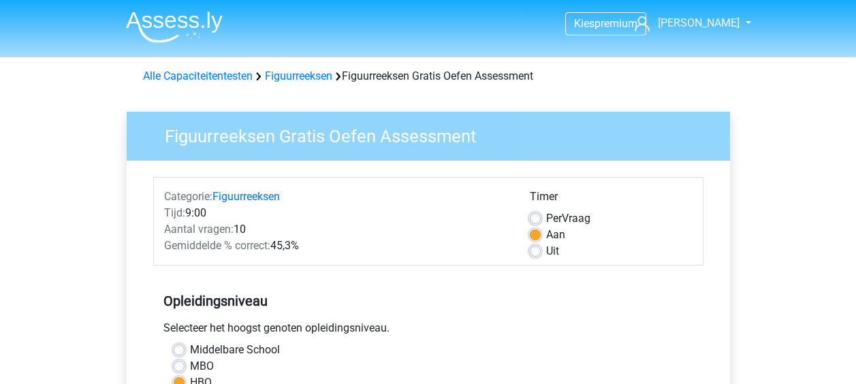
scroll to position [477, 0]
